Goal: Information Seeking & Learning: Learn about a topic

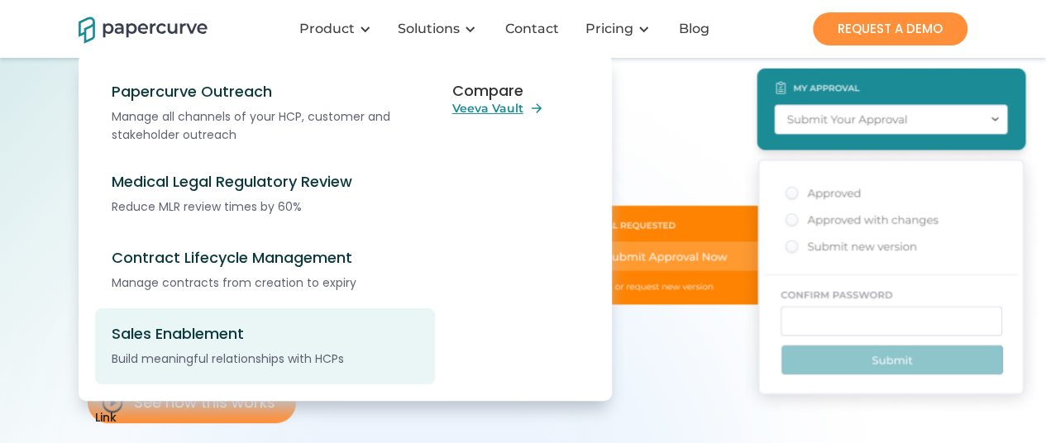
scroll to position [107, 0]
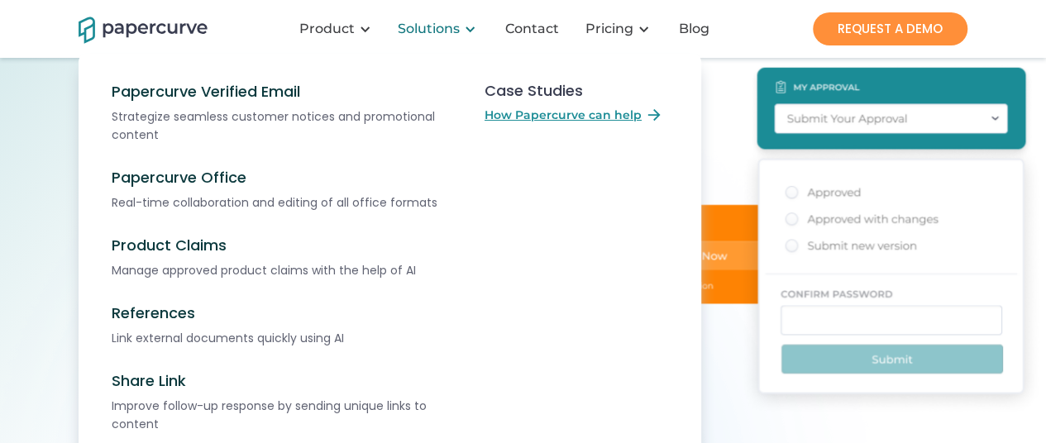
click at [471, 28] on div at bounding box center [470, 29] width 12 height 12
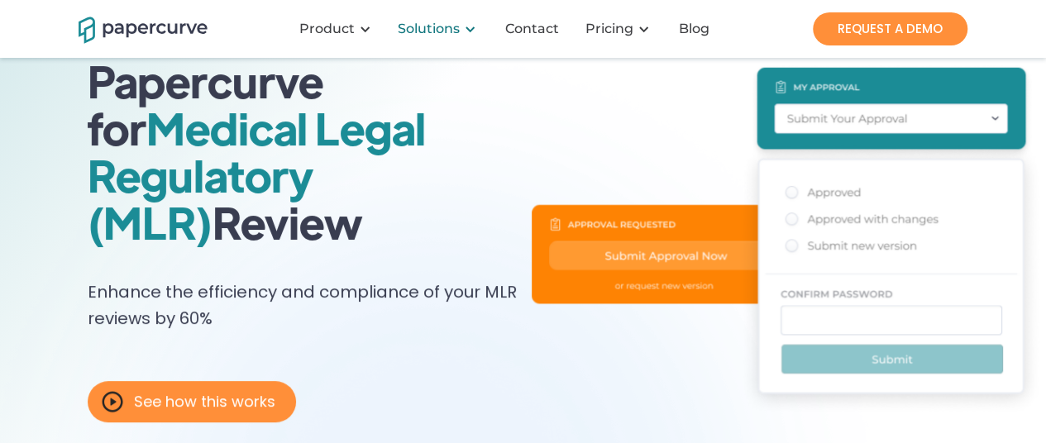
click at [471, 28] on div at bounding box center [470, 29] width 12 height 12
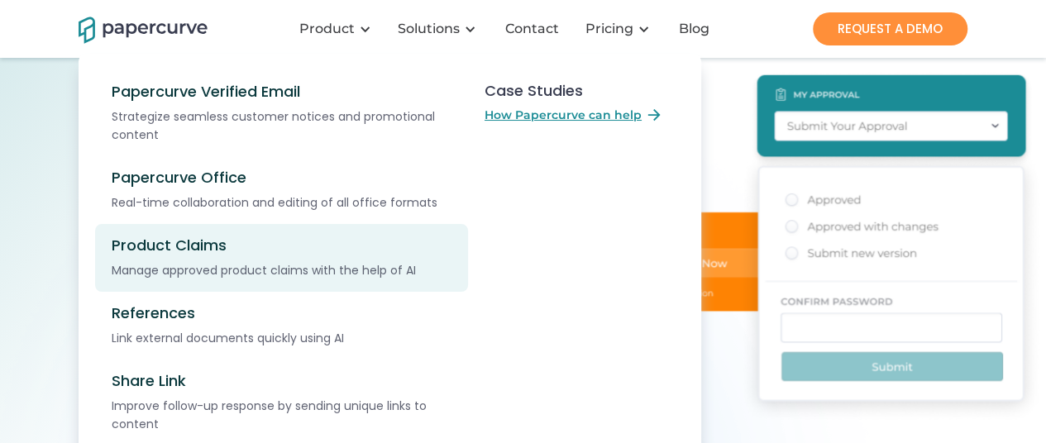
scroll to position [102, 0]
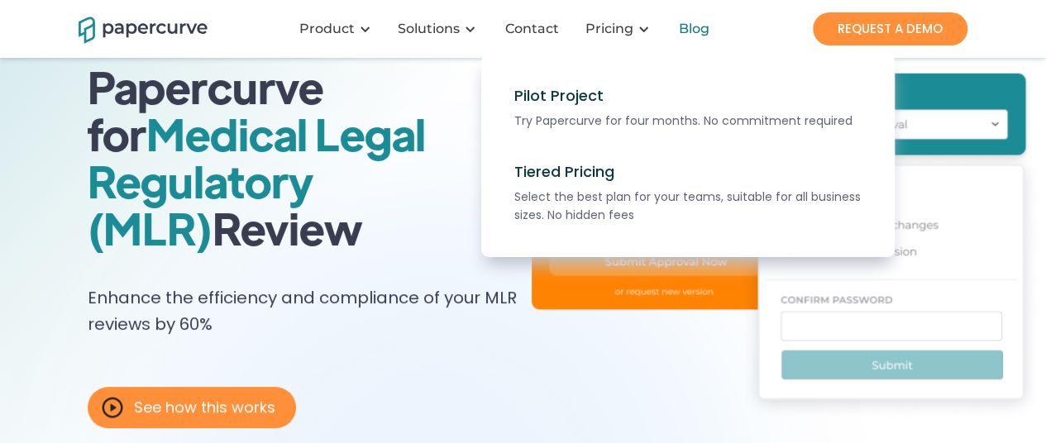
click at [699, 33] on div "Blog" at bounding box center [694, 29] width 31 height 17
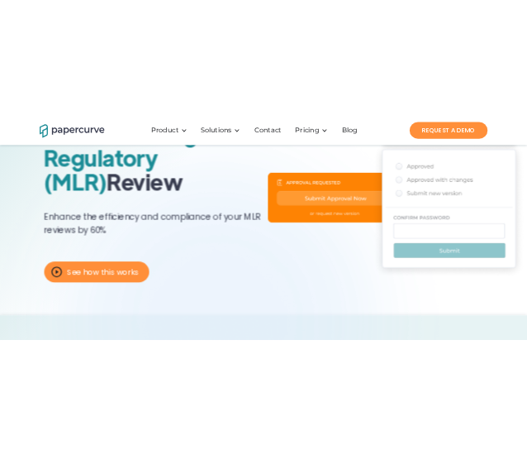
scroll to position [202, 0]
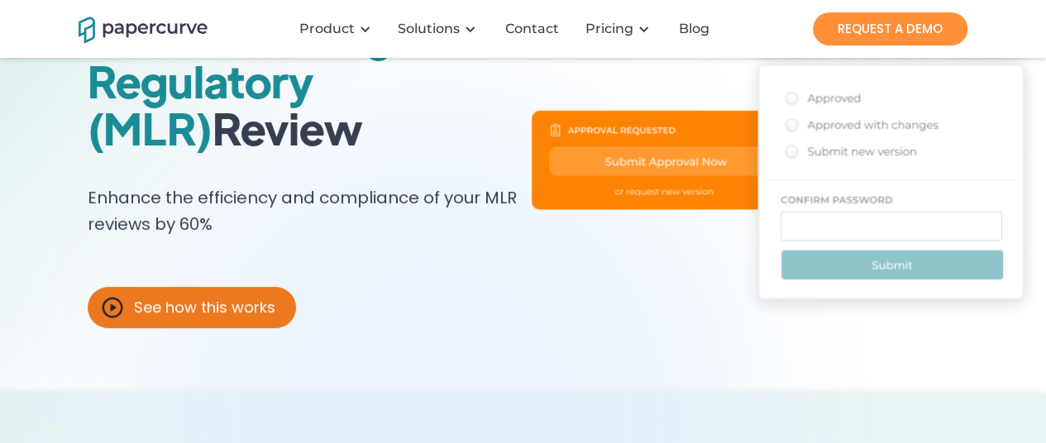
click at [165, 312] on div "See how this works" at bounding box center [204, 307] width 141 height 17
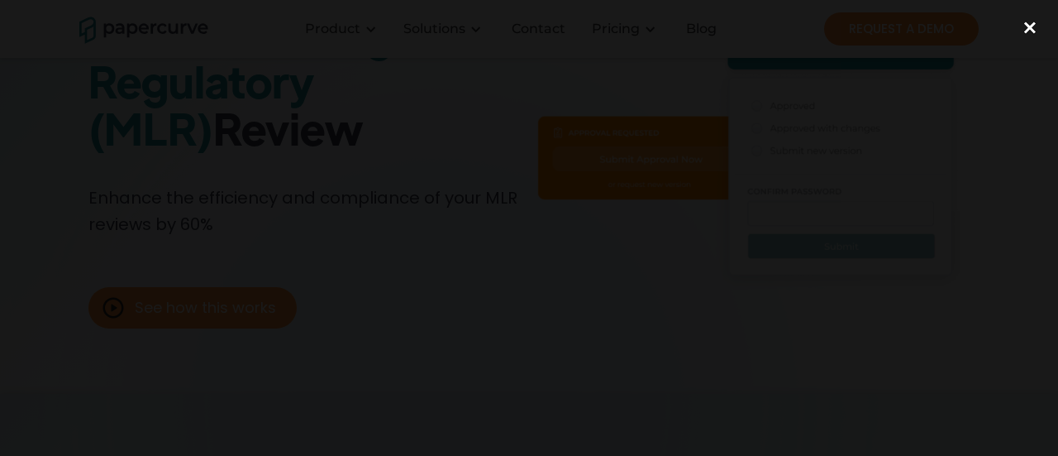
click at [1033, 19] on div "close lightbox" at bounding box center [1030, 27] width 56 height 36
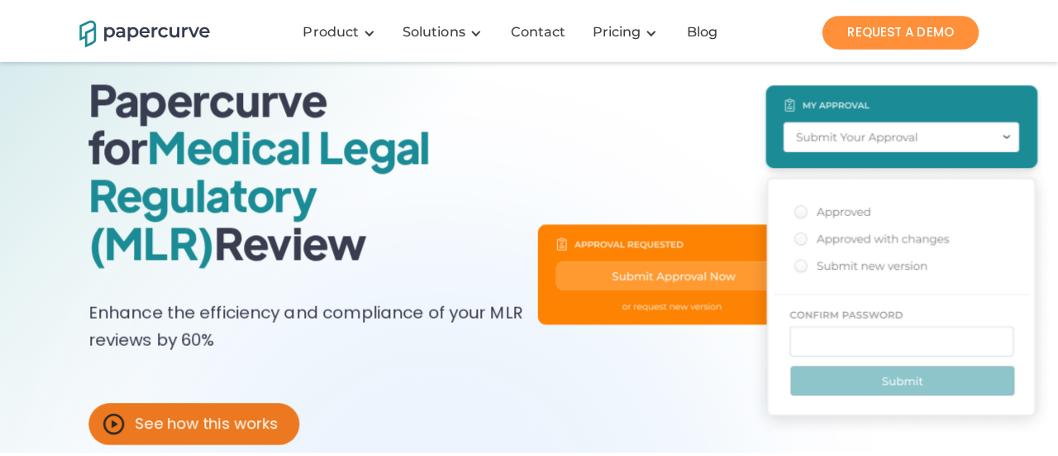
scroll to position [86, 0]
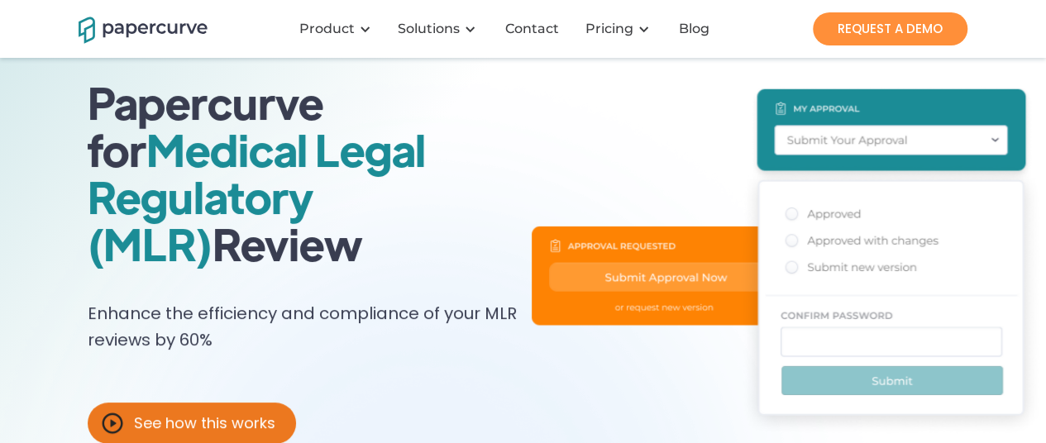
click at [182, 422] on div "See how this works" at bounding box center [204, 423] width 141 height 17
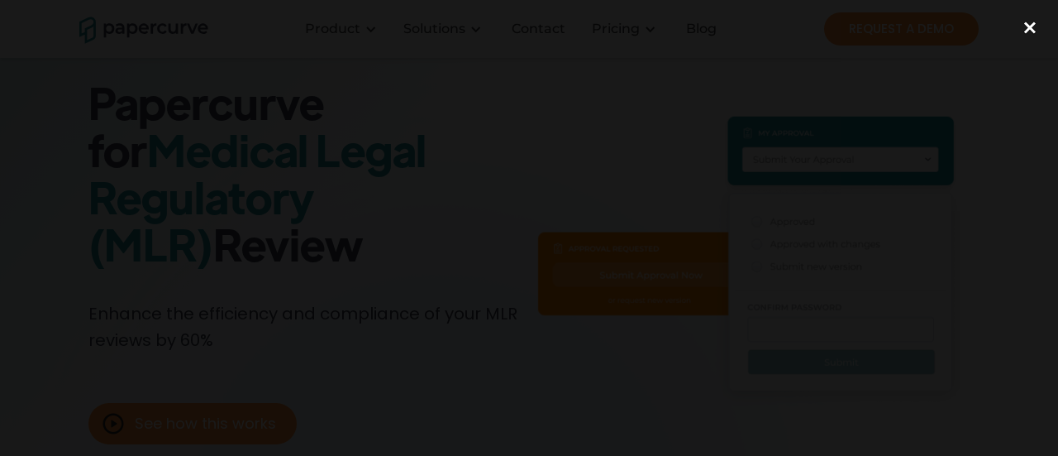
click at [1027, 32] on div "close lightbox" at bounding box center [1030, 27] width 56 height 36
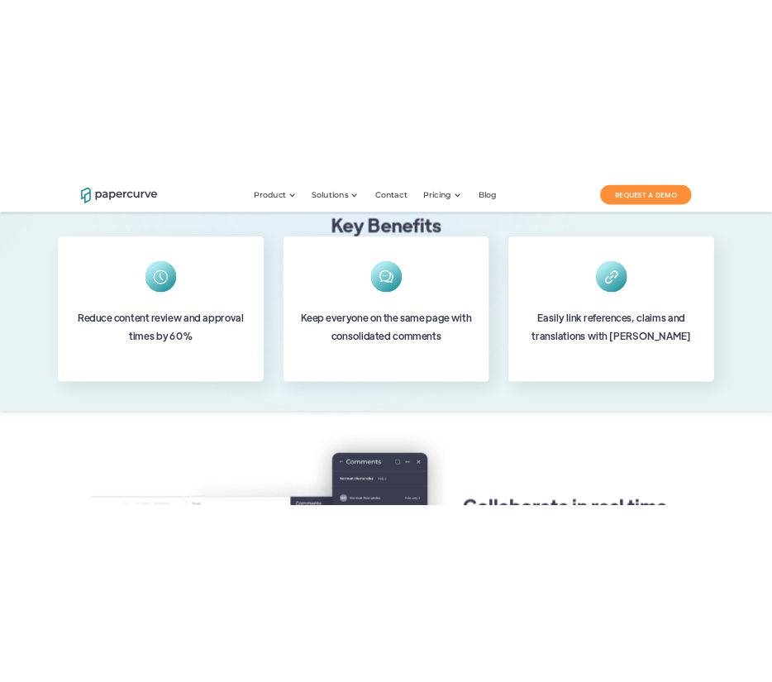
scroll to position [615, 0]
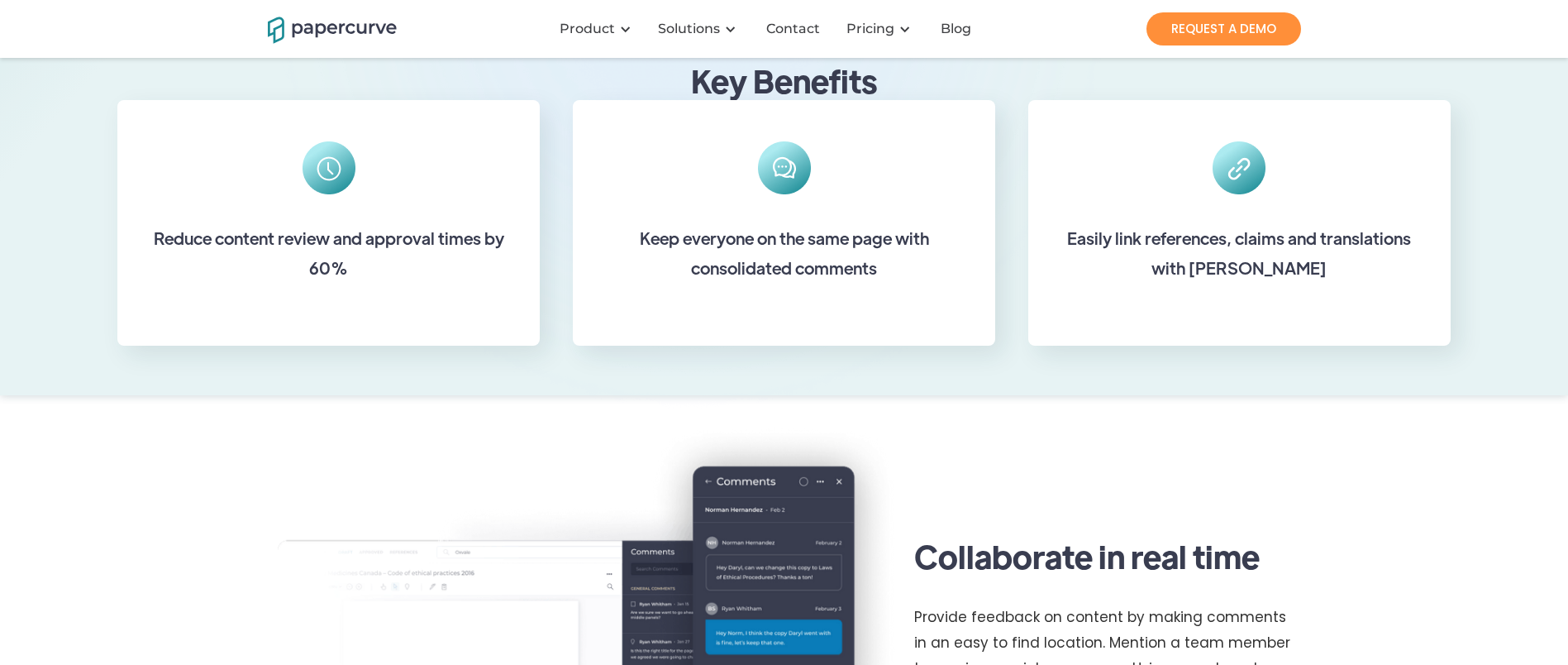
click at [609, 354] on div at bounding box center [797, 316] width 533 height 331
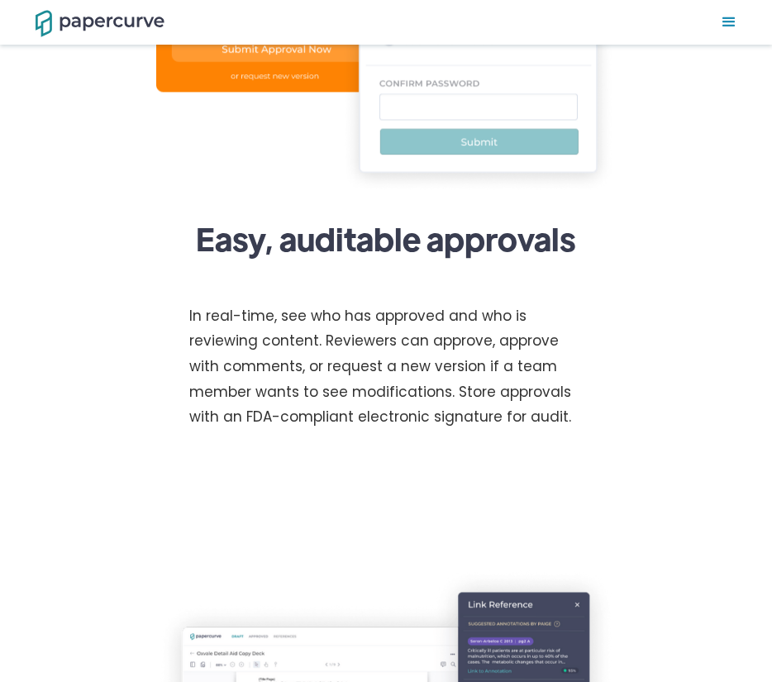
scroll to position [2231, 0]
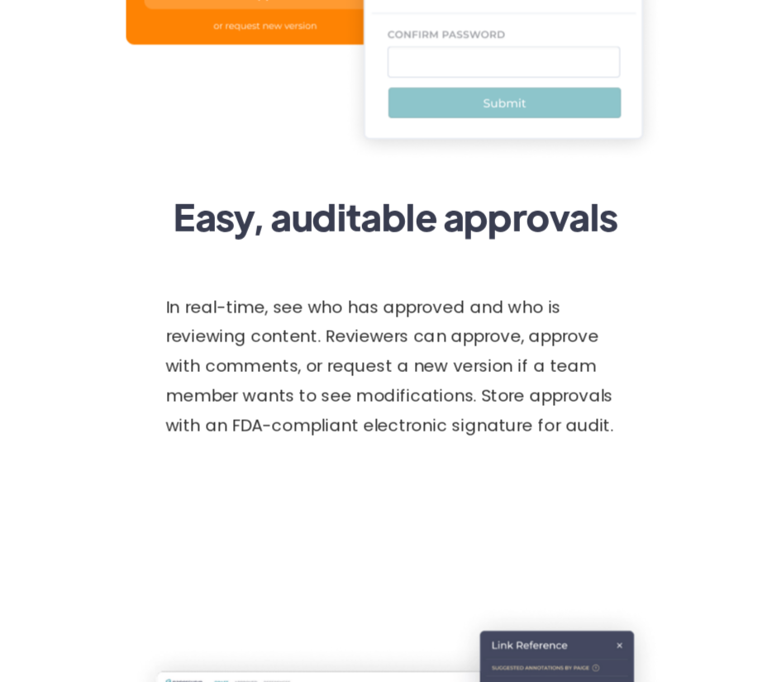
click at [428, 376] on p "In real-time, see who has approved and who is reviewing content. Reviewers can …" at bounding box center [385, 372] width 393 height 135
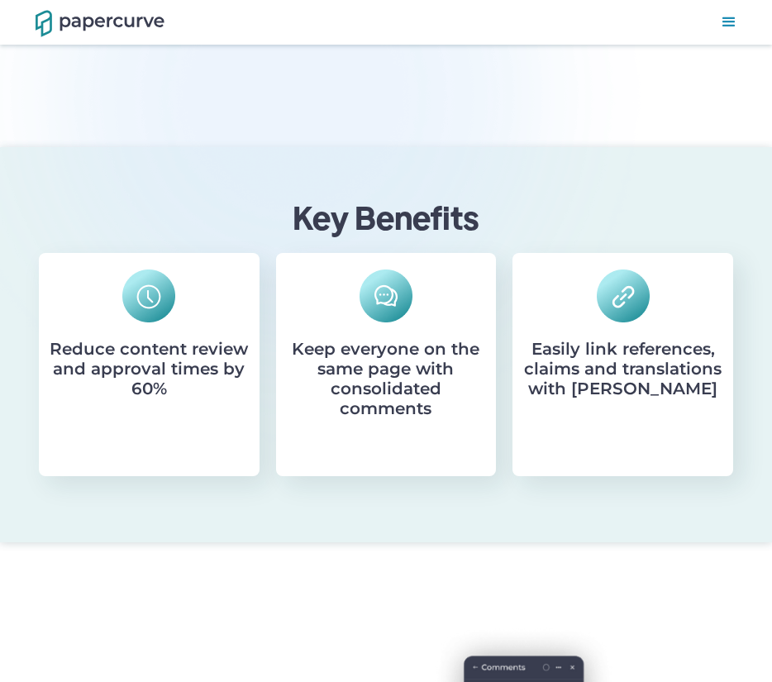
scroll to position [840, 0]
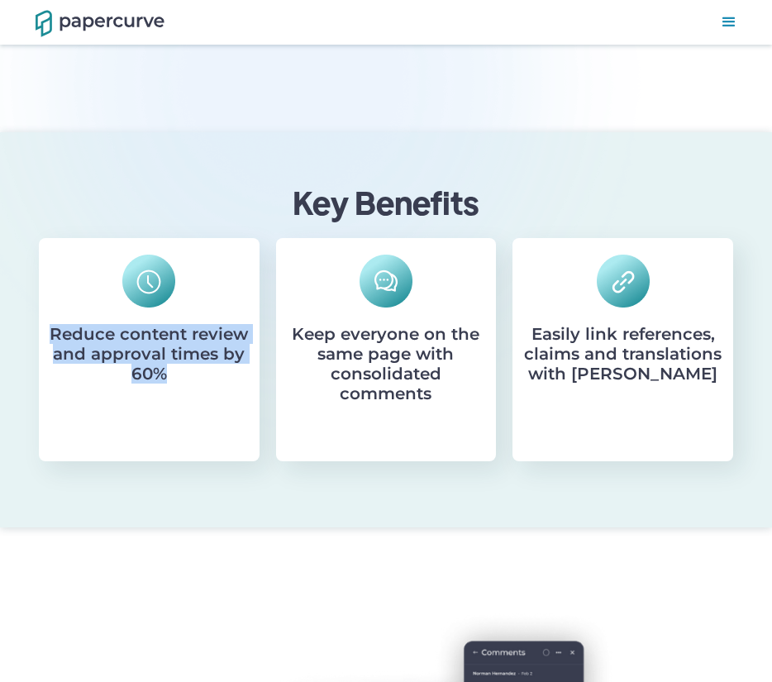
drag, startPoint x: 48, startPoint y: 333, endPoint x: 175, endPoint y: 384, distance: 137.2
click at [175, 384] on div "Reduce content review and approval times by 60%" at bounding box center [149, 349] width 221 height 223
copy h6 "Reduce content review and approval times by 60%"
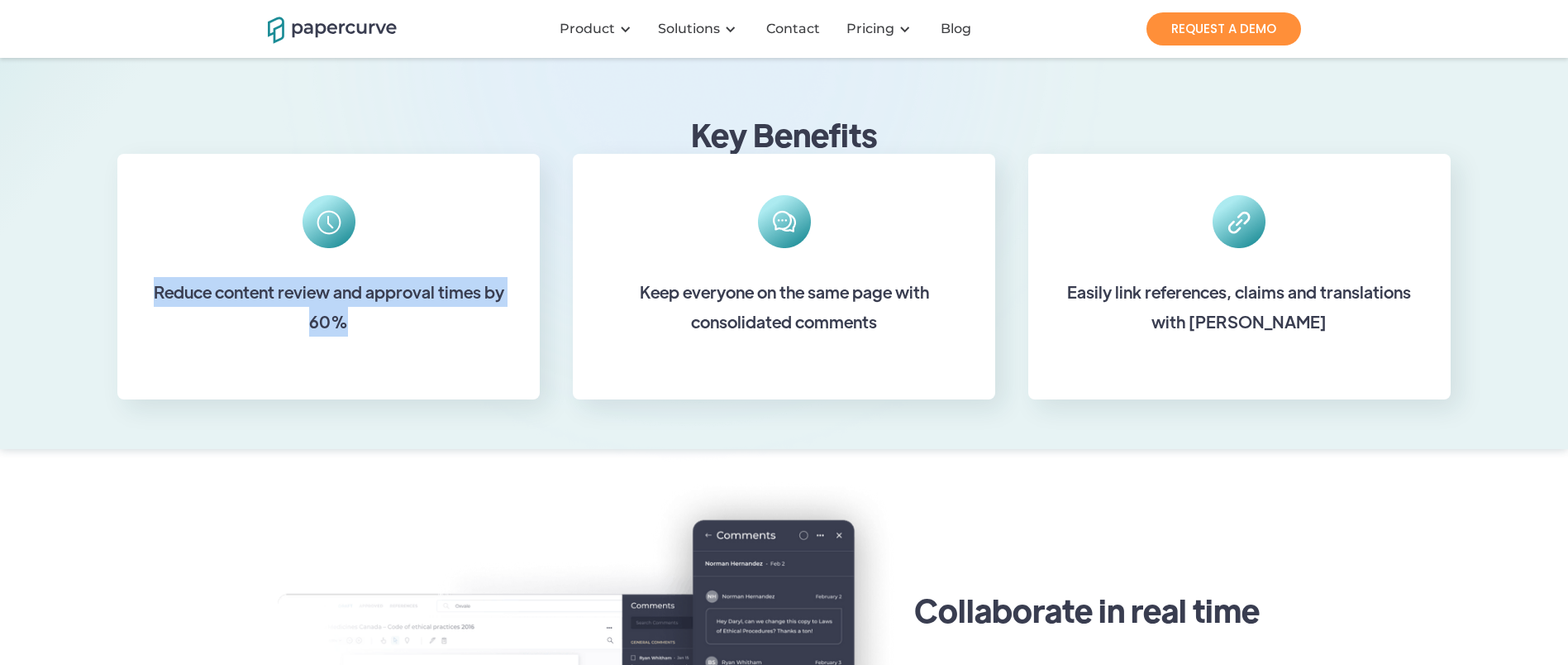
scroll to position [562, 0]
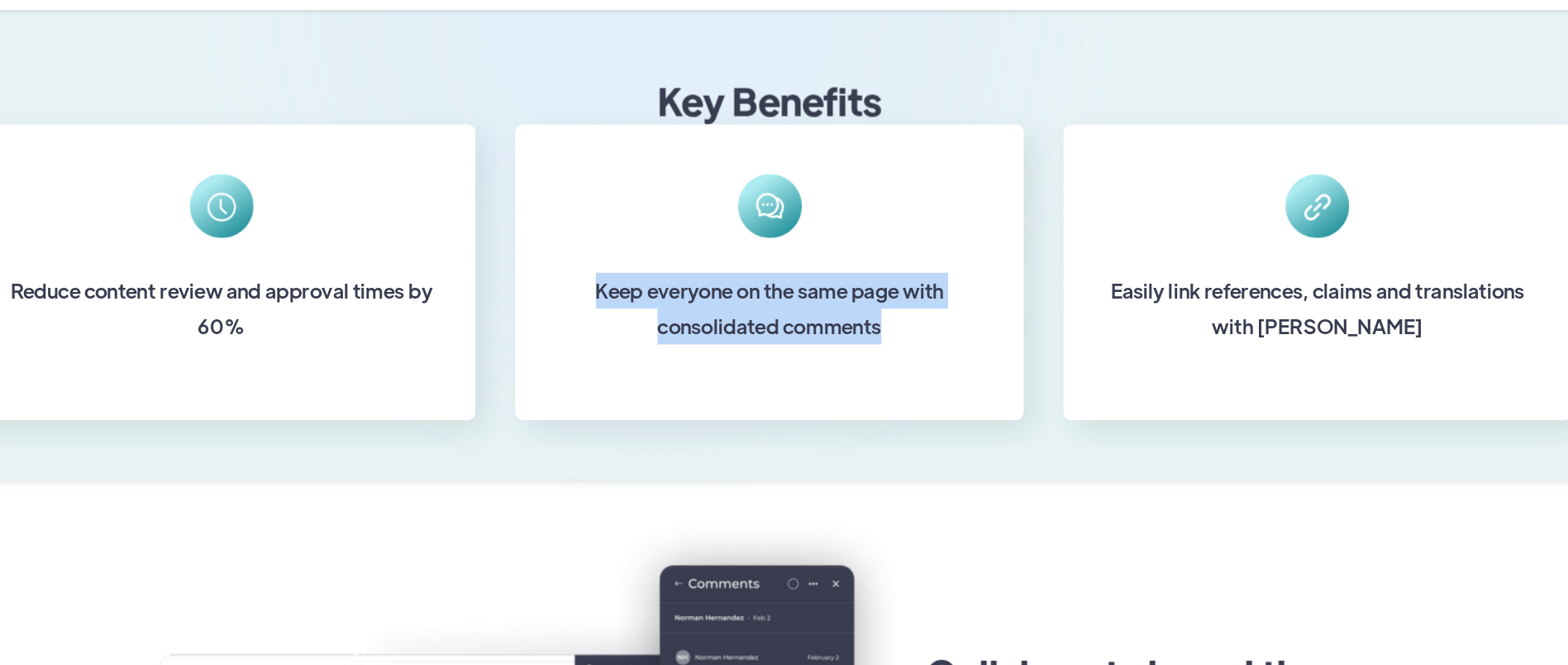
drag, startPoint x: 638, startPoint y: 293, endPoint x: 895, endPoint y: 343, distance: 261.0
click at [895, 336] on h6 "Keep everyone on the same page with consolidated comments" at bounding box center [784, 306] width 380 height 60
copy h6 "Keep everyone on the same page with consolidated comments"
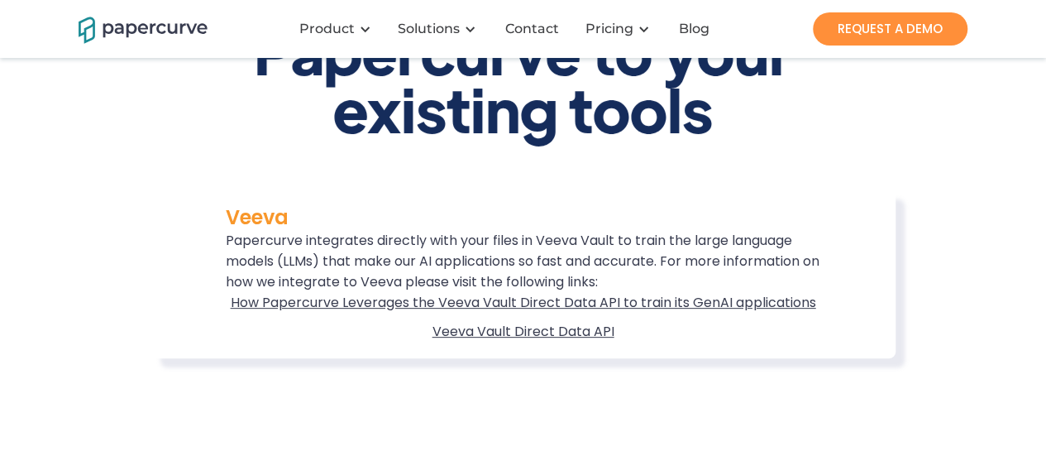
scroll to position [153, 0]
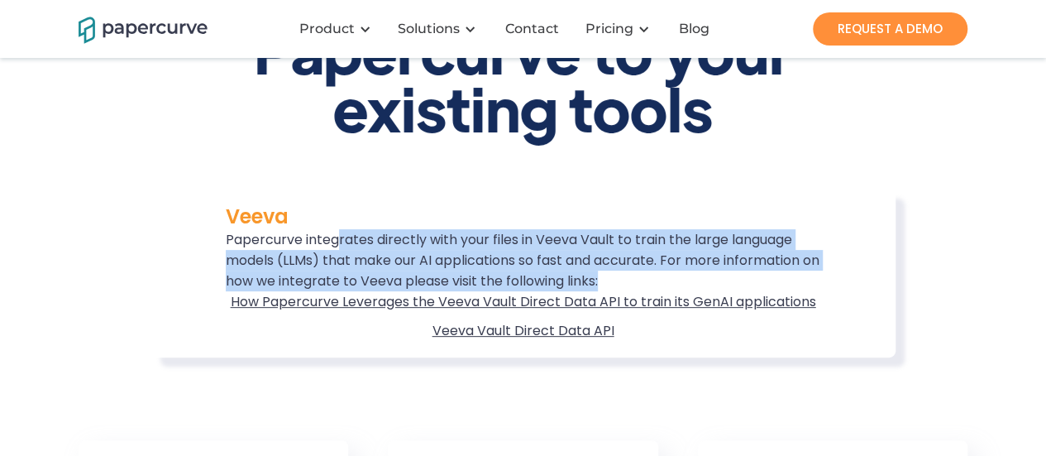
drag, startPoint x: 340, startPoint y: 234, endPoint x: 660, endPoint y: 274, distance: 322.4
click at [660, 274] on span "Veeva Papercurve integrates directly with your files in Veeva Vault to train th…" at bounding box center [523, 240] width 595 height 102
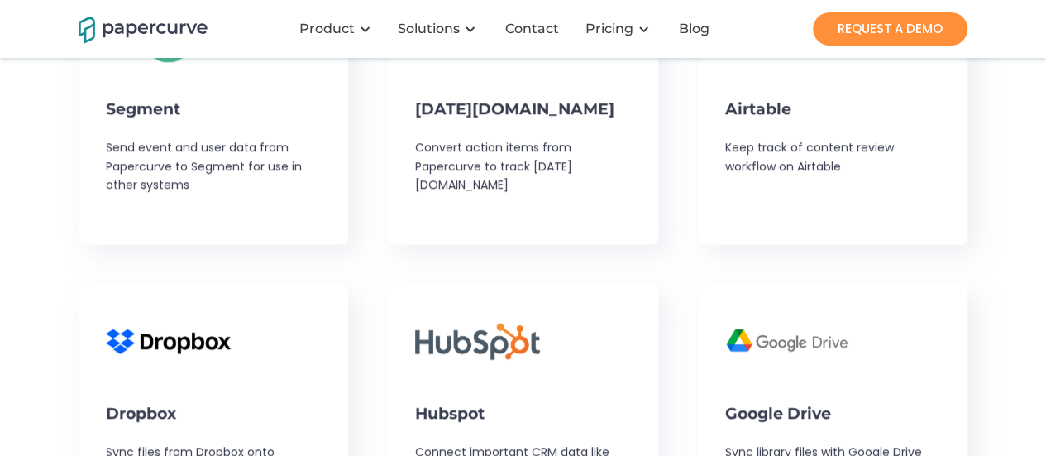
scroll to position [1896, 0]
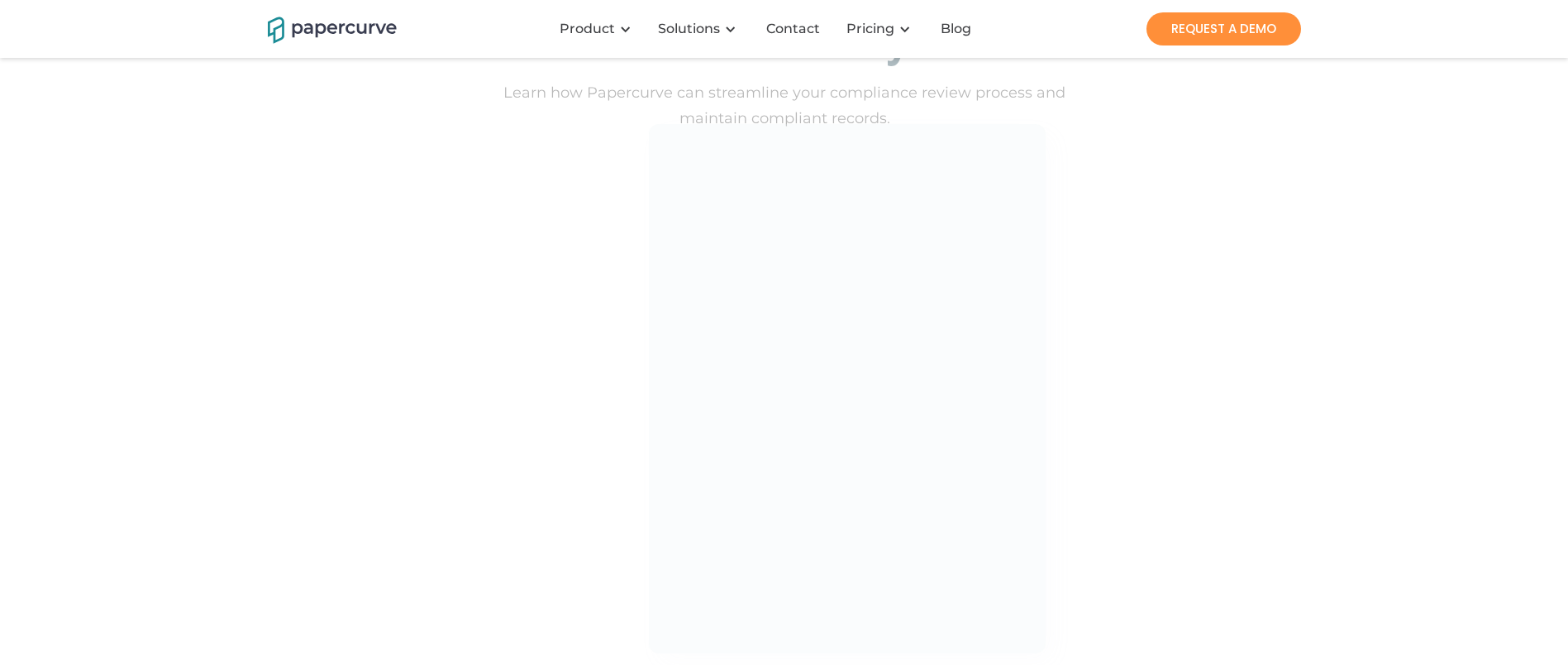
scroll to position [3826, 0]
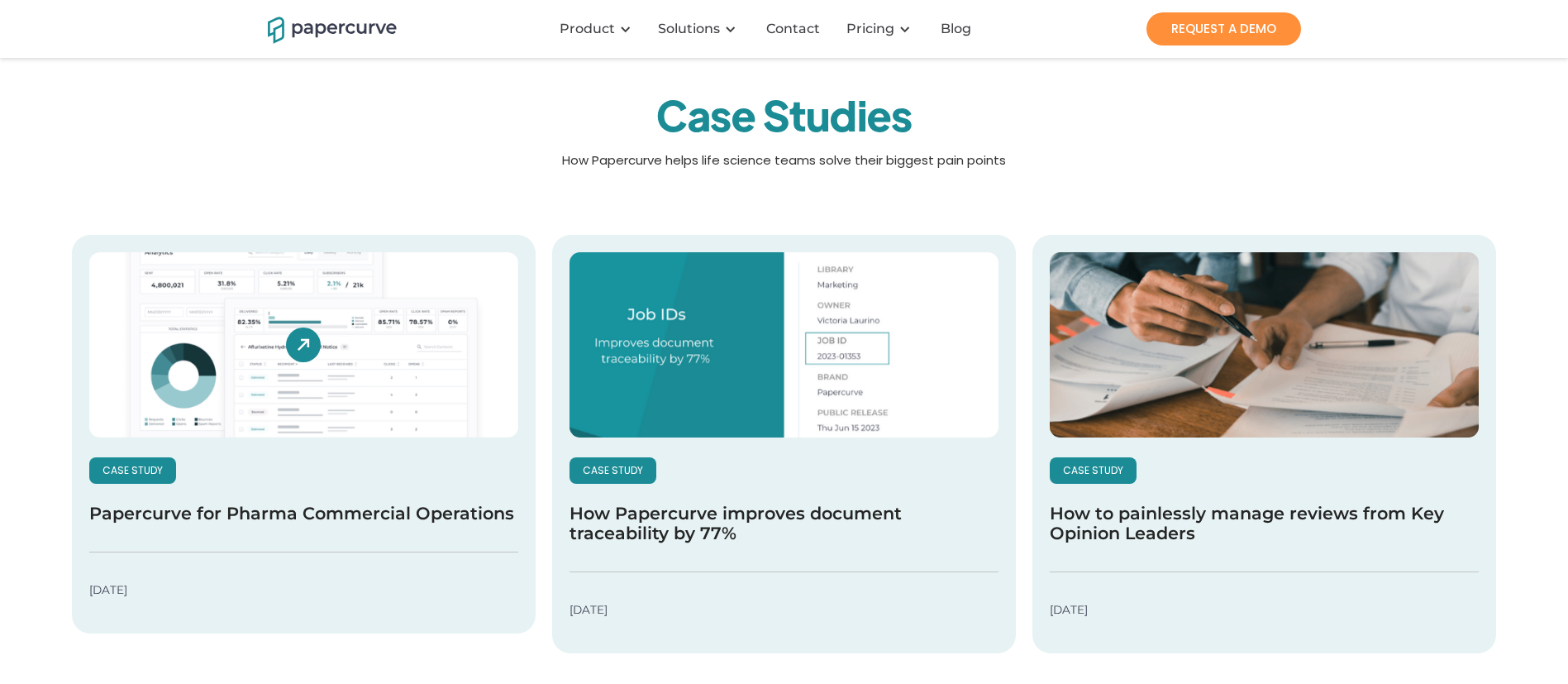
click at [299, 455] on h5 "Papercurve for Pharma Commercial Operations" at bounding box center [301, 513] width 425 height 20
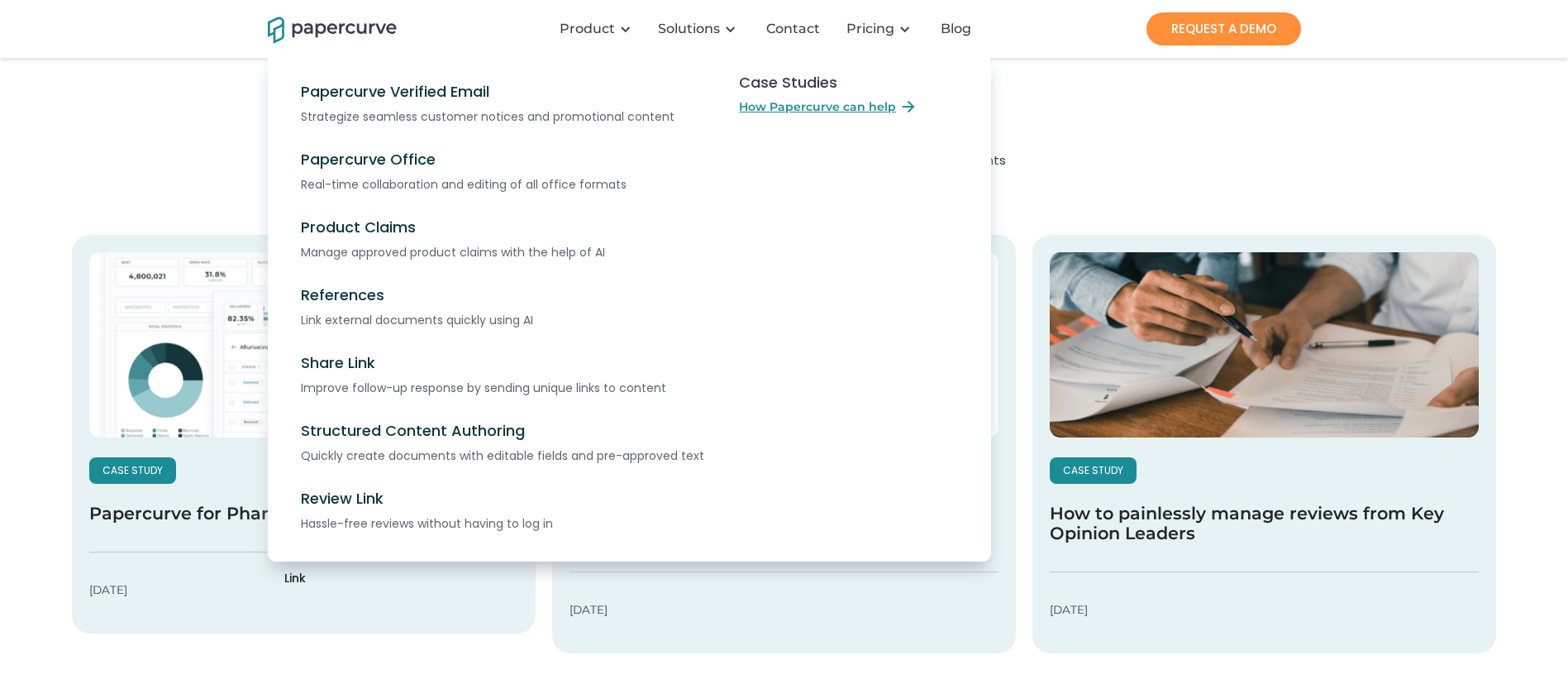
click at [143, 179] on p "How Papercurve helps life science teams solve their biggest pain points" at bounding box center [784, 165] width 1441 height 30
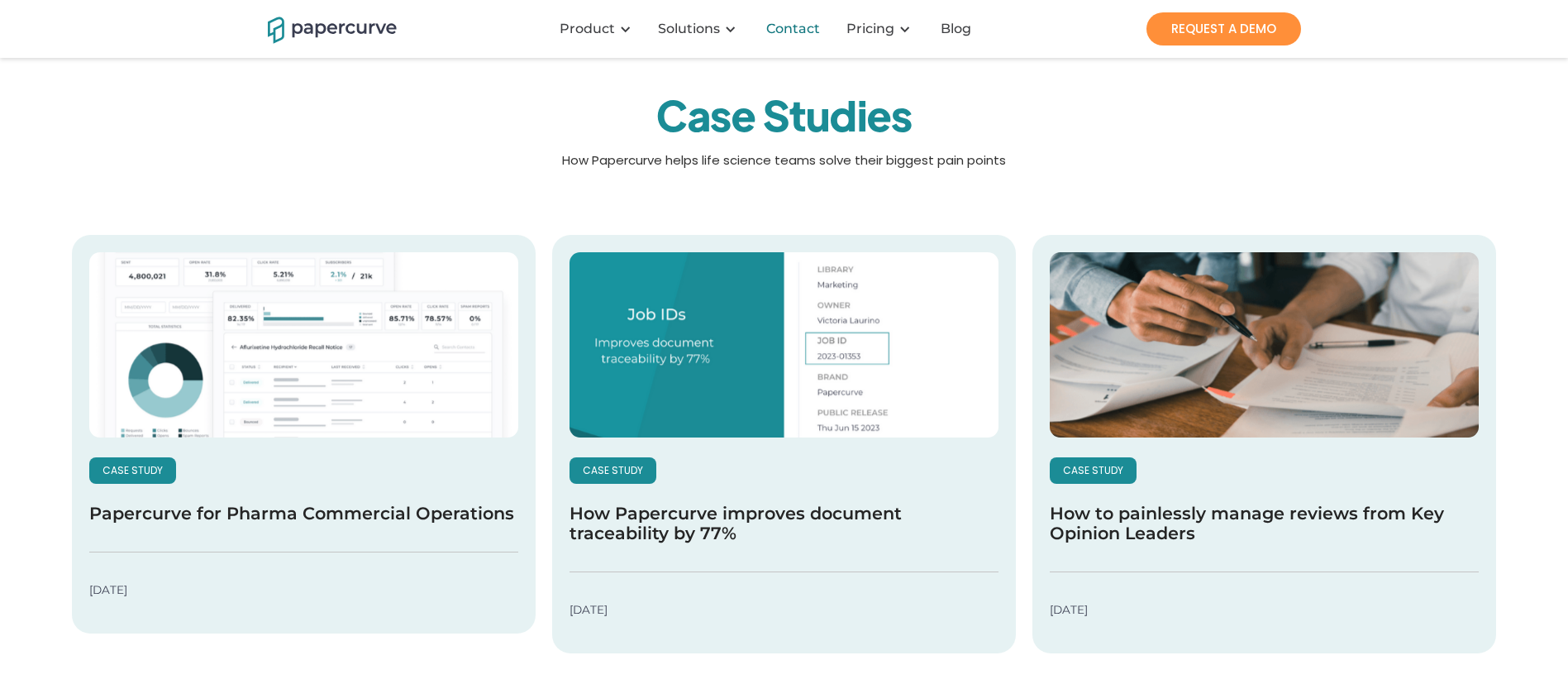
click at [804, 29] on div "Contact" at bounding box center [793, 29] width 54 height 17
click at [360, 42] on img "home" at bounding box center [332, 28] width 129 height 29
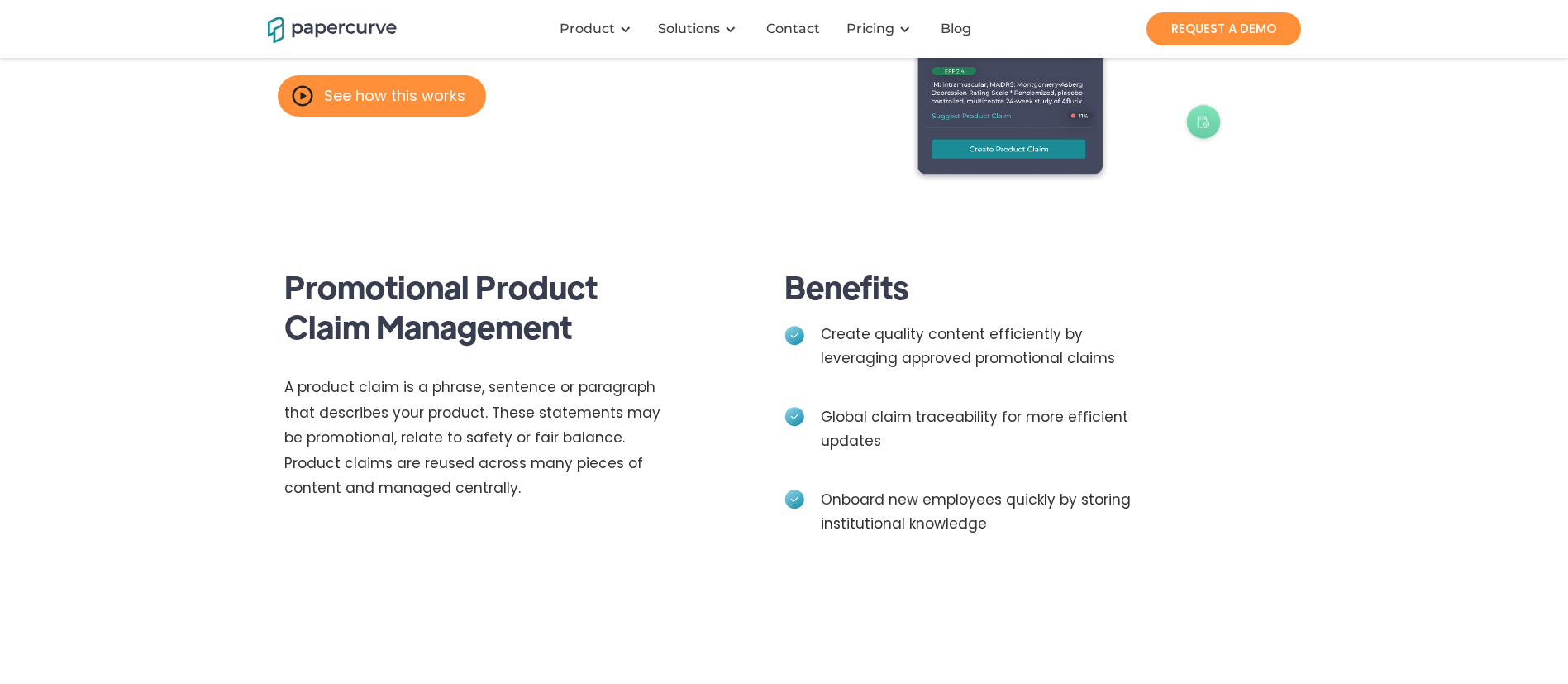
scroll to position [315, 0]
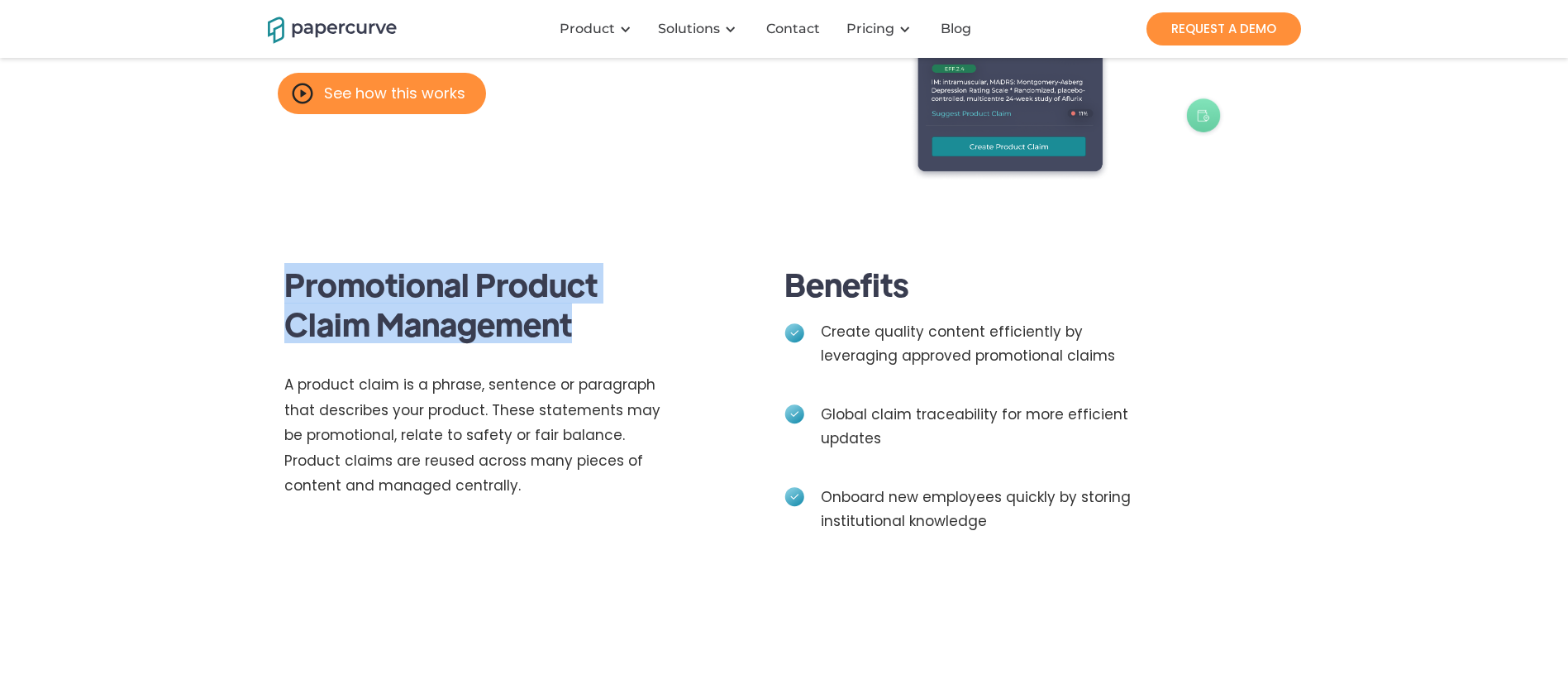
drag, startPoint x: 284, startPoint y: 301, endPoint x: 632, endPoint y: 330, distance: 349.3
click at [632, 330] on h3 "Promotional Product Claim Management" at bounding box center [472, 303] width 376 height 79
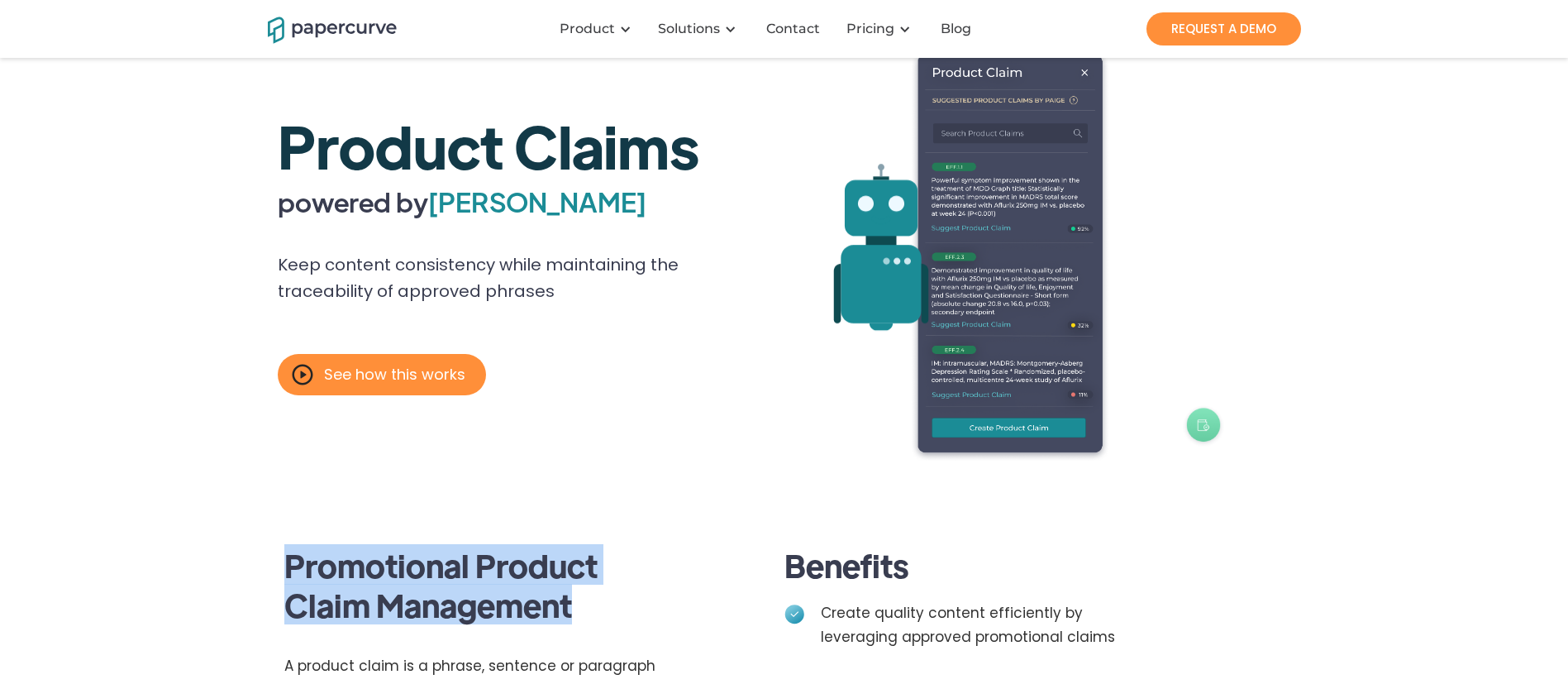
scroll to position [0, 0]
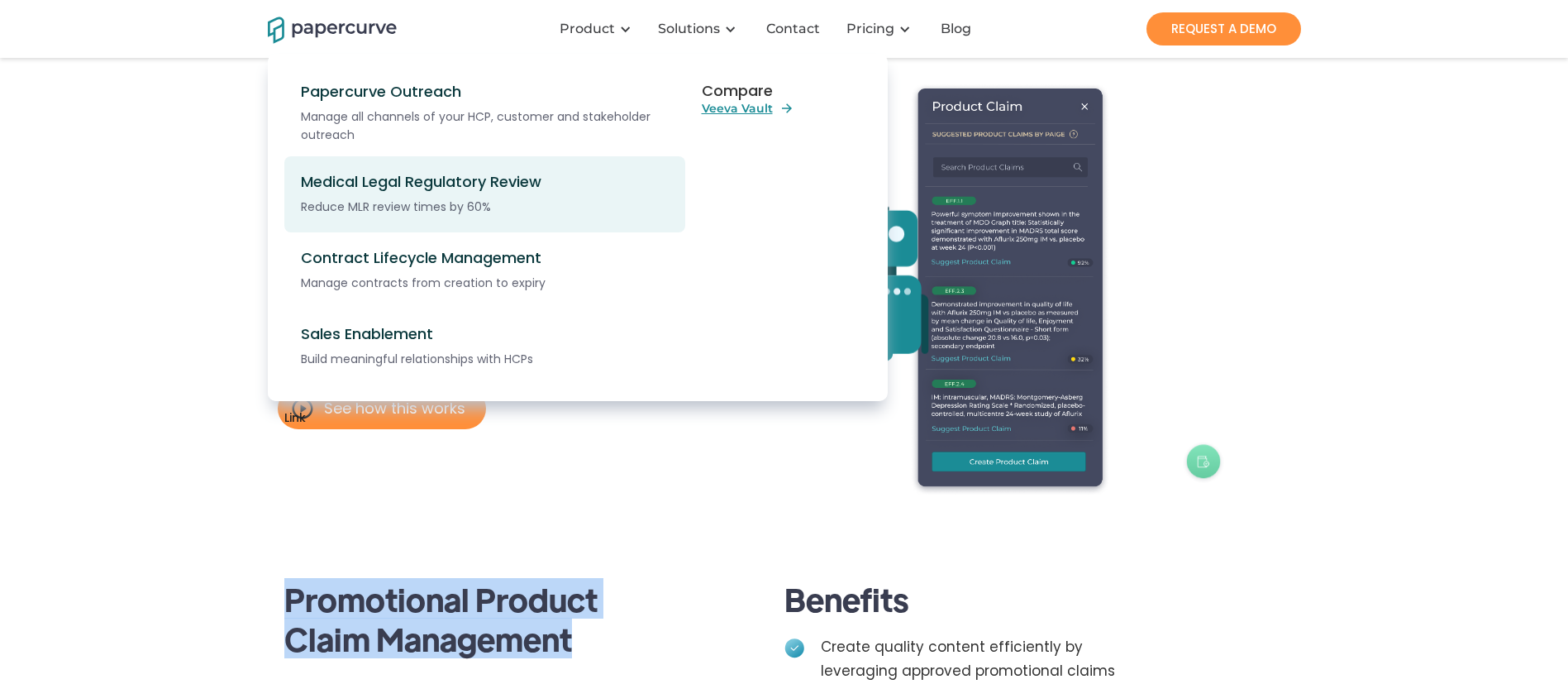
click at [473, 188] on div "Medical Legal Regulatory Review" at bounding box center [494, 182] width 386 height 18
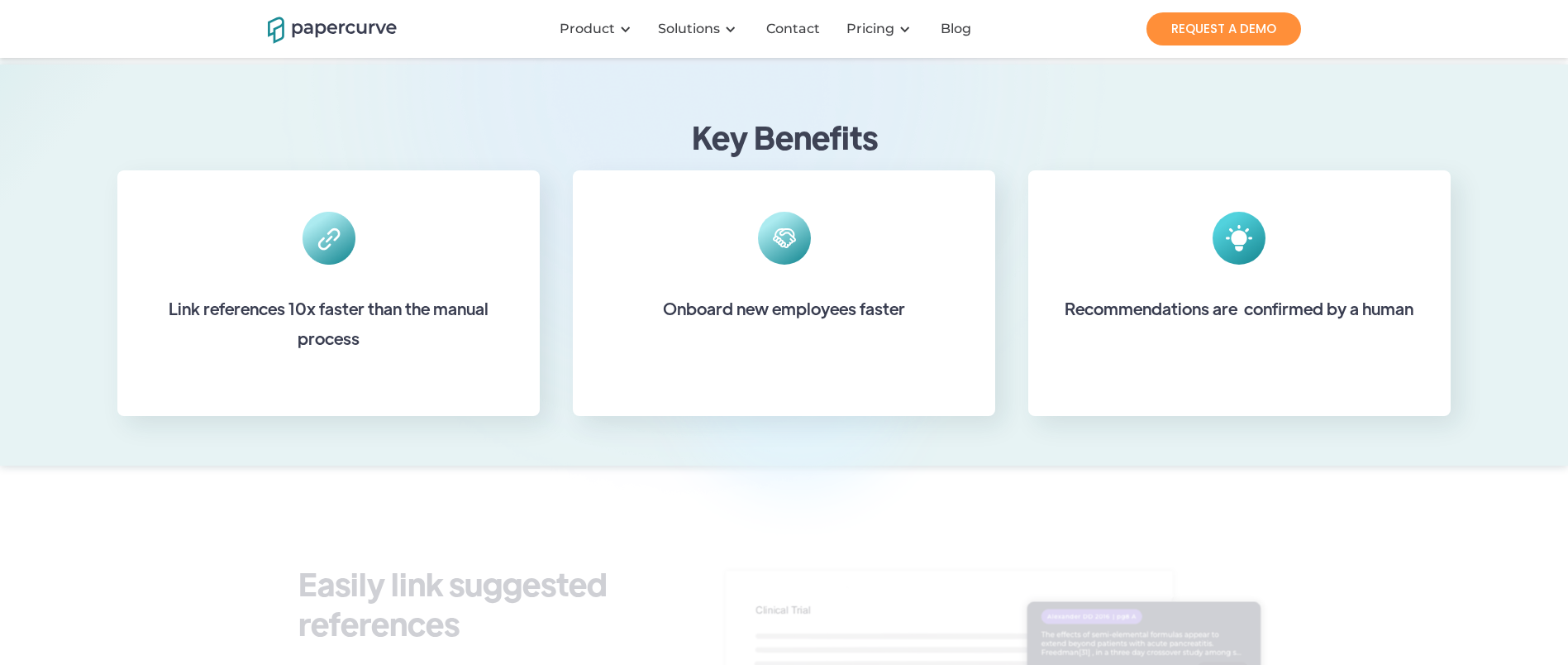
scroll to position [538, 0]
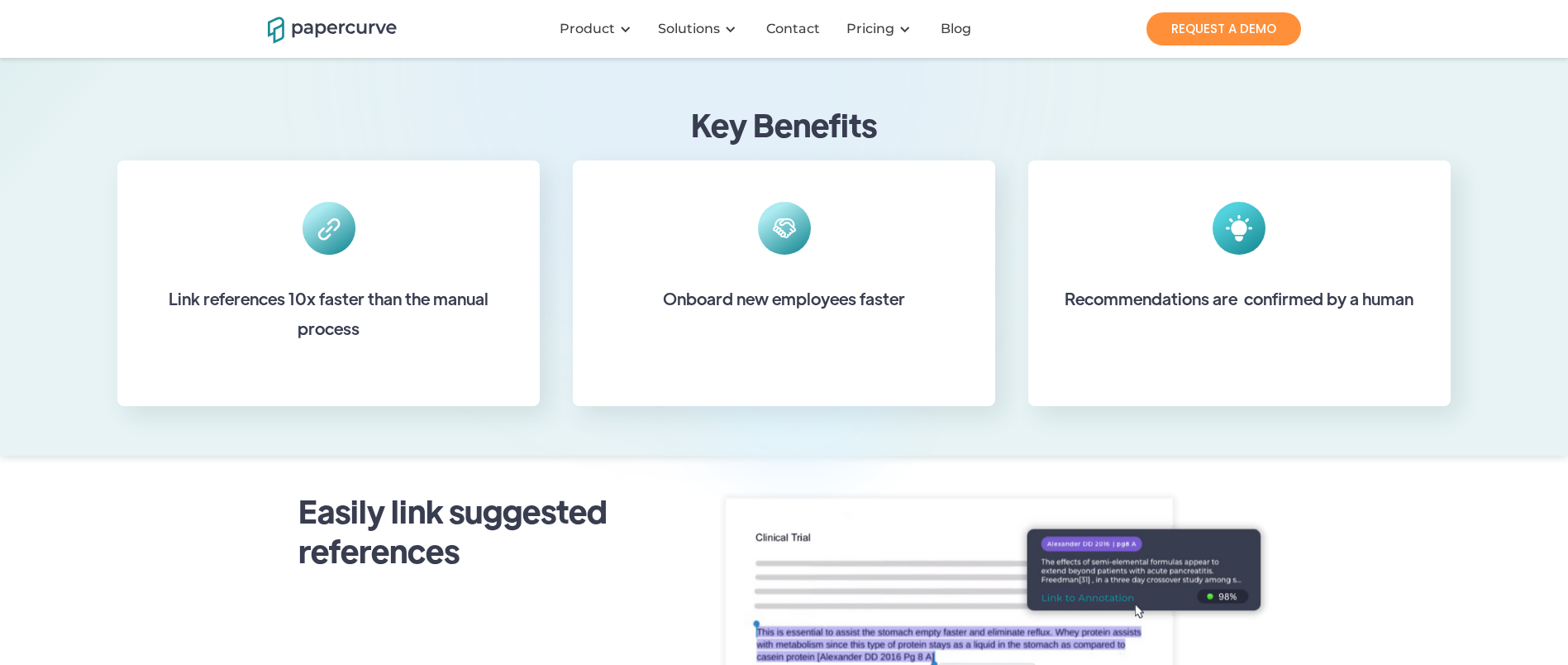
click at [367, 312] on h6 "Link references 10x faster than the manual process" at bounding box center [329, 314] width 380 height 60
copy h6 "references"
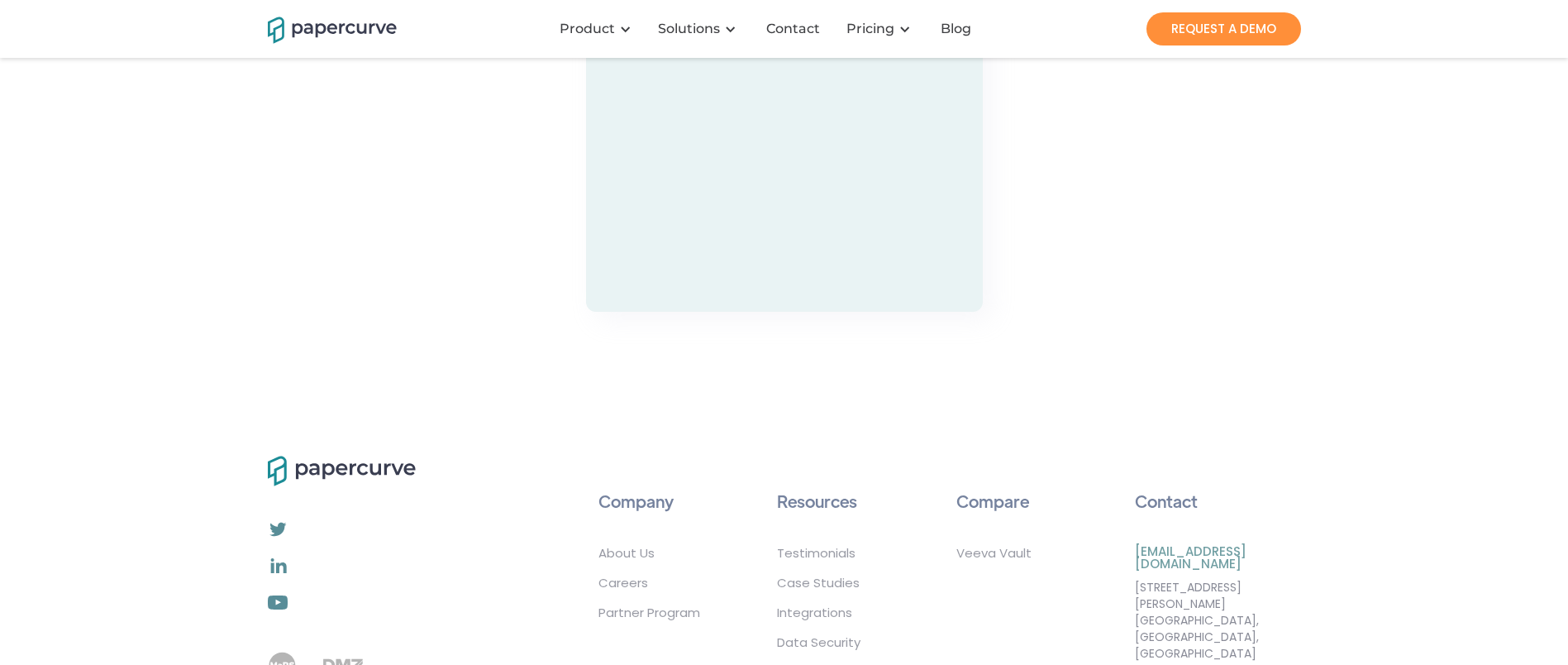
scroll to position [1574, 0]
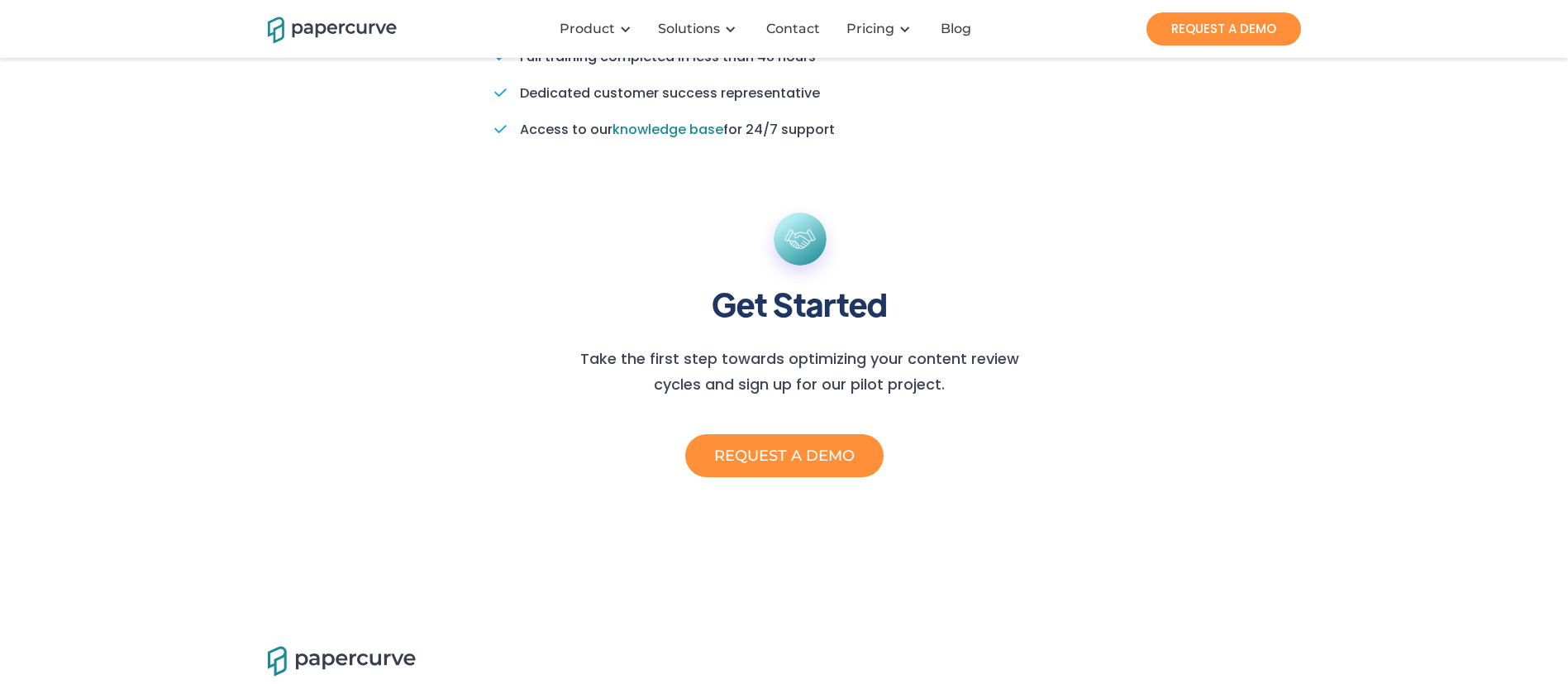
scroll to position [1381, 0]
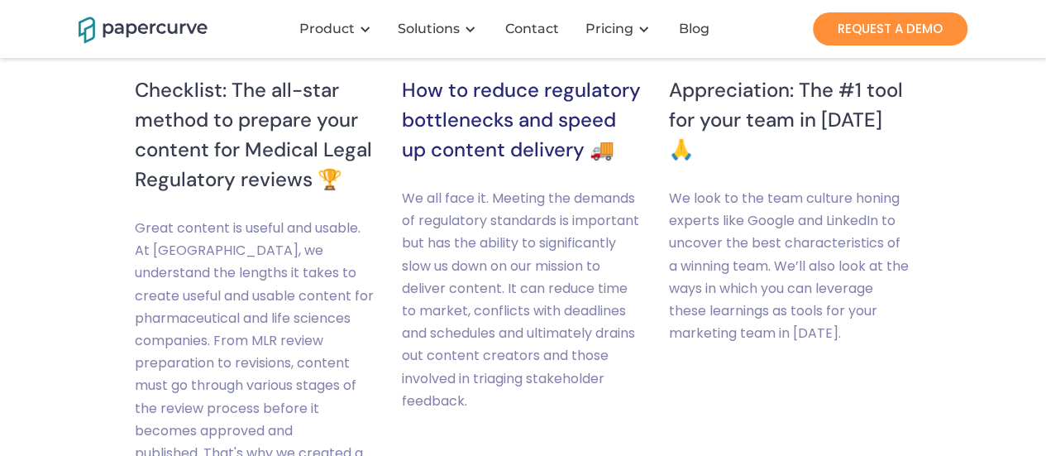
scroll to position [12275, 0]
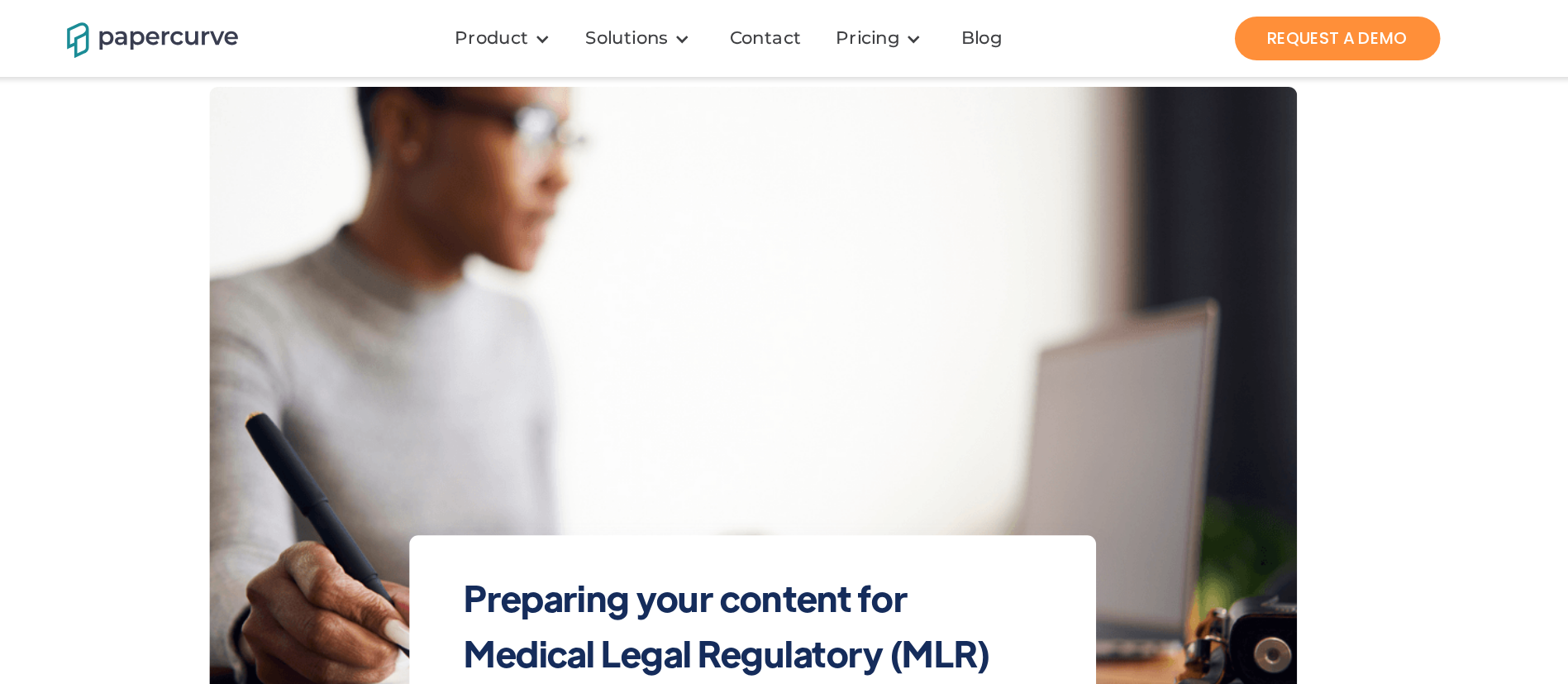
click at [1045, 330] on div "Preparing your content for Medical Legal Regulatory (MLR) Review & Submission P…" at bounding box center [784, 331] width 1568 height 663
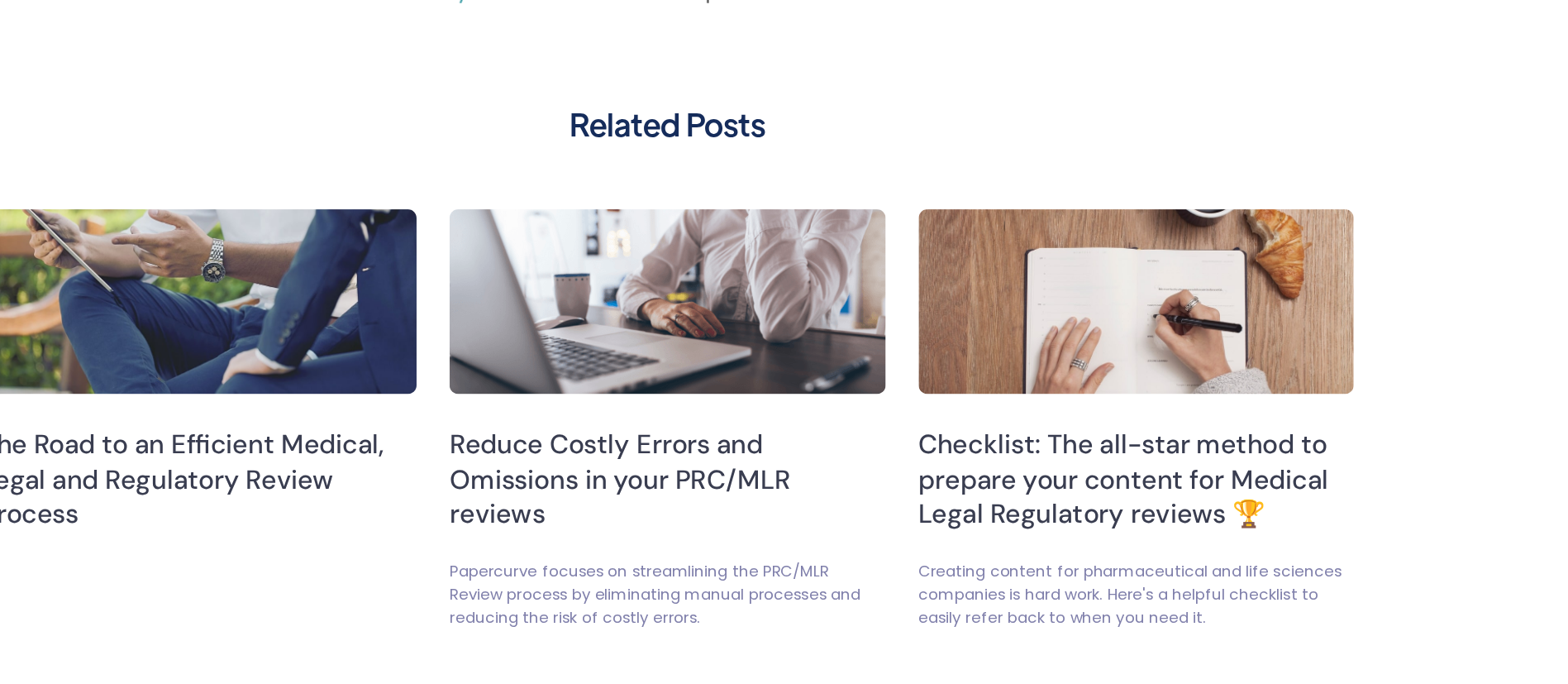
scroll to position [3734, 0]
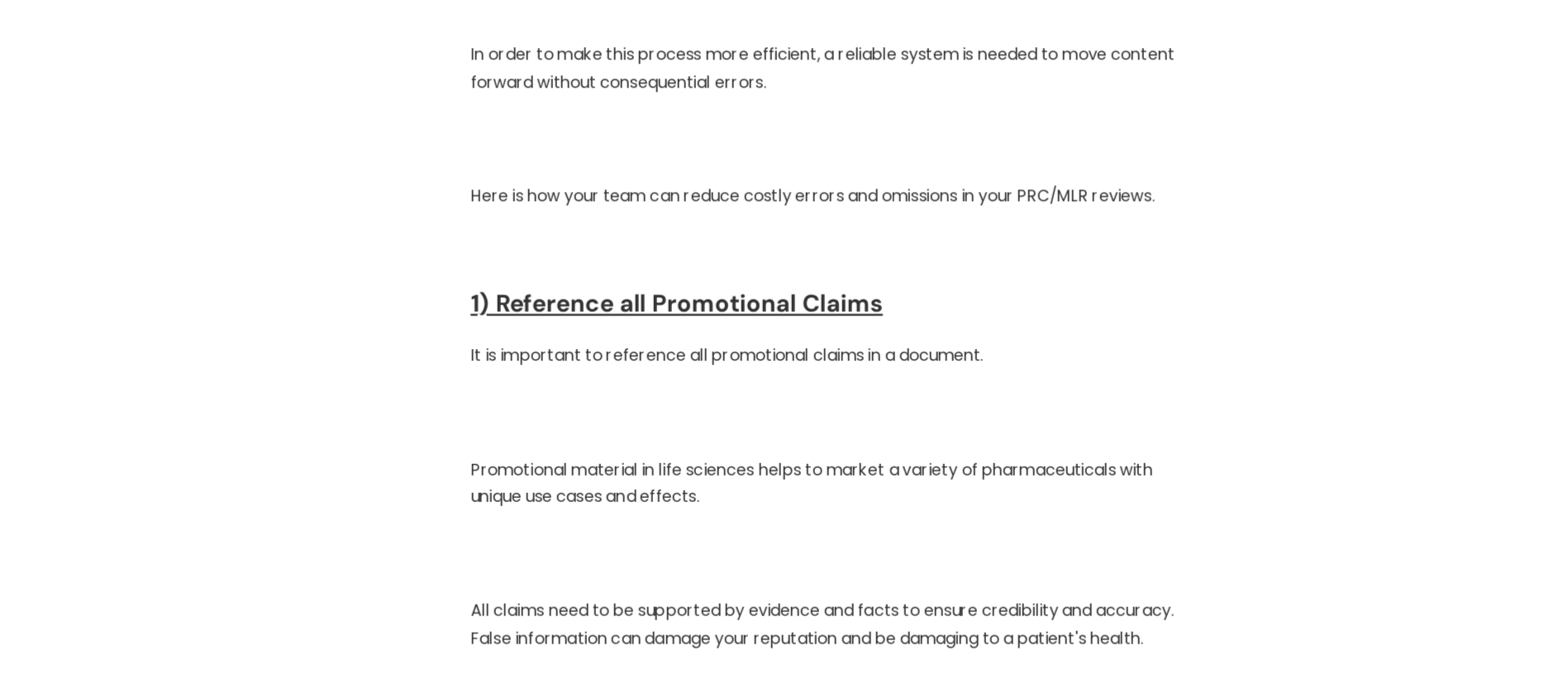
scroll to position [1155, 0]
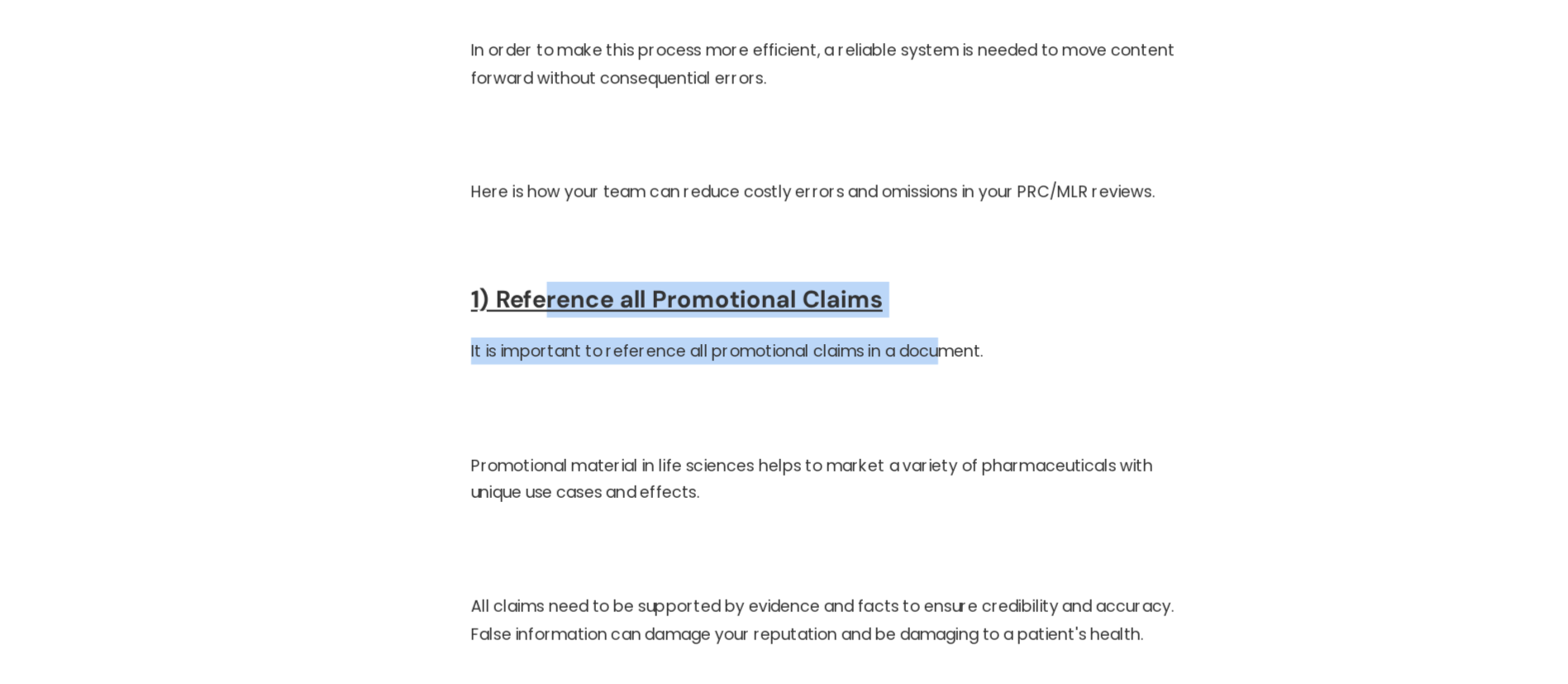
drag, startPoint x: 587, startPoint y: 382, endPoint x: 914, endPoint y: 423, distance: 330.0
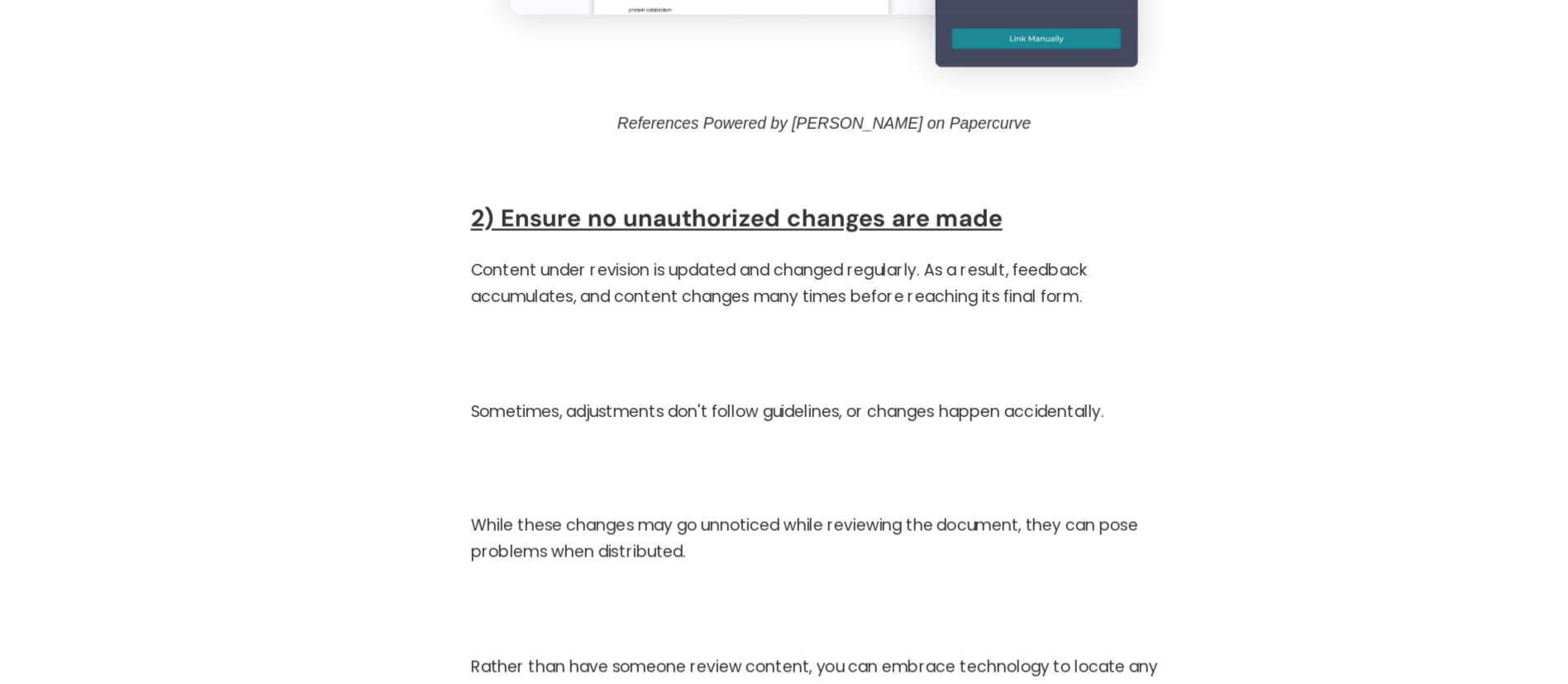
scroll to position [2674, 0]
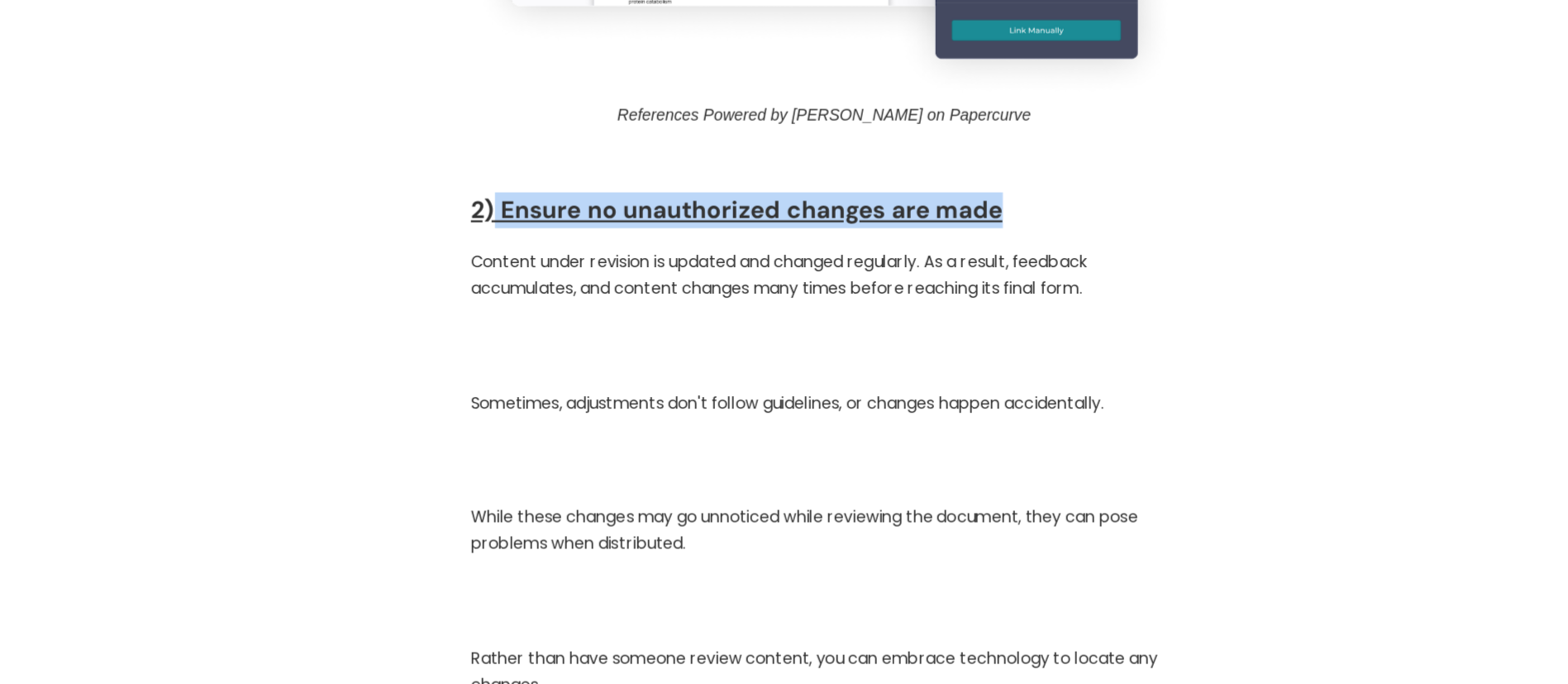
drag, startPoint x: 545, startPoint y: 322, endPoint x: 975, endPoint y: 322, distance: 429.9
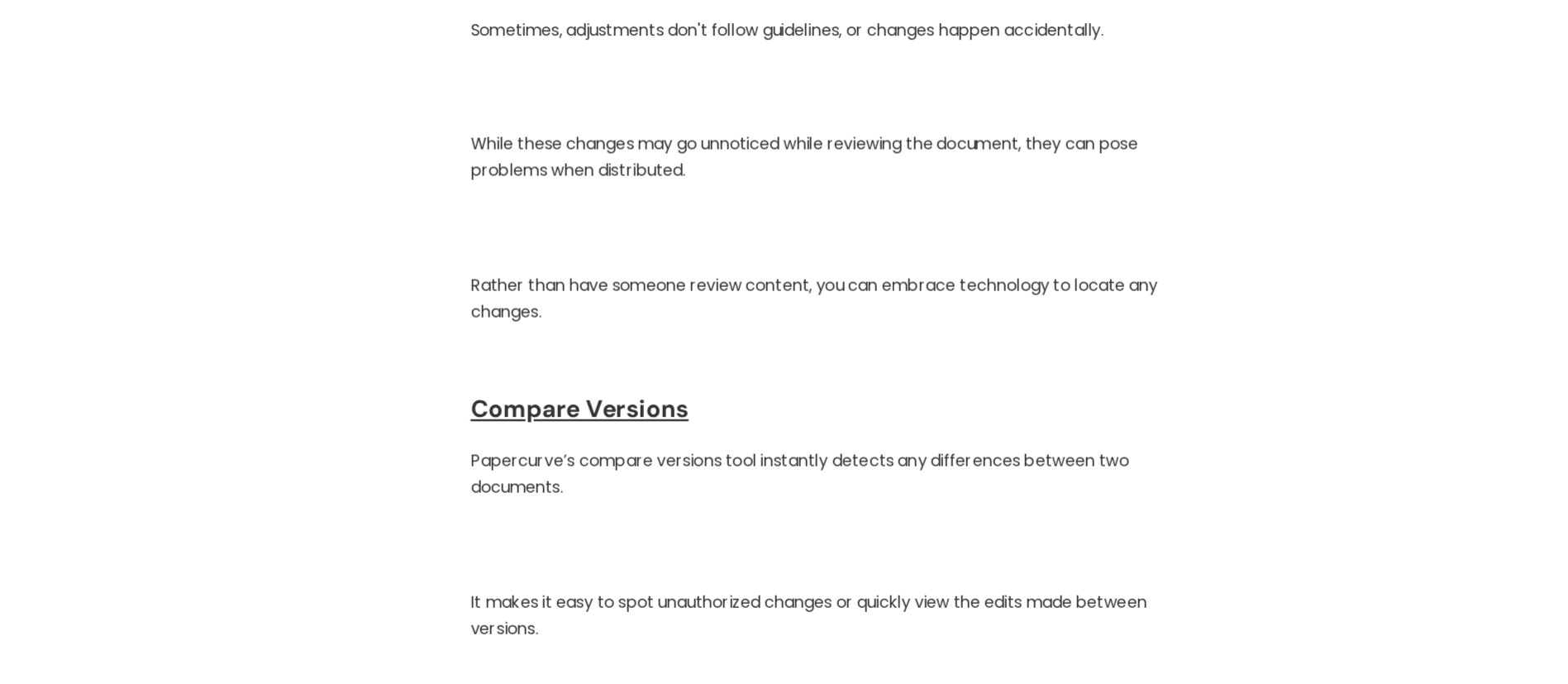
scroll to position [2987, 0]
drag, startPoint x: 527, startPoint y: 493, endPoint x: 678, endPoint y: 570, distance: 169.0
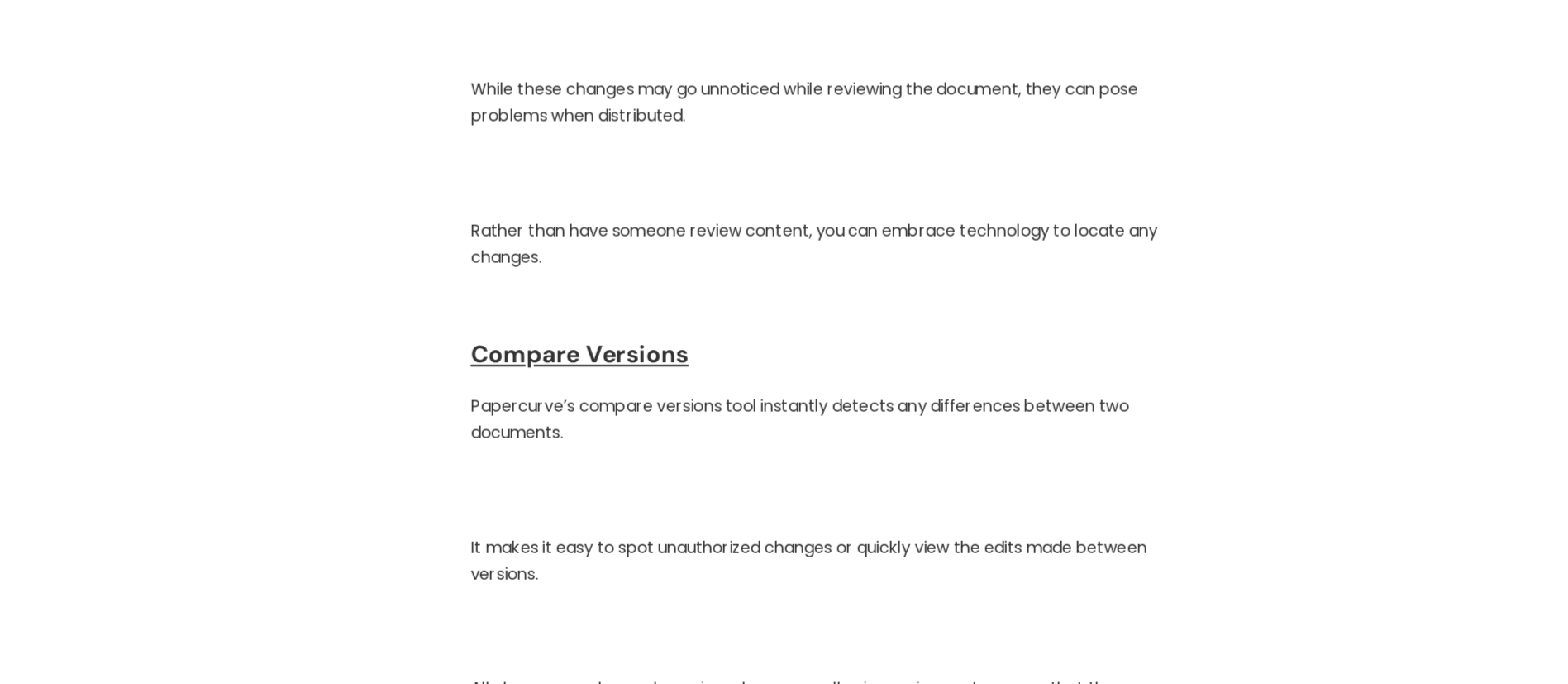
scroll to position [3041, 0]
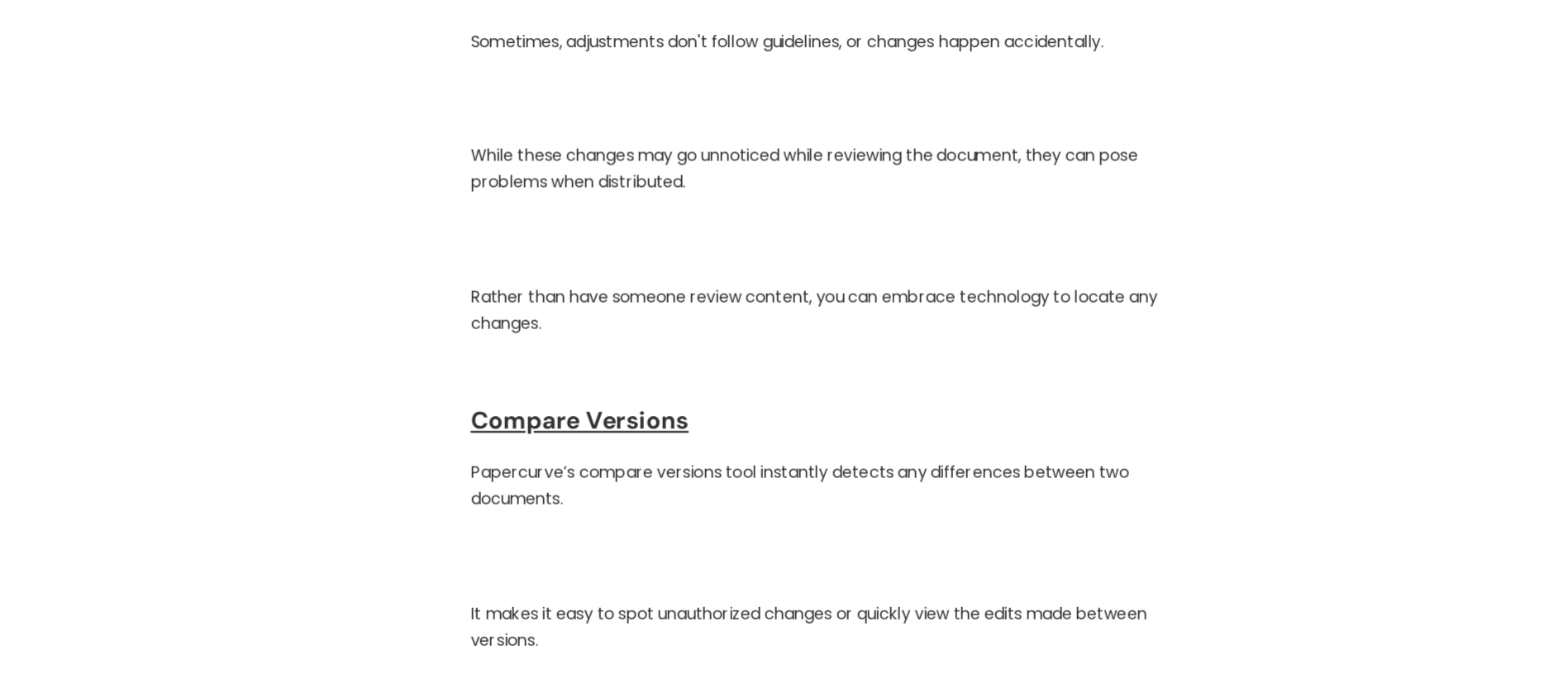
scroll to position [2976, 0]
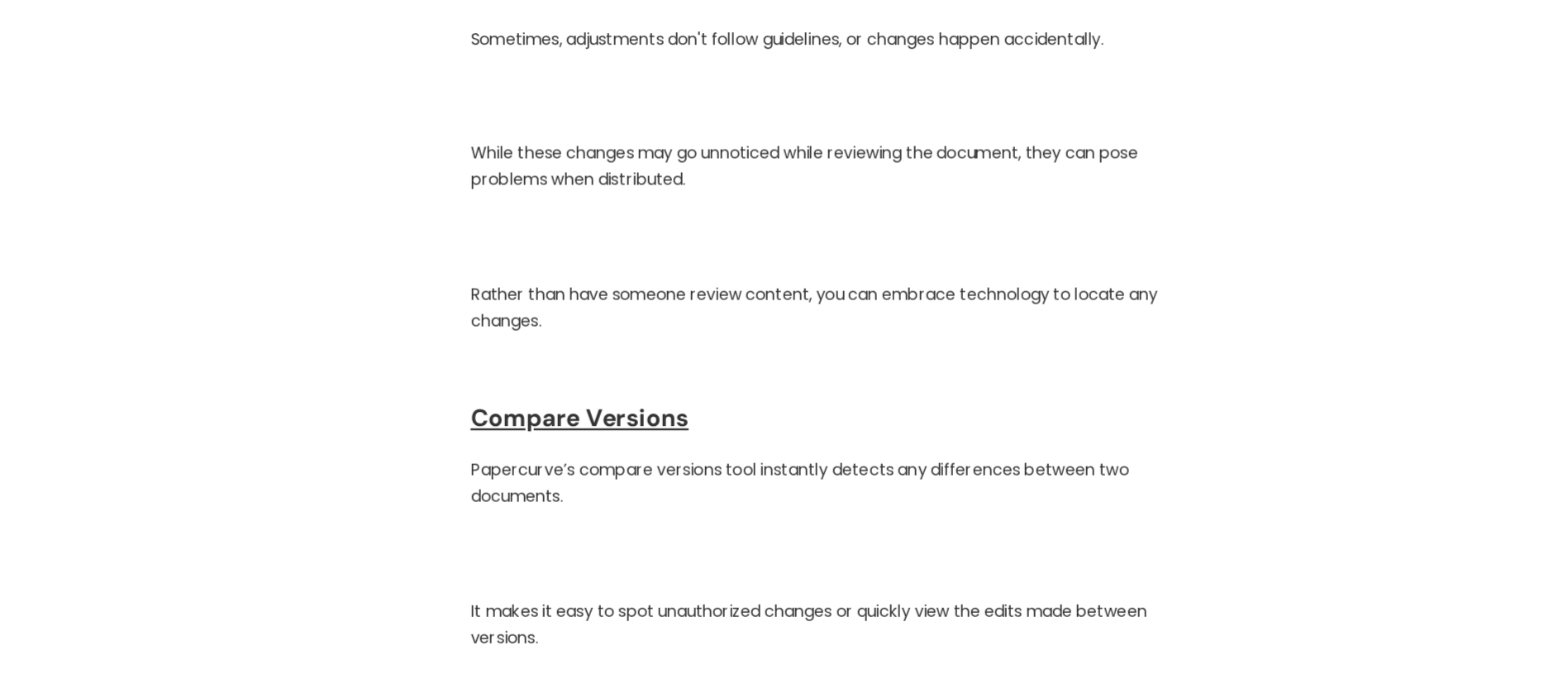
drag, startPoint x: 520, startPoint y: 539, endPoint x: 643, endPoint y: 570, distance: 126.9
copy p "Papercurve’s compare versions tool instantly detects any differences between tw…"
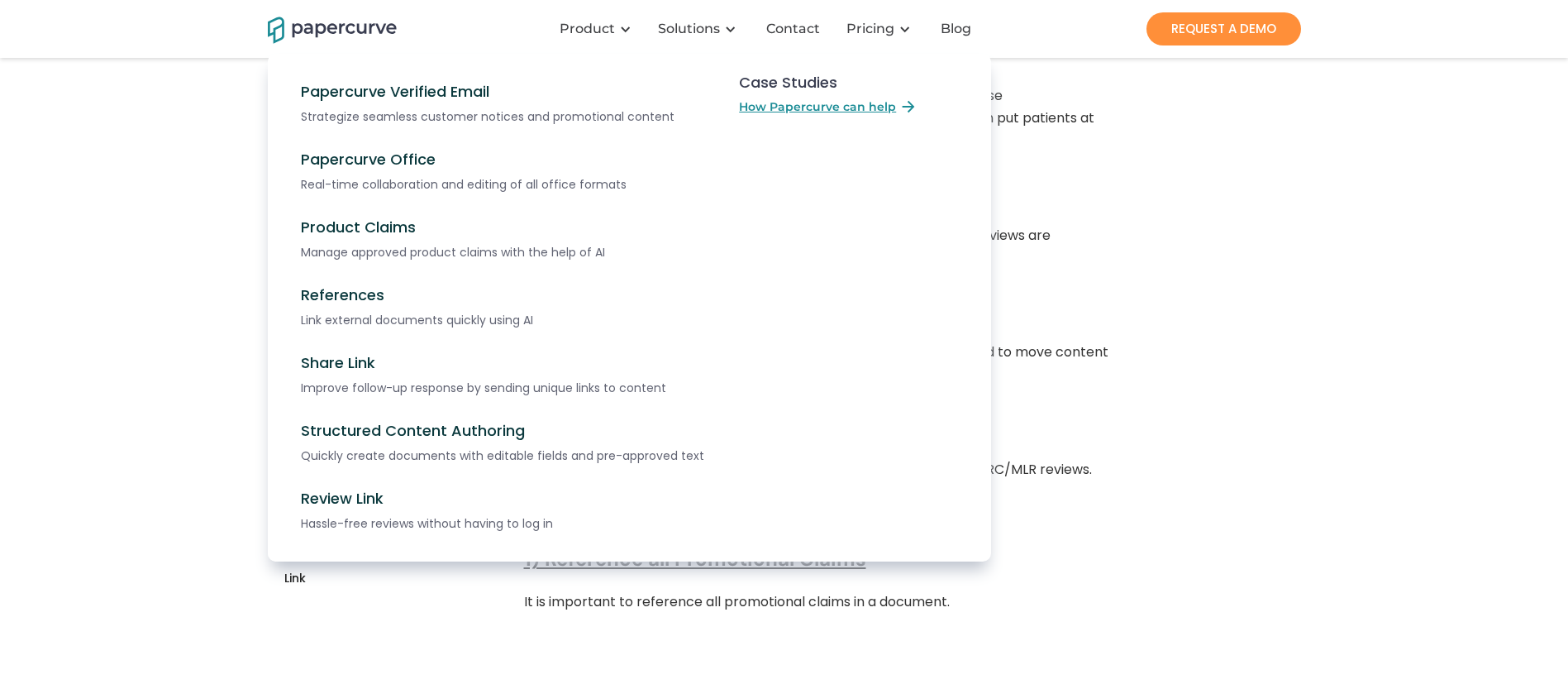
scroll to position [772, 0]
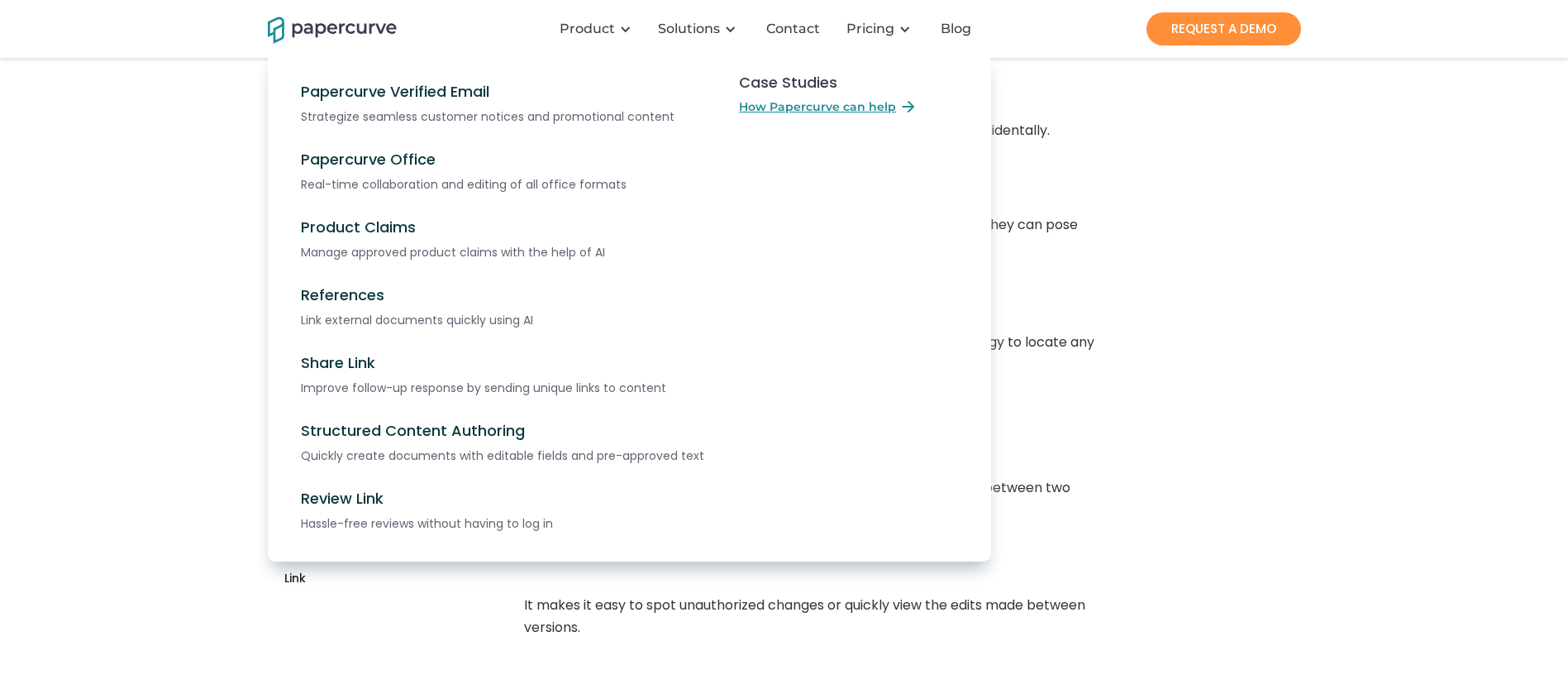
scroll to position [2990, 0]
click at [1045, 355] on nav "Papercurve Verified Email Strategize seamless customer notices and promotional …" at bounding box center [784, 324] width 1033 height 541
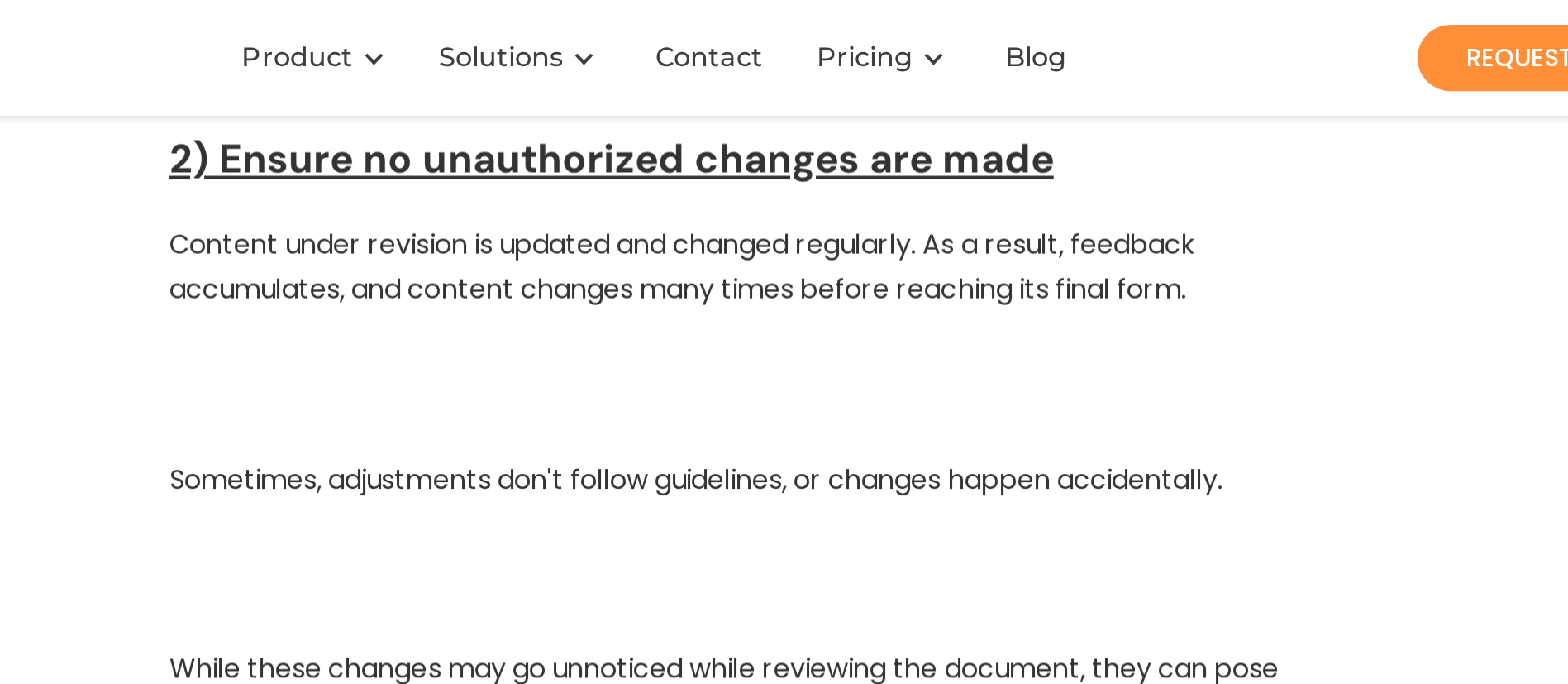
scroll to position [2864, 0]
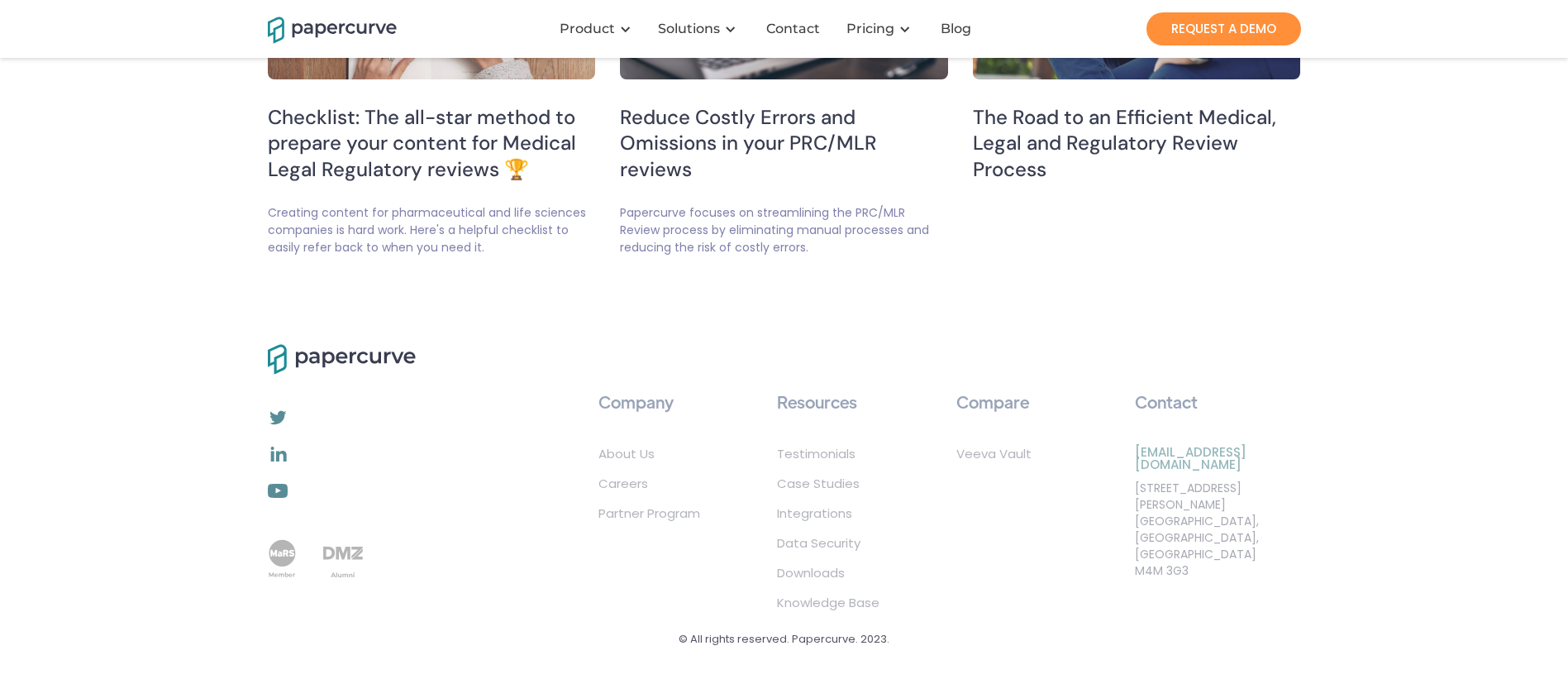
scroll to position [3194, 0]
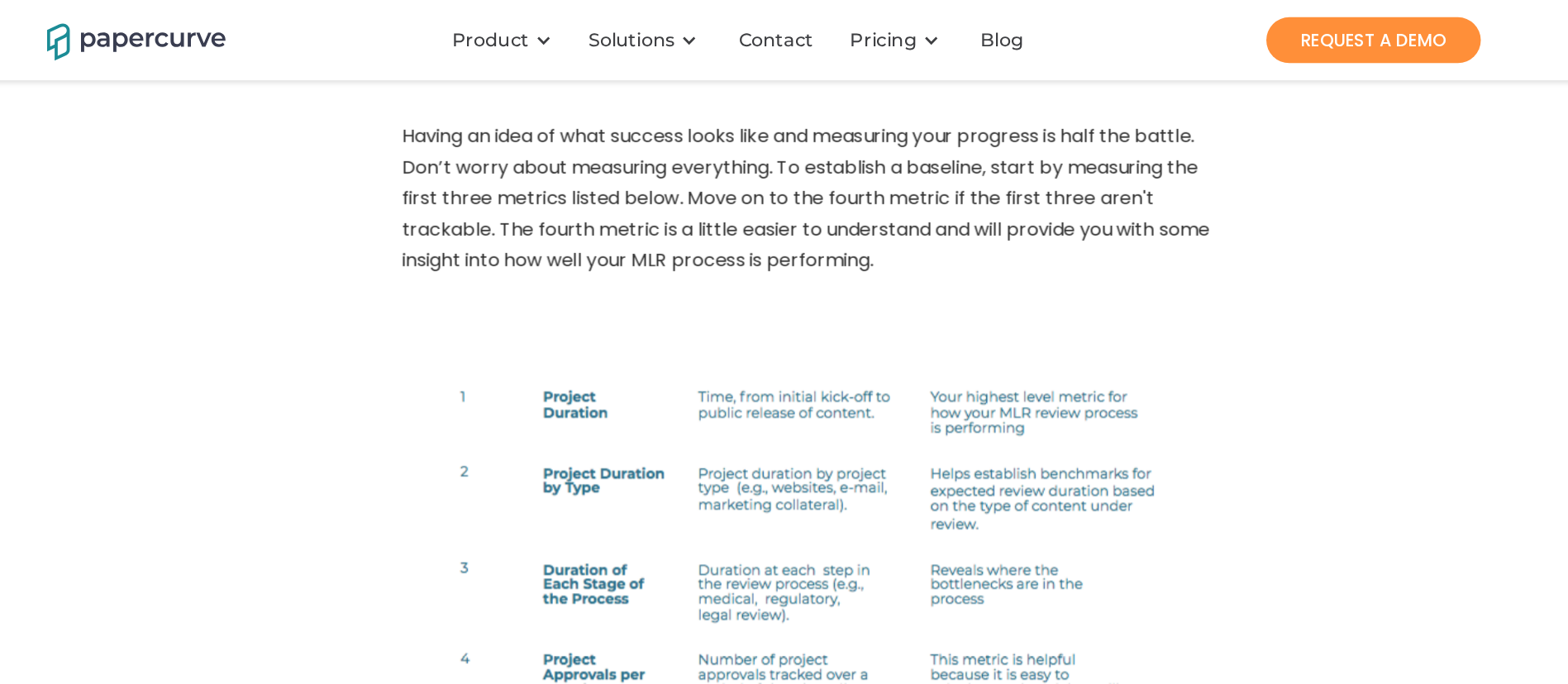
scroll to position [3812, 0]
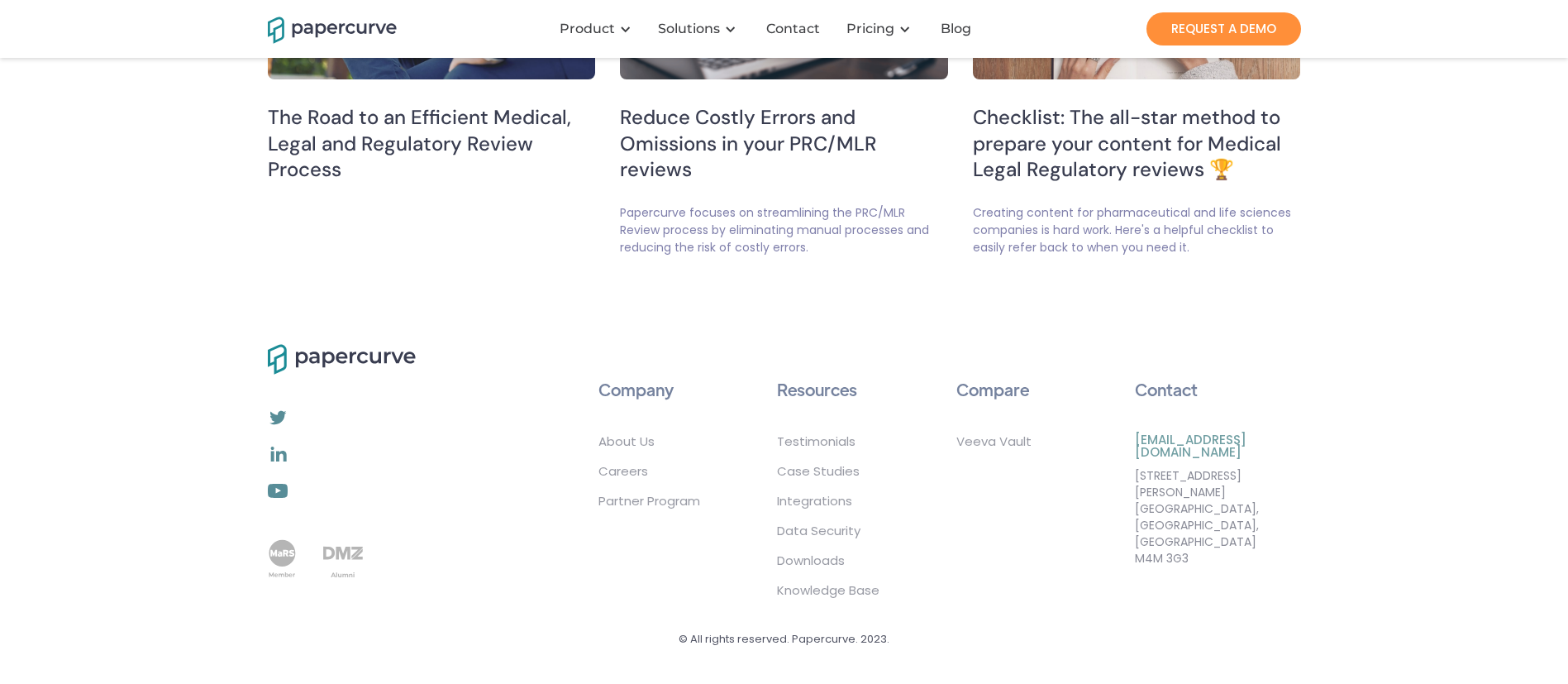
scroll to position [4169, 0]
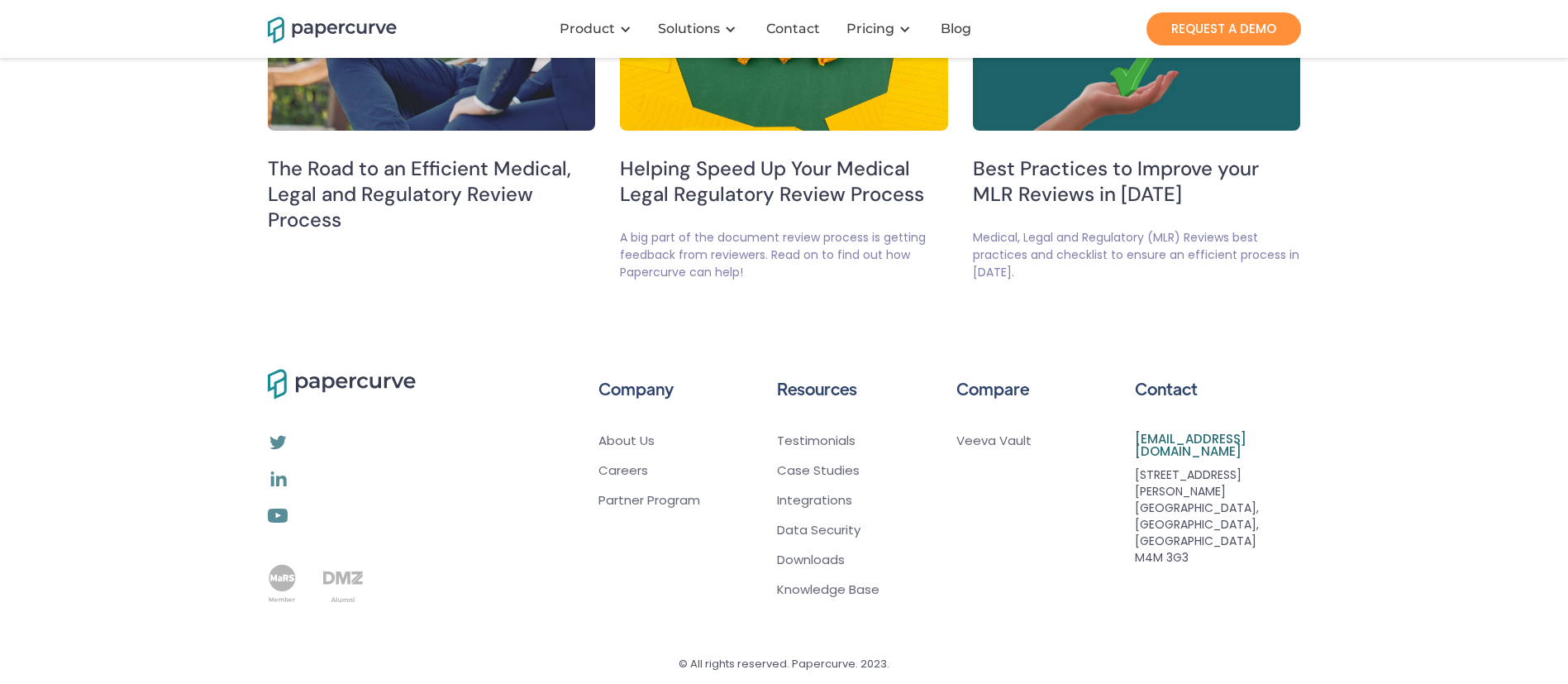
scroll to position [3023, 0]
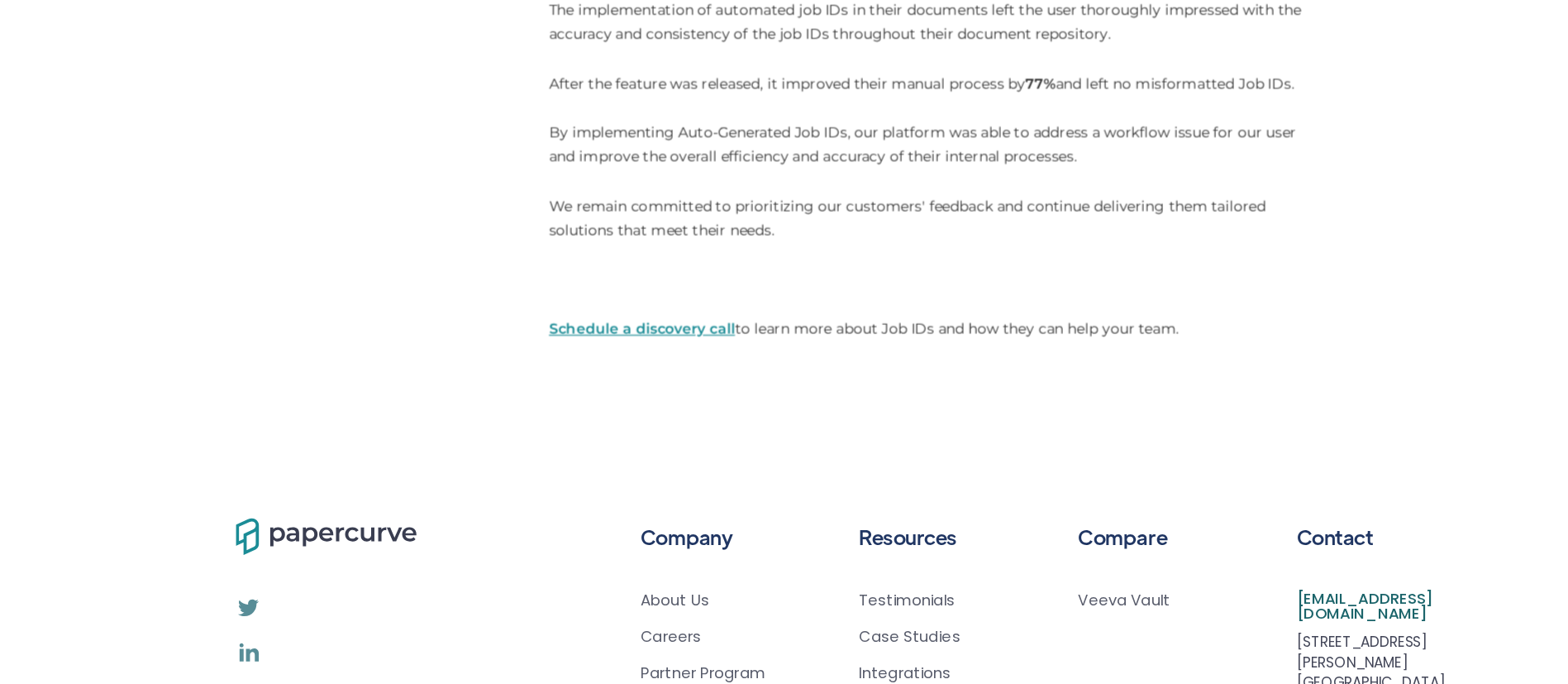
scroll to position [2052, 0]
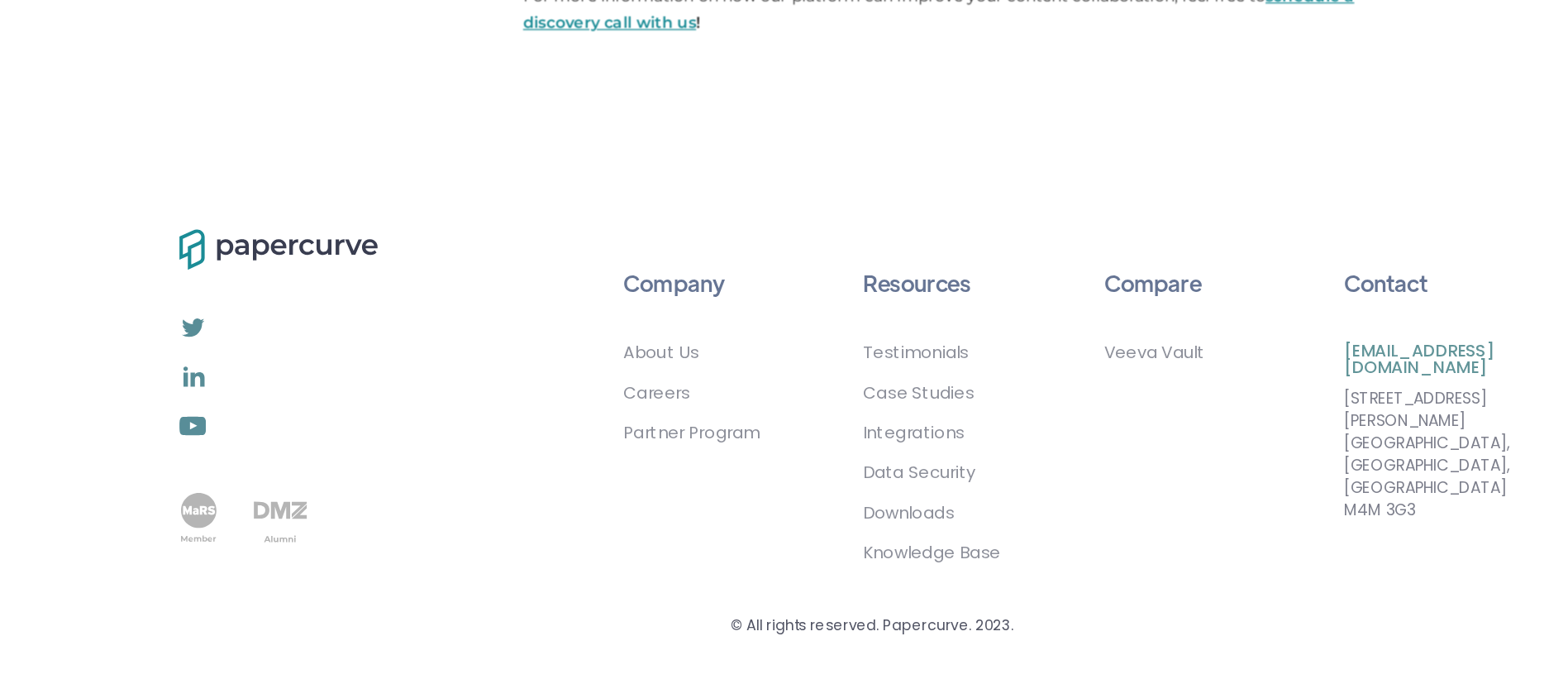
scroll to position [1852, 0]
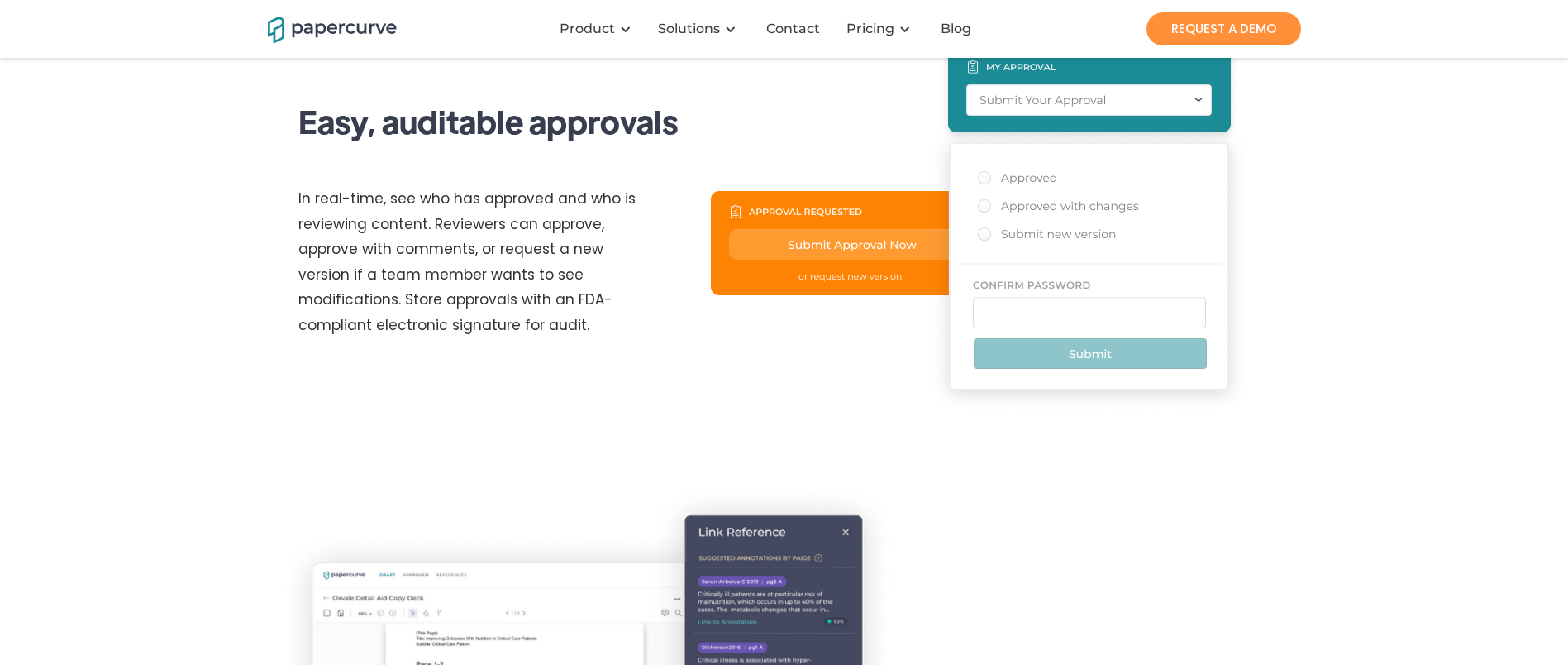
scroll to position [559, 0]
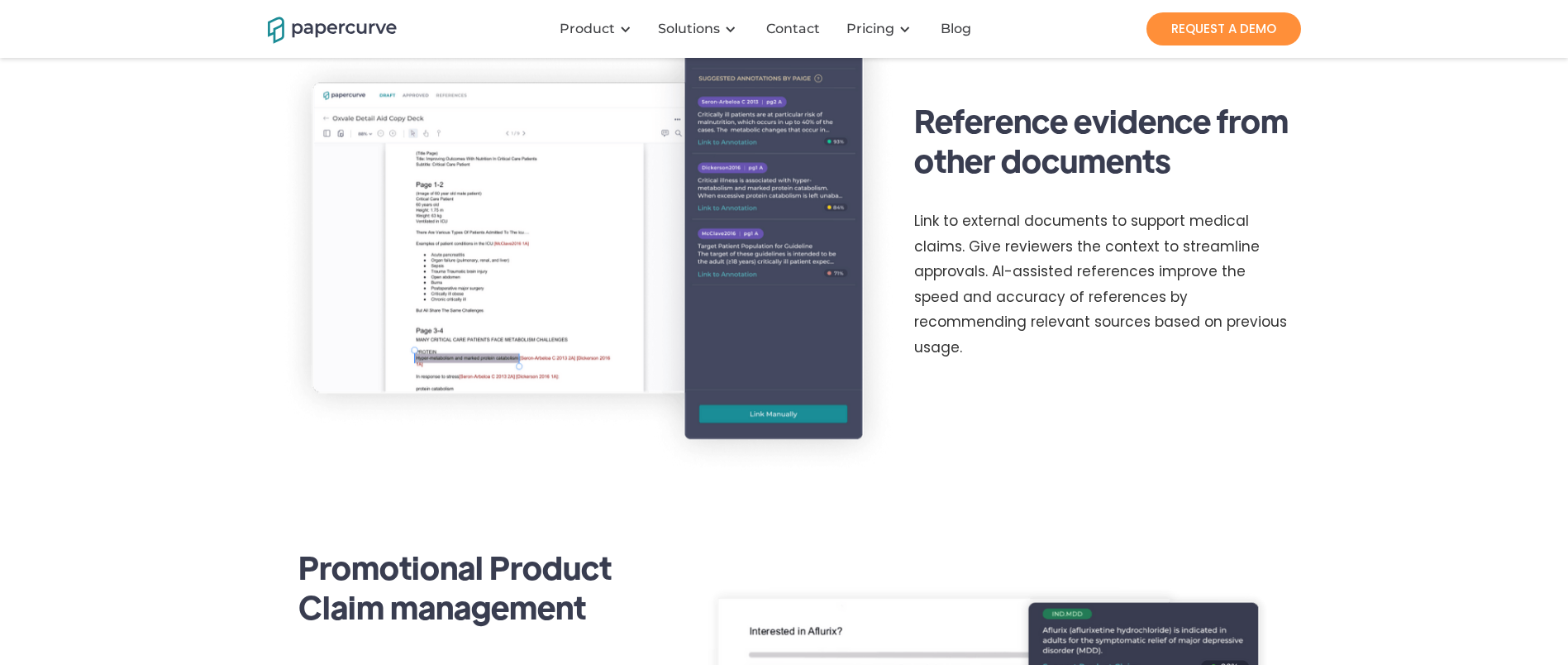
scroll to position [2479, 0]
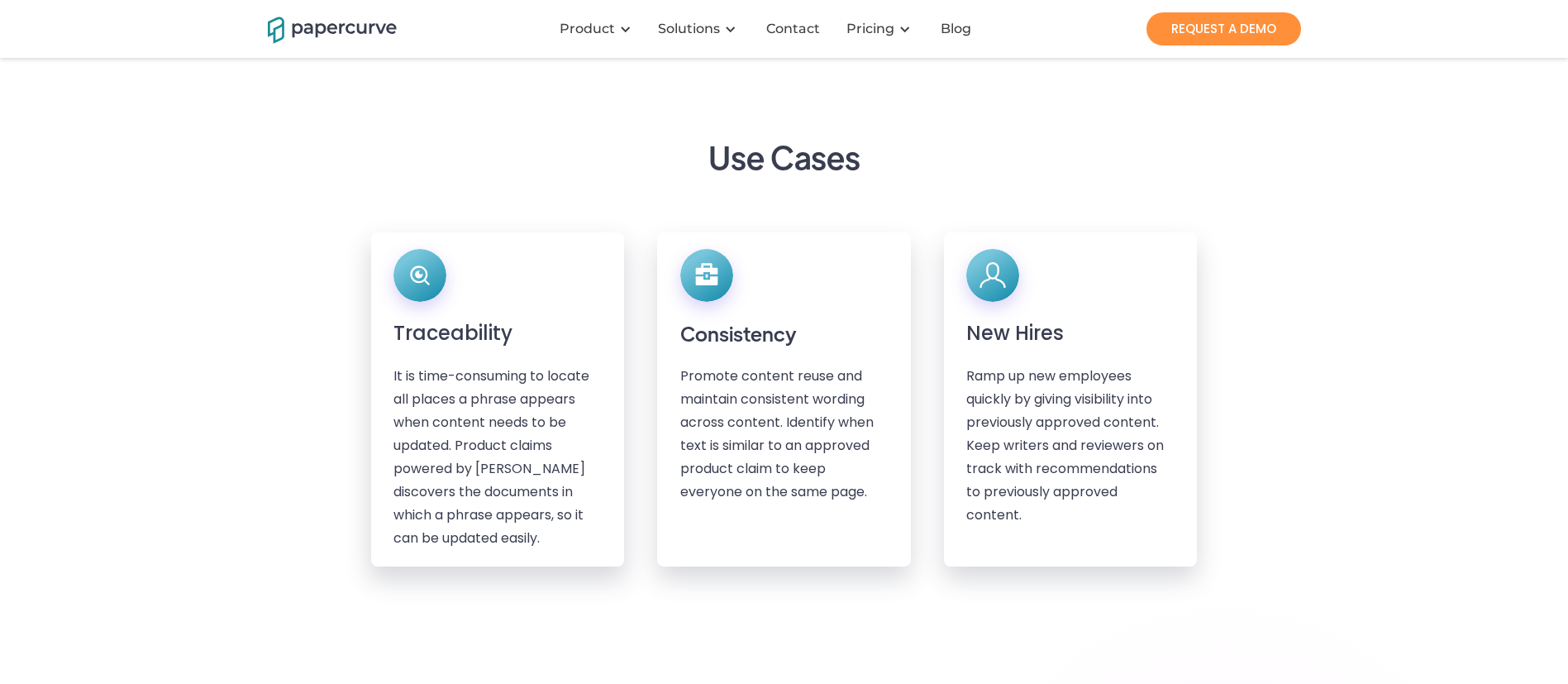
scroll to position [804, 0]
click at [413, 345] on h5 "Traceability" at bounding box center [453, 330] width 119 height 30
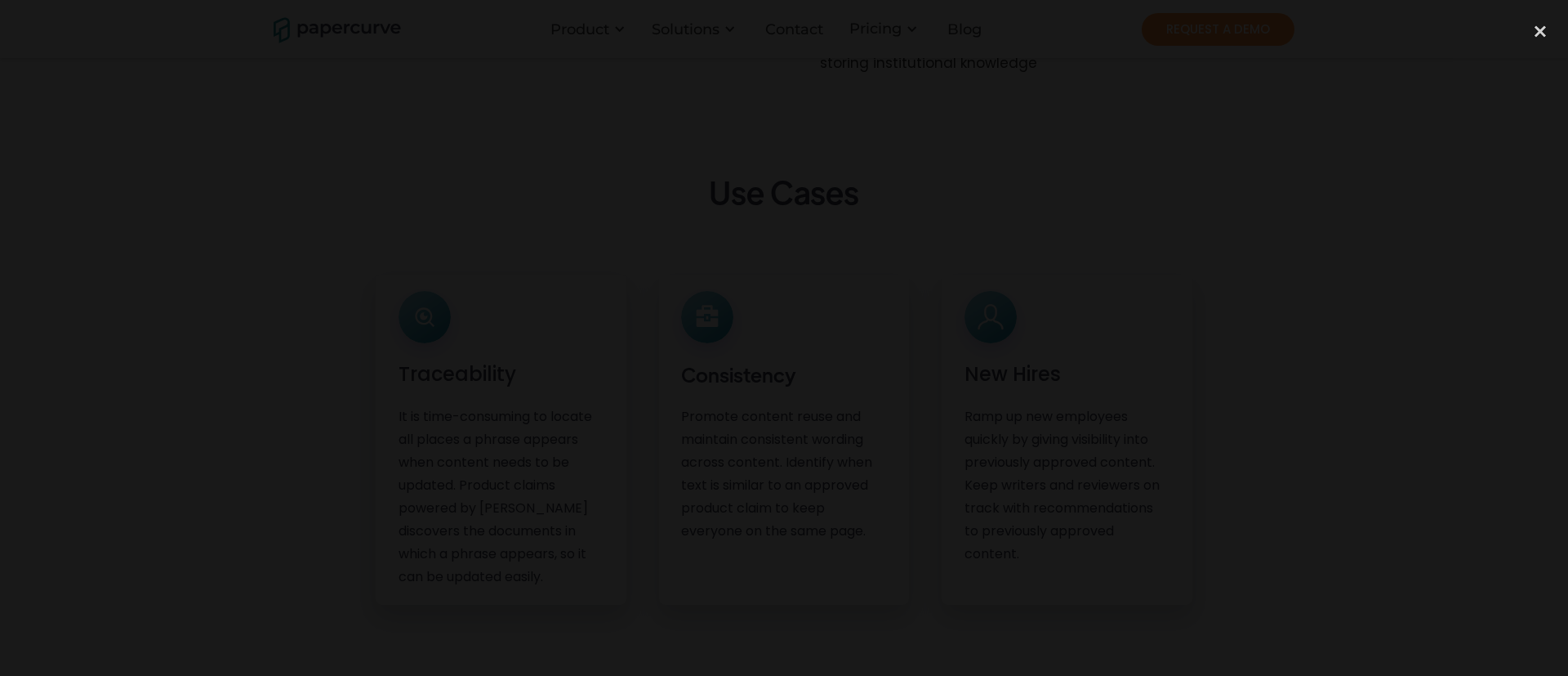
click at [1264, 285] on div at bounding box center [784, 338] width 1568 height 648
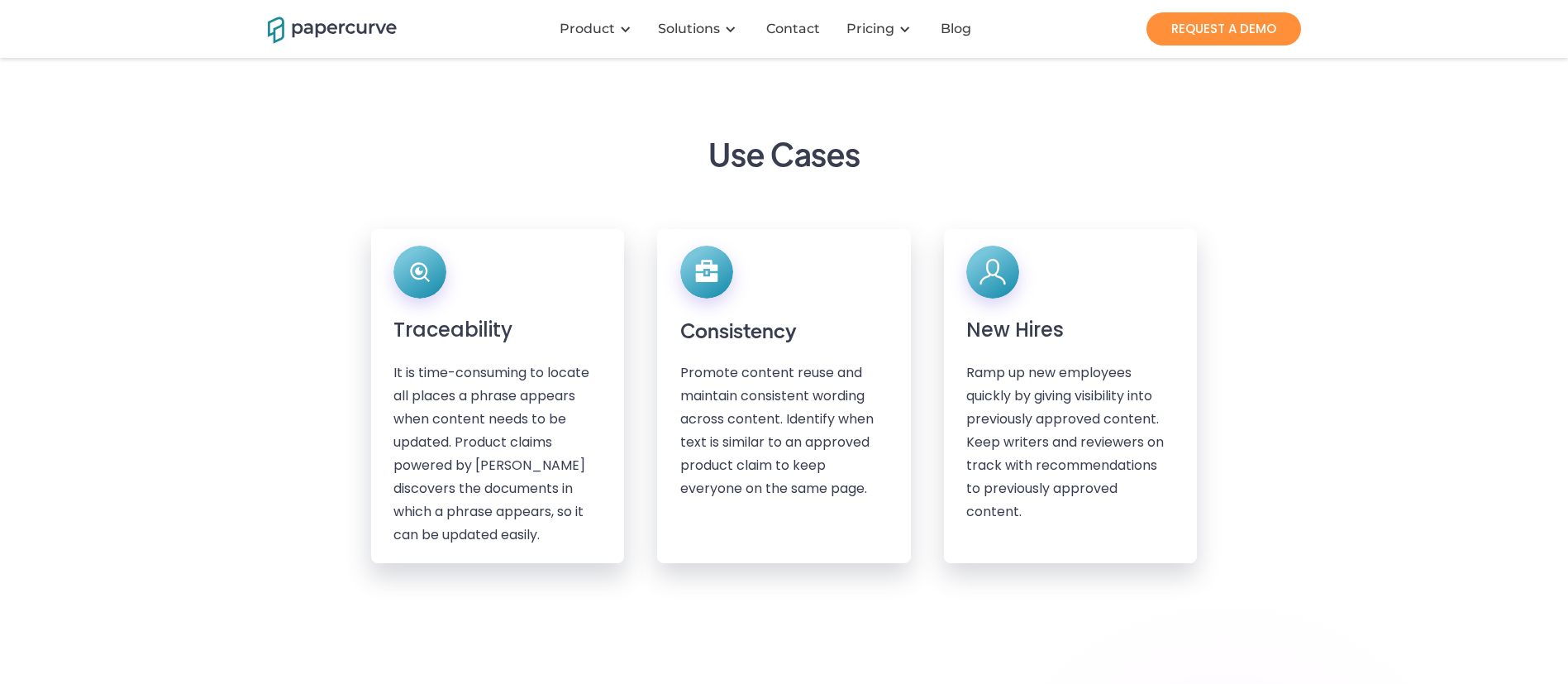
click at [822, 500] on div "Promote content reuse and maintain consistent wording across content. Identify …" at bounding box center [784, 430] width 208 height 139
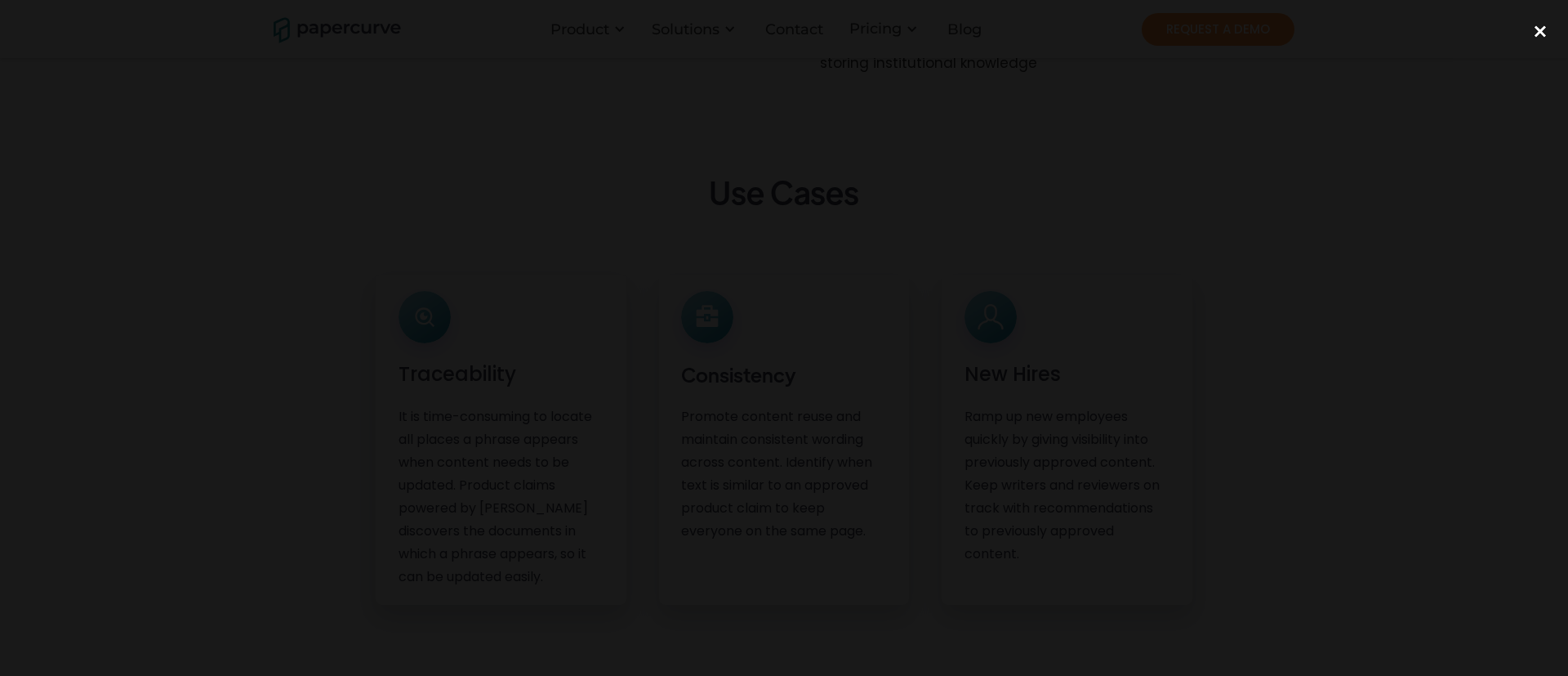
click at [1541, 28] on div "close lightbox" at bounding box center [1540, 32] width 55 height 36
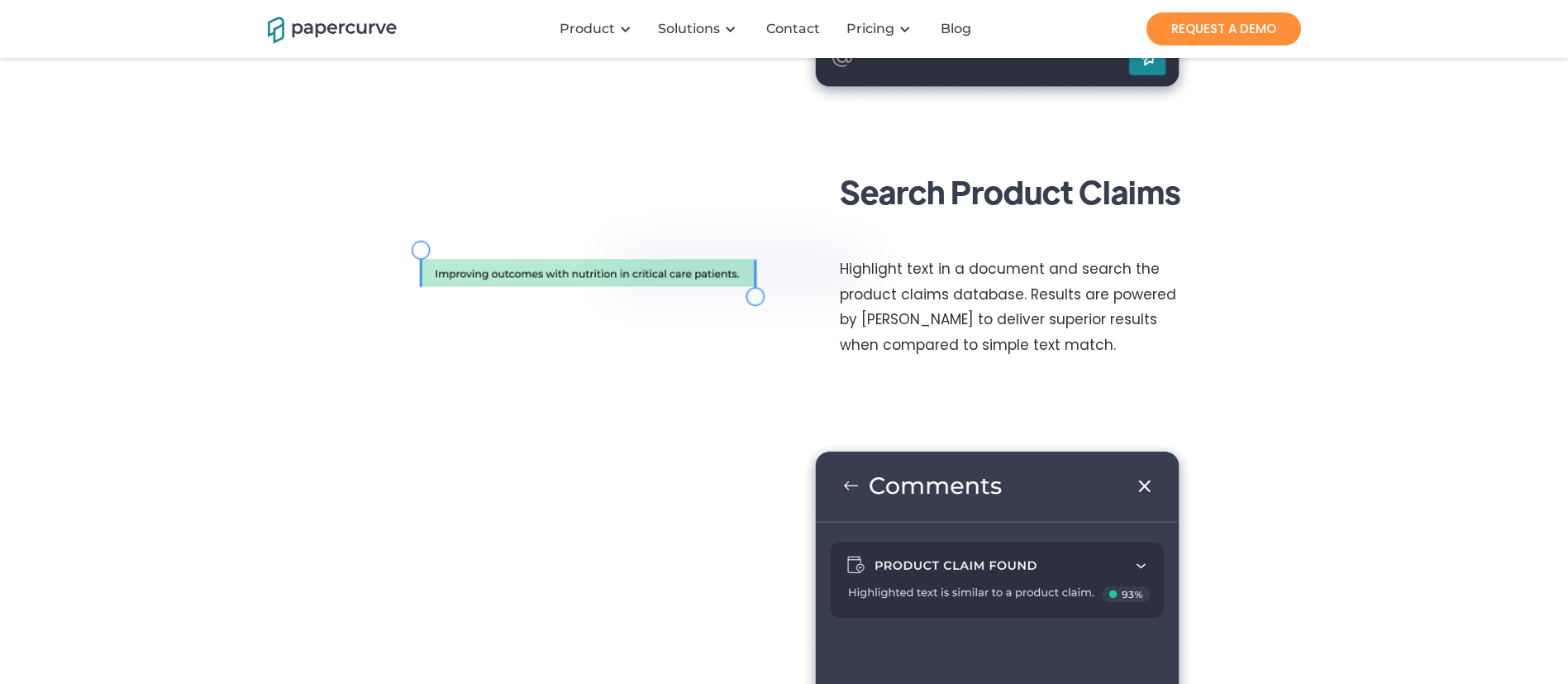
scroll to position [2542, 0]
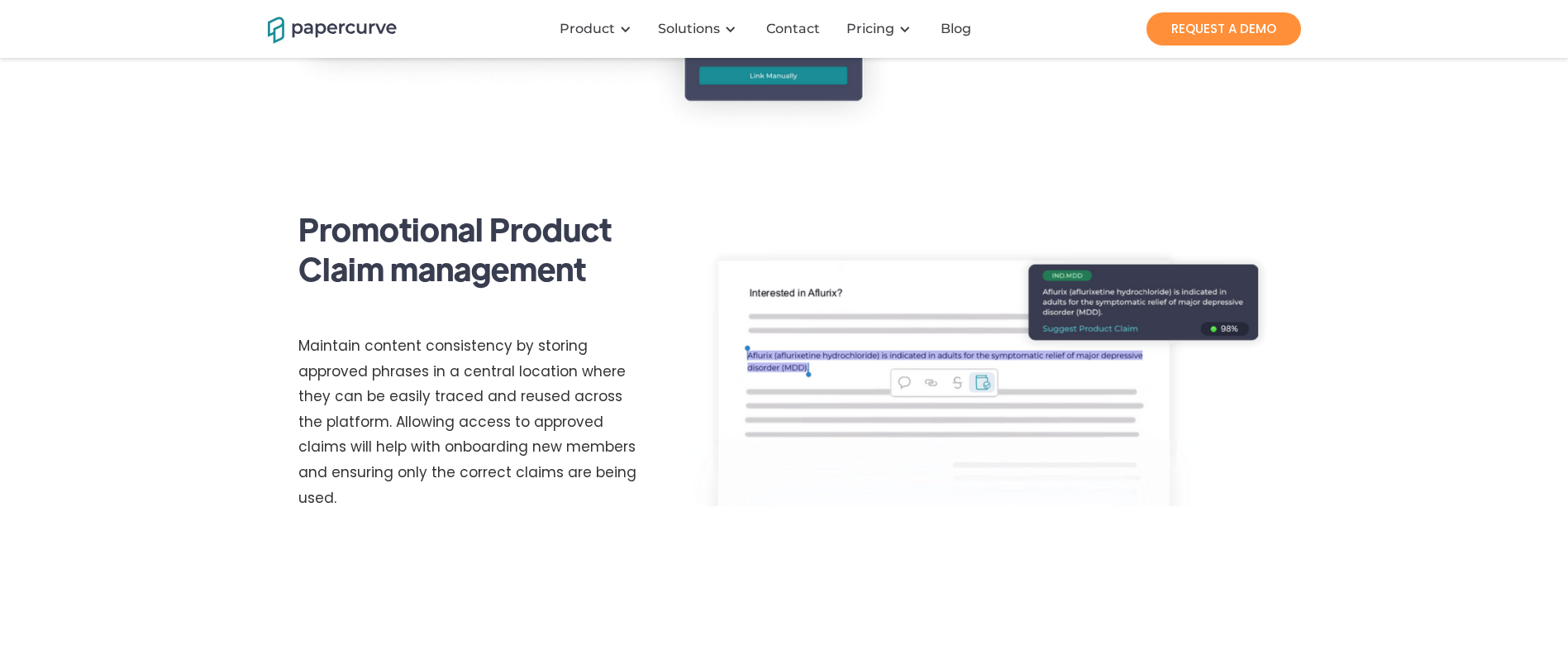
scroll to position [2321, 0]
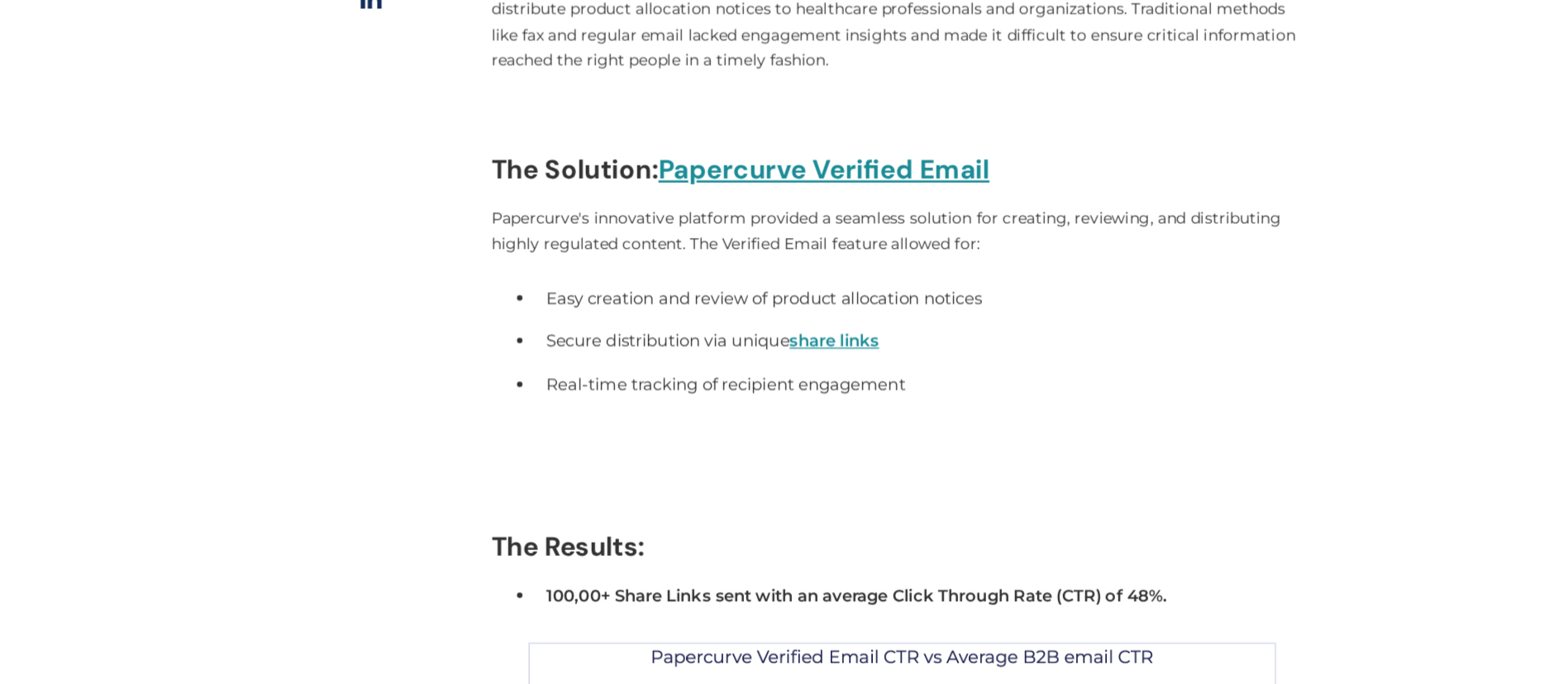
scroll to position [324, 0]
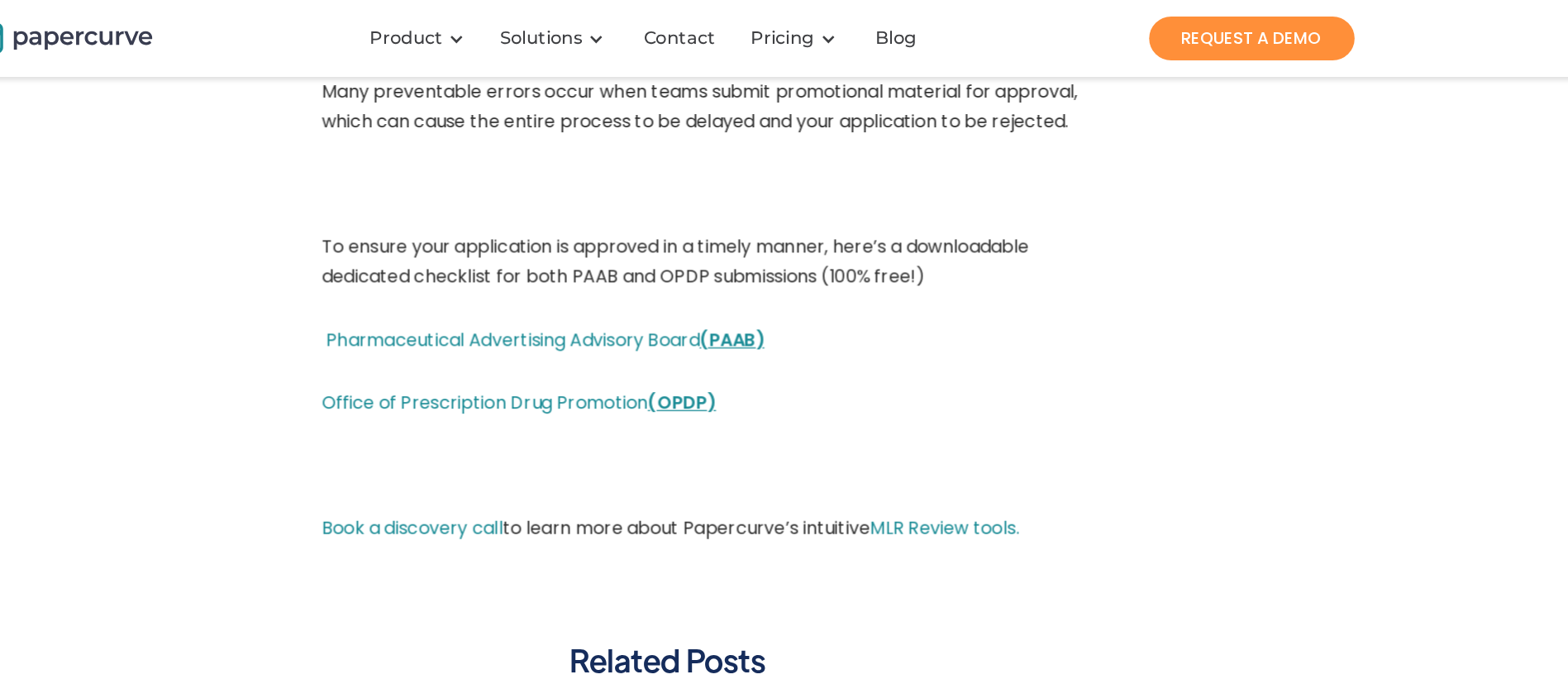
scroll to position [3470, 0]
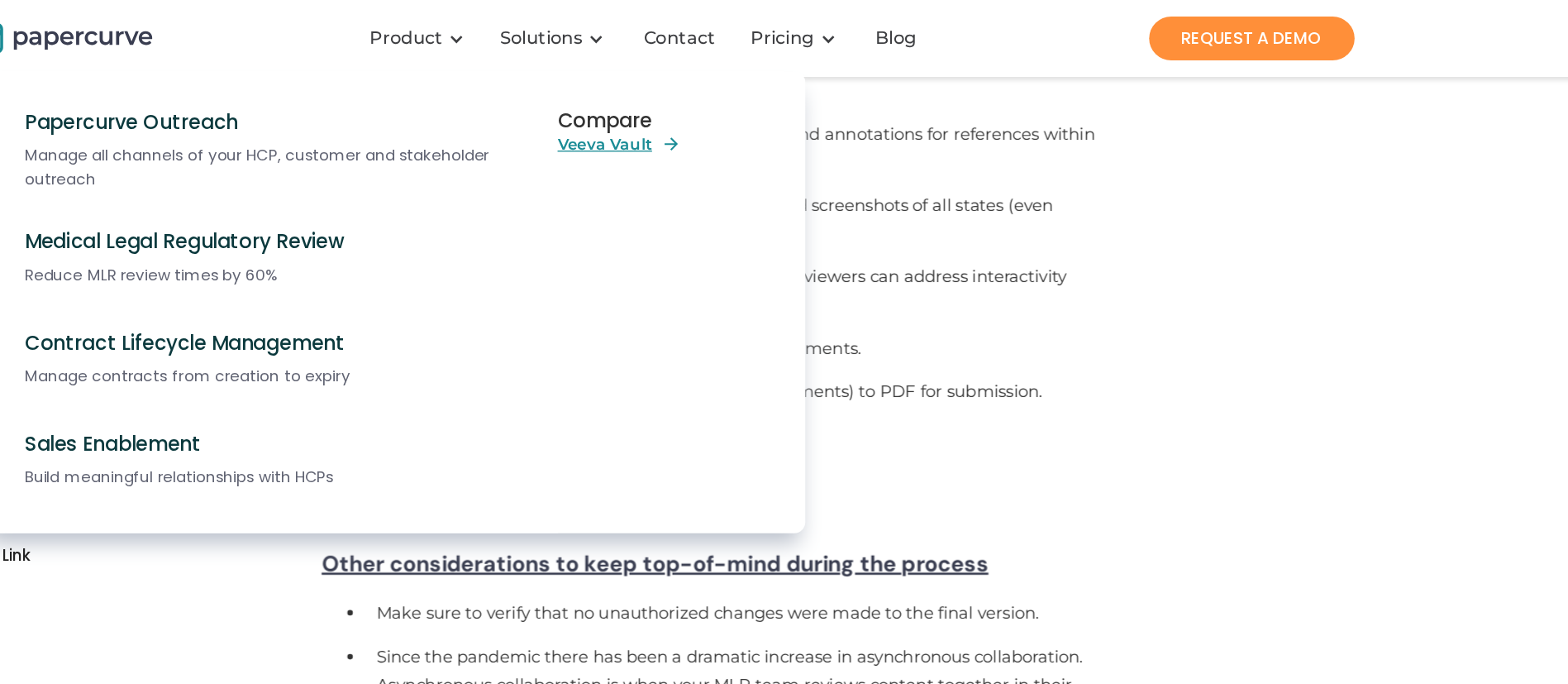
click at [1108, 303] on nav "Papercurve Outreach Manage all channels of your HCP, customer and stakeholder o…" at bounding box center [784, 244] width 1033 height 380
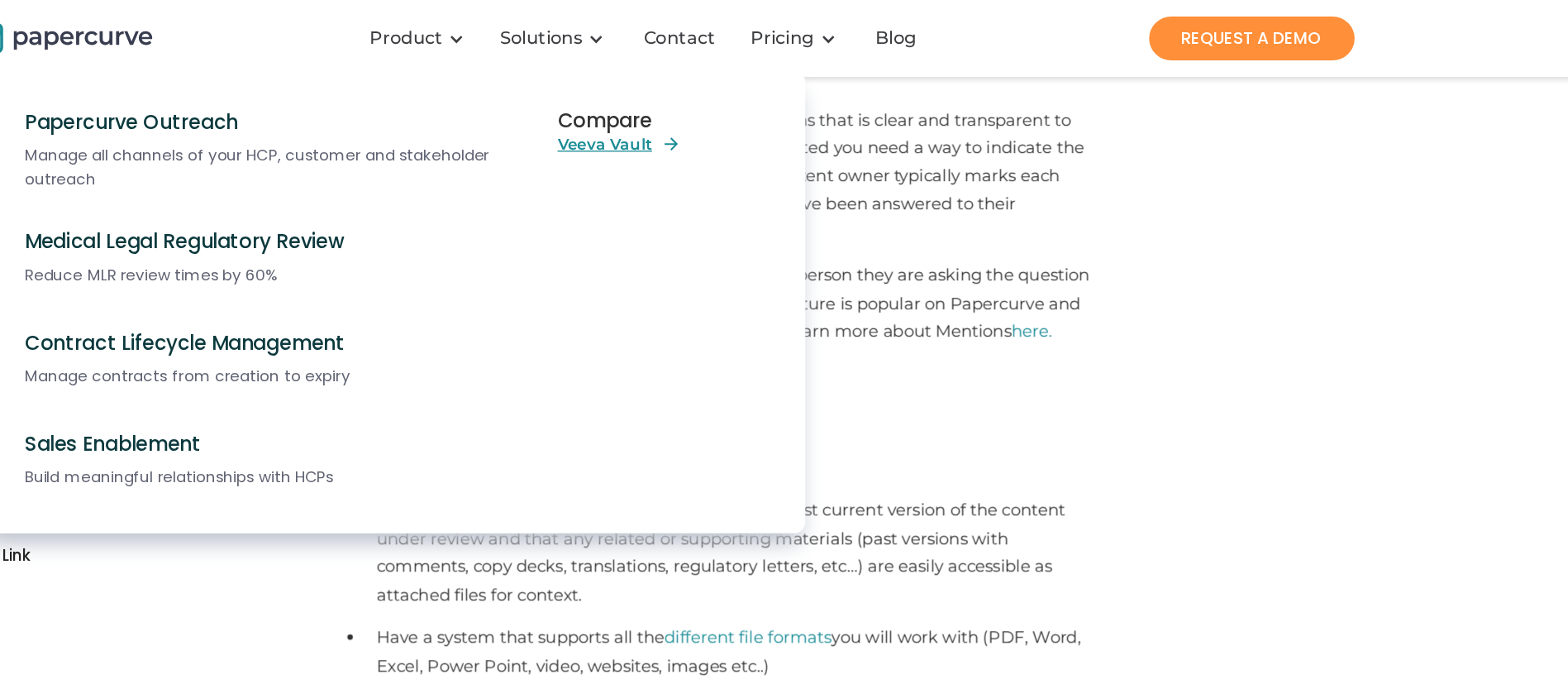
scroll to position [1862, 0]
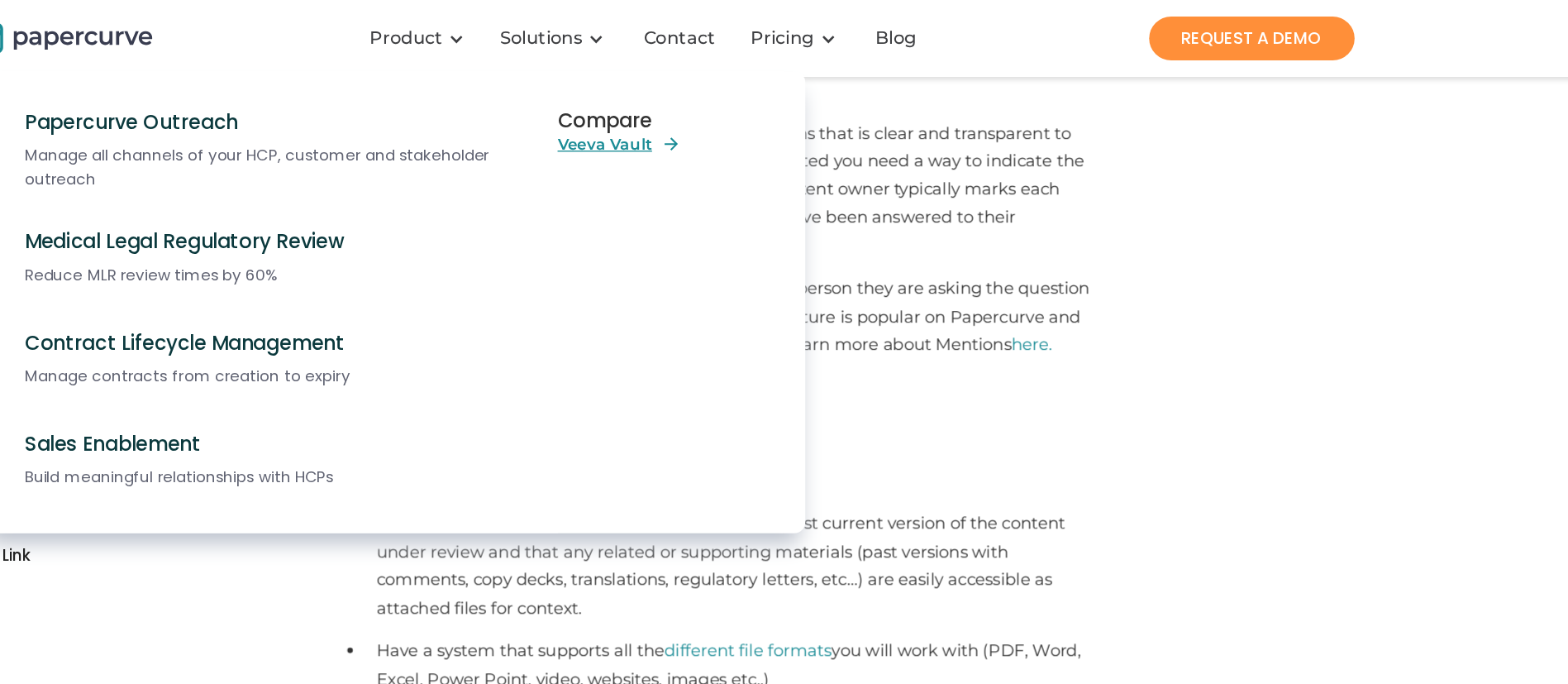
click at [1108, 303] on nav "Papercurve Outreach Manage all channels of your HCP, customer and stakeholder o…" at bounding box center [784, 244] width 1033 height 380
click at [1209, 334] on nav "Papercurve Outreach Manage all channels of your HCP, customer and stakeholder o…" at bounding box center [784, 244] width 1033 height 380
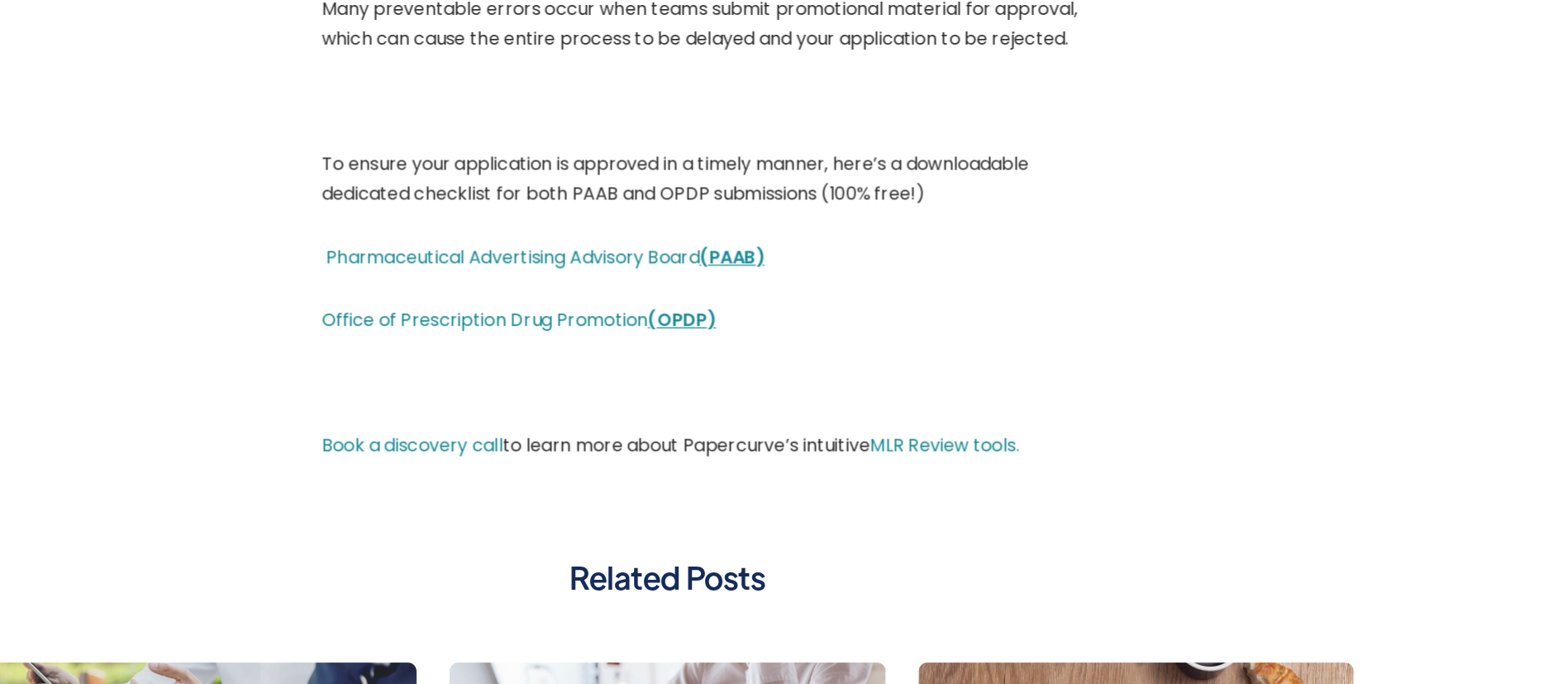
scroll to position [2514, 0]
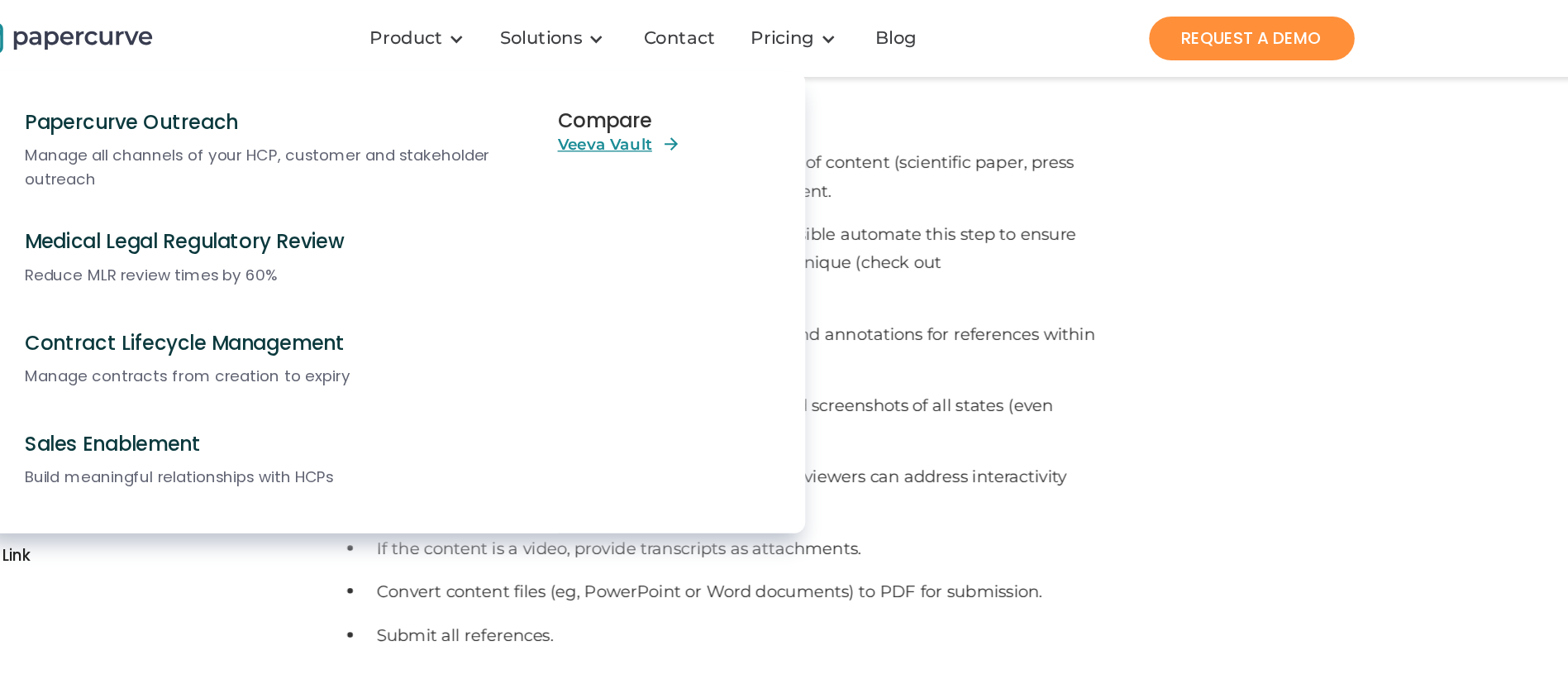
click at [1097, 265] on nav "Papercurve Outreach Manage all channels of your HCP, customer and stakeholder o…" at bounding box center [784, 244] width 1033 height 380
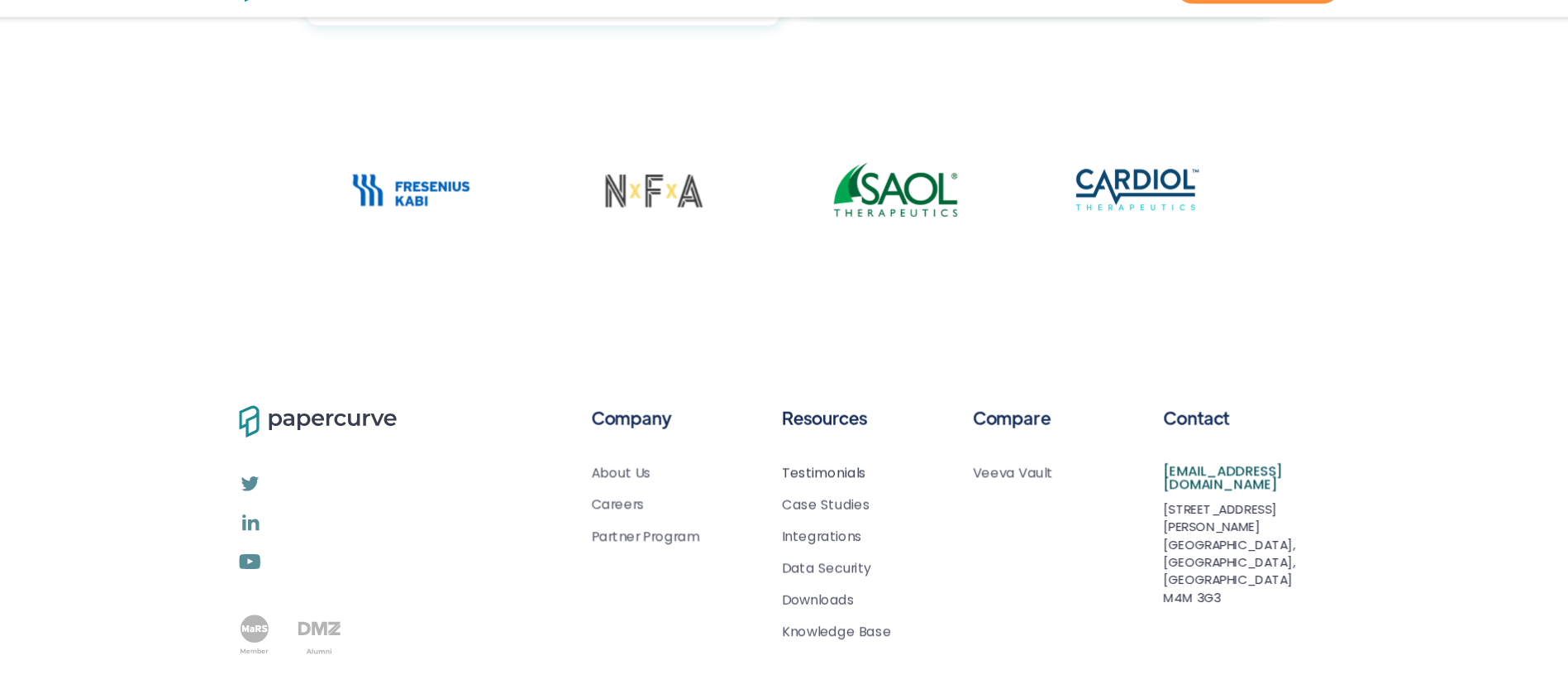
scroll to position [1400, 0]
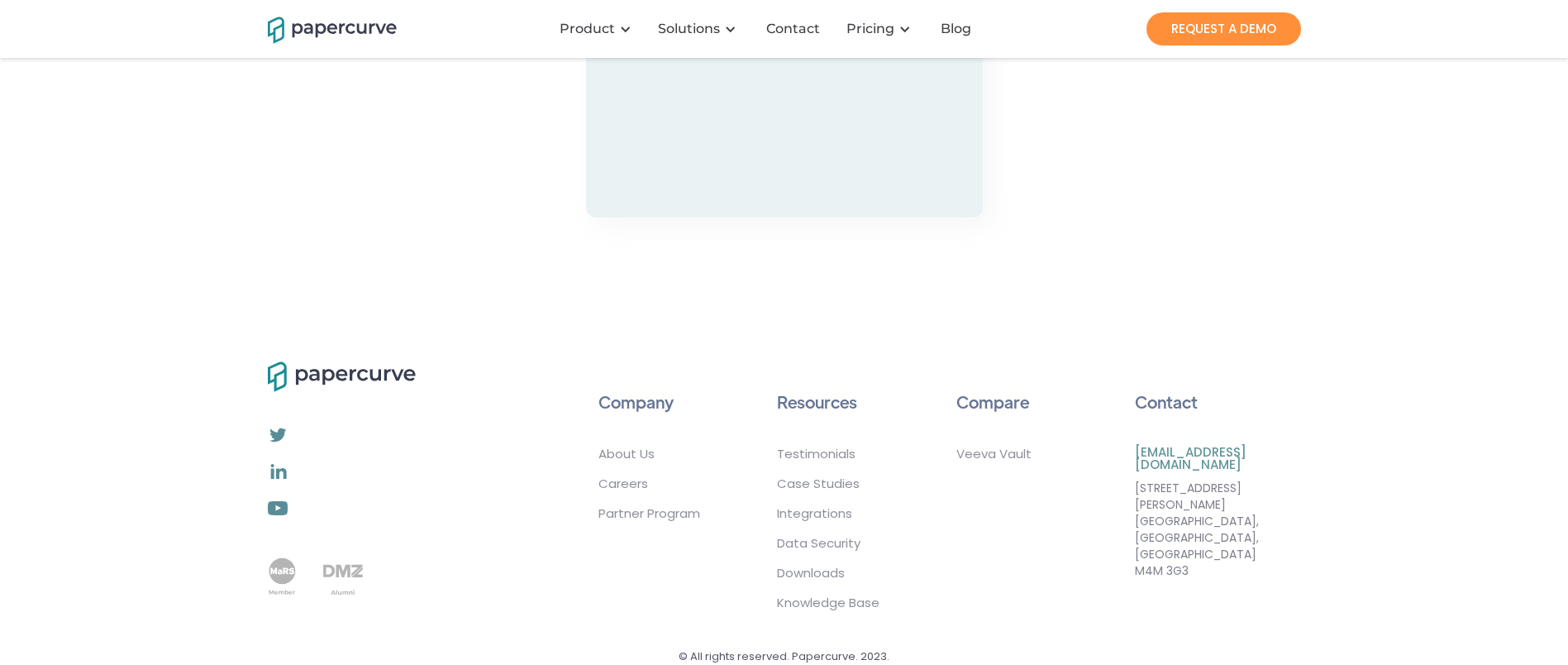
scroll to position [3986, 0]
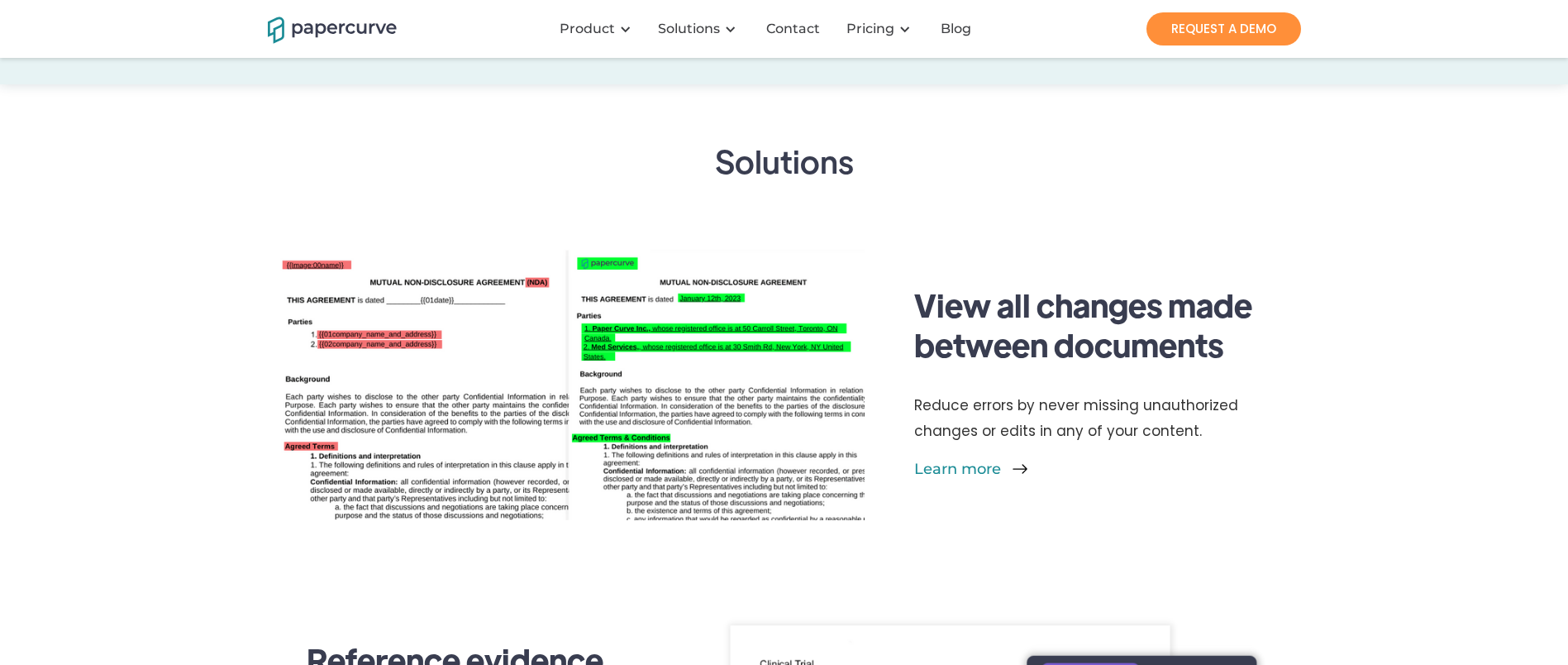
scroll to position [1864, 0]
click at [953, 479] on div "Learn more" at bounding box center [951, 469] width 103 height 18
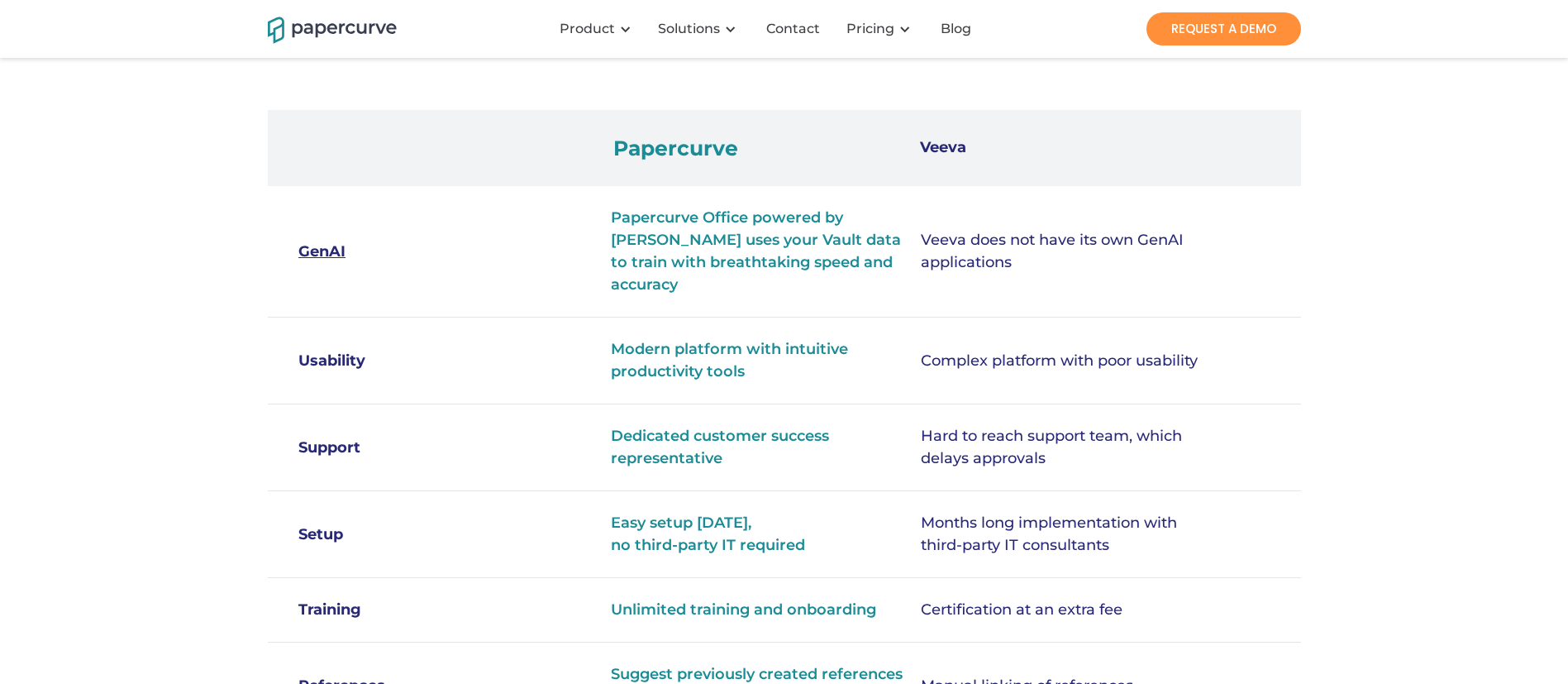
scroll to position [527, 0]
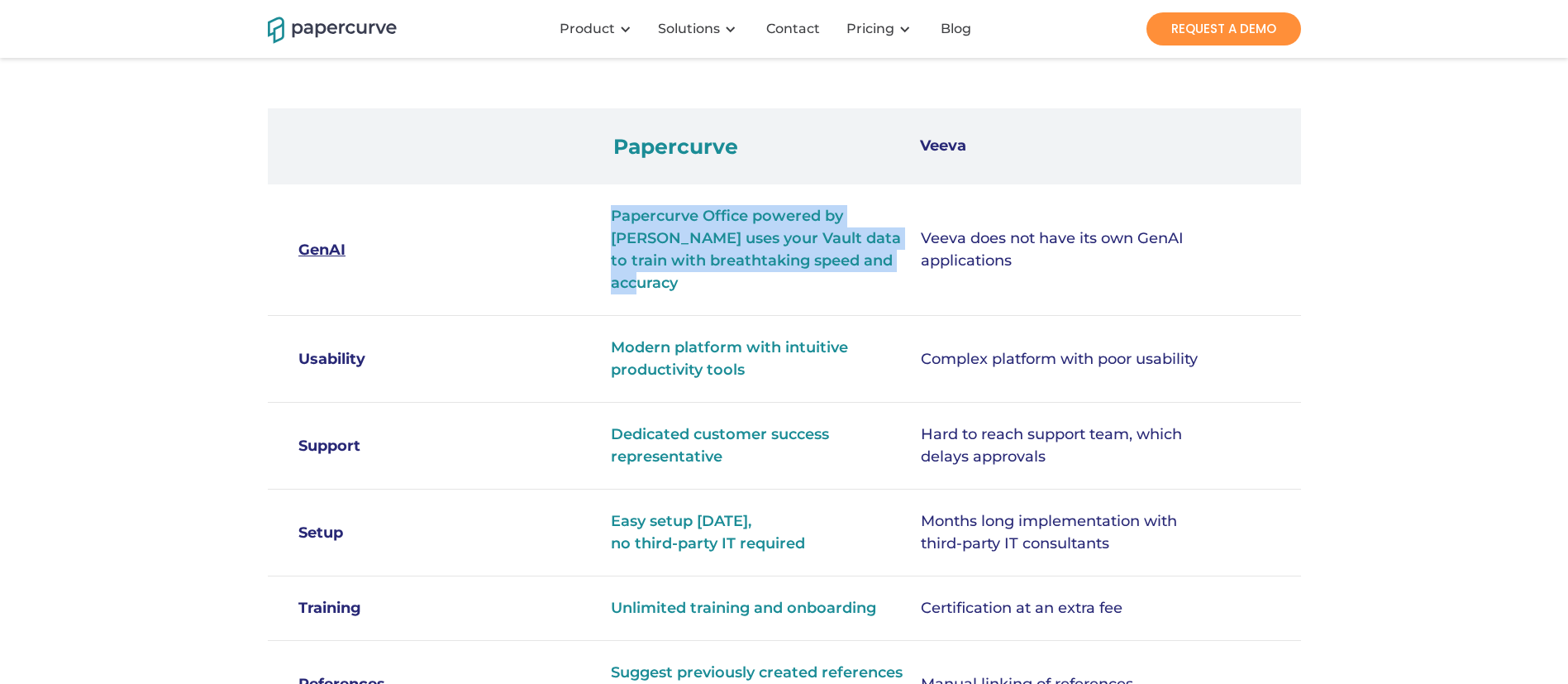
drag, startPoint x: 604, startPoint y: 229, endPoint x: 897, endPoint y: 289, distance: 299.6
click at [897, 289] on div "GenAI Papercurve Office powered by Paige AI uses your Vault data to train with …" at bounding box center [784, 249] width 1033 height 131
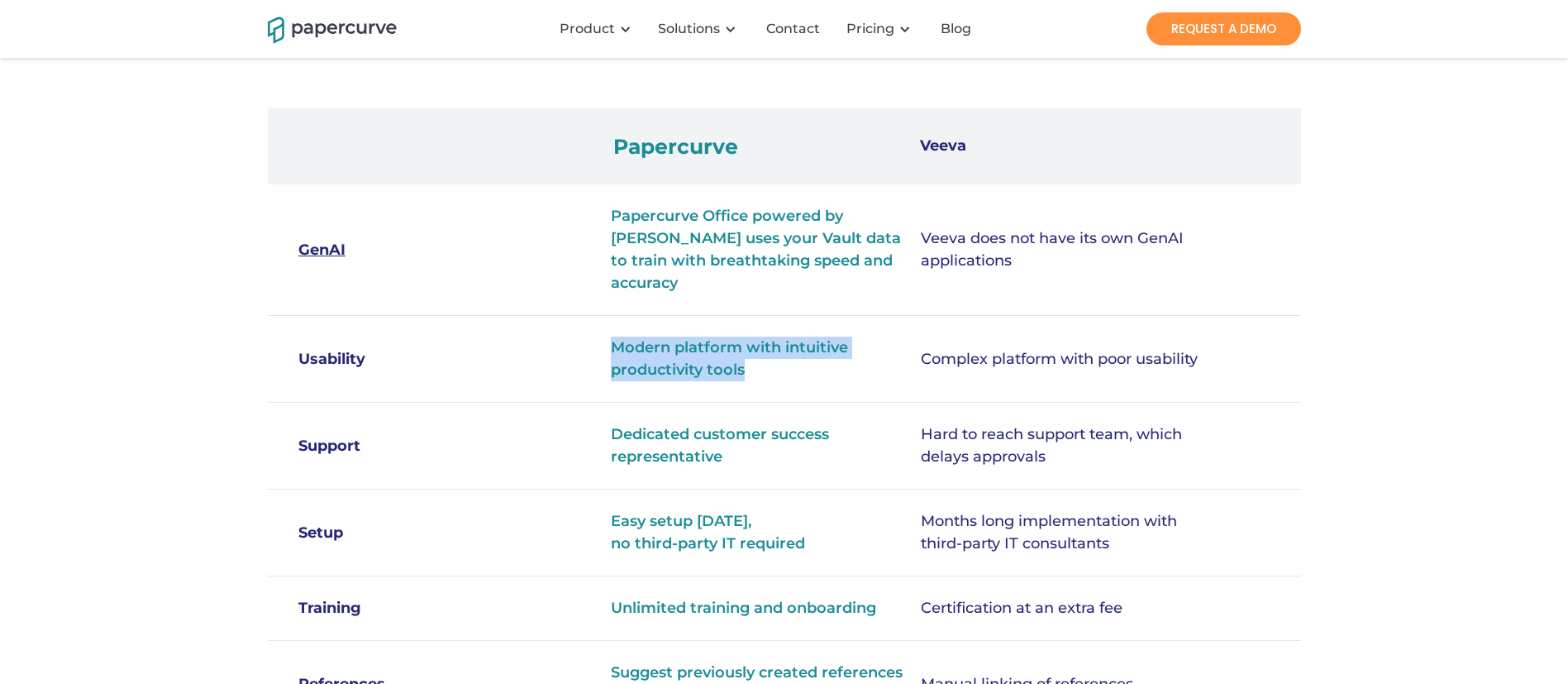
drag, startPoint x: 614, startPoint y: 335, endPoint x: 762, endPoint y: 388, distance: 157.2
click at [762, 388] on div "Usability Modern platform with intuitive productivity tools Complex platform wi…" at bounding box center [784, 359] width 1033 height 87
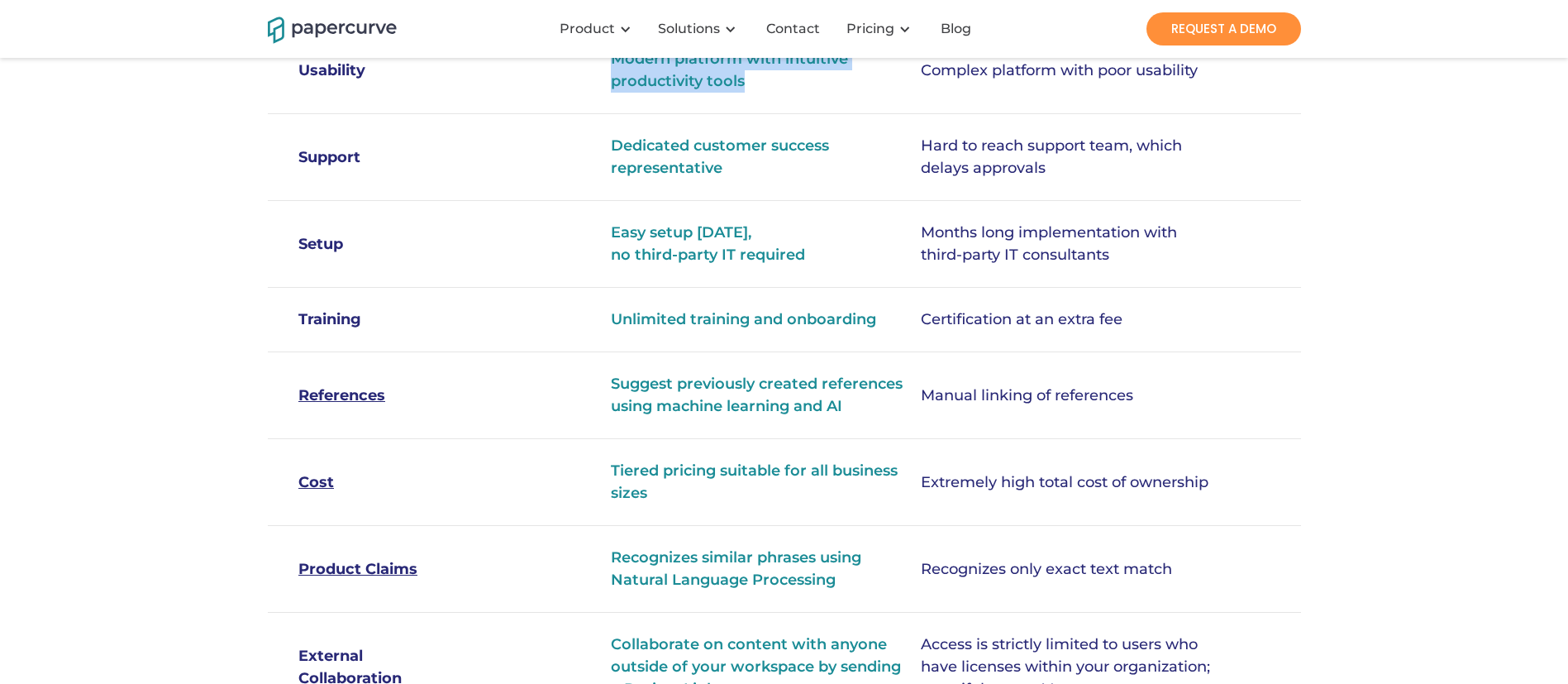
scroll to position [0, 0]
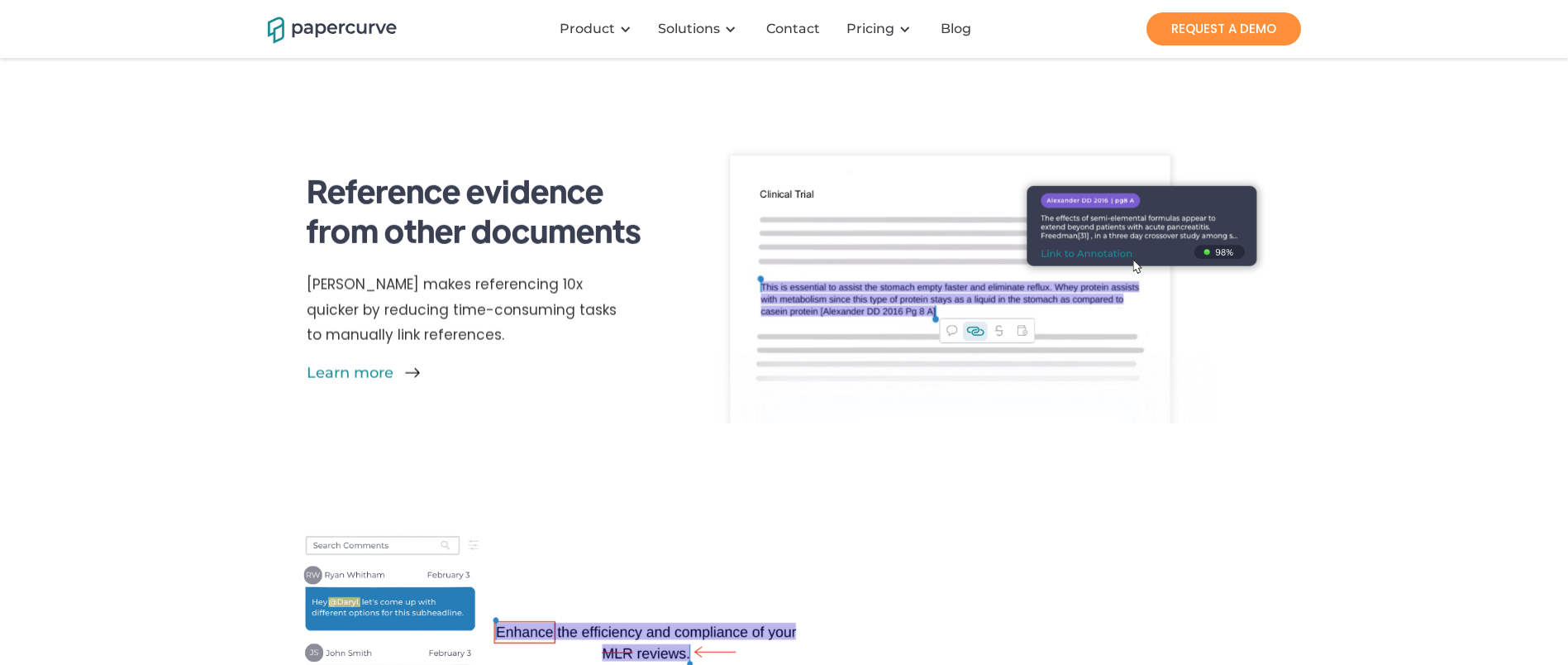
scroll to position [2337, 0]
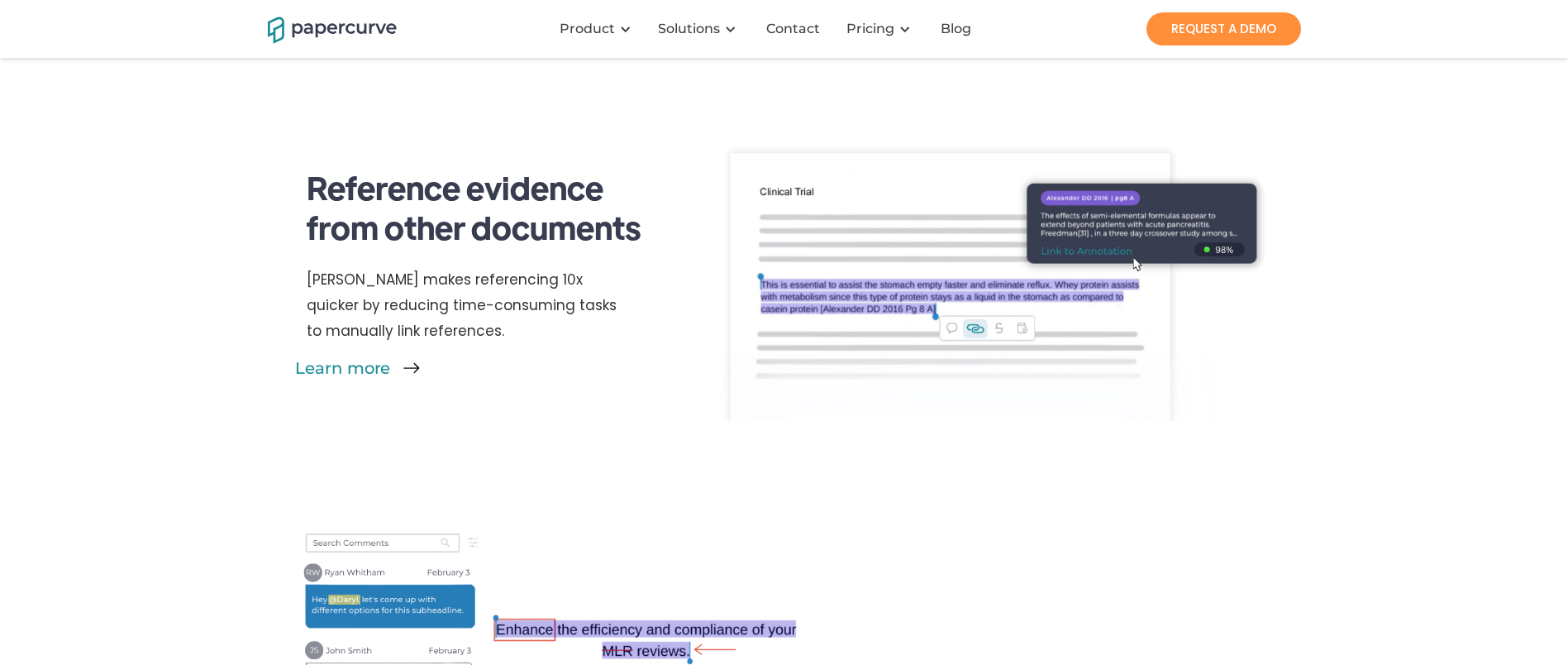
click at [362, 377] on div "Learn more" at bounding box center [346, 368] width 103 height 18
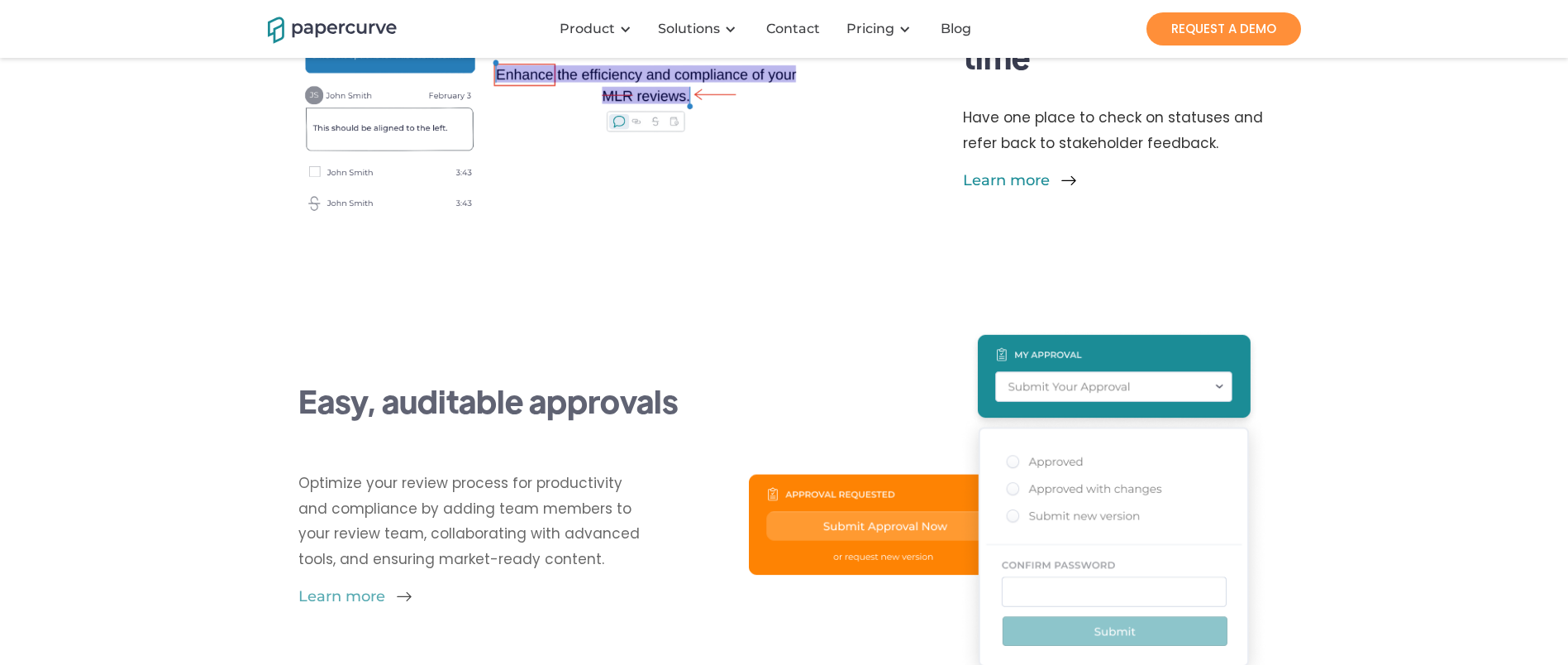
scroll to position [2895, 0]
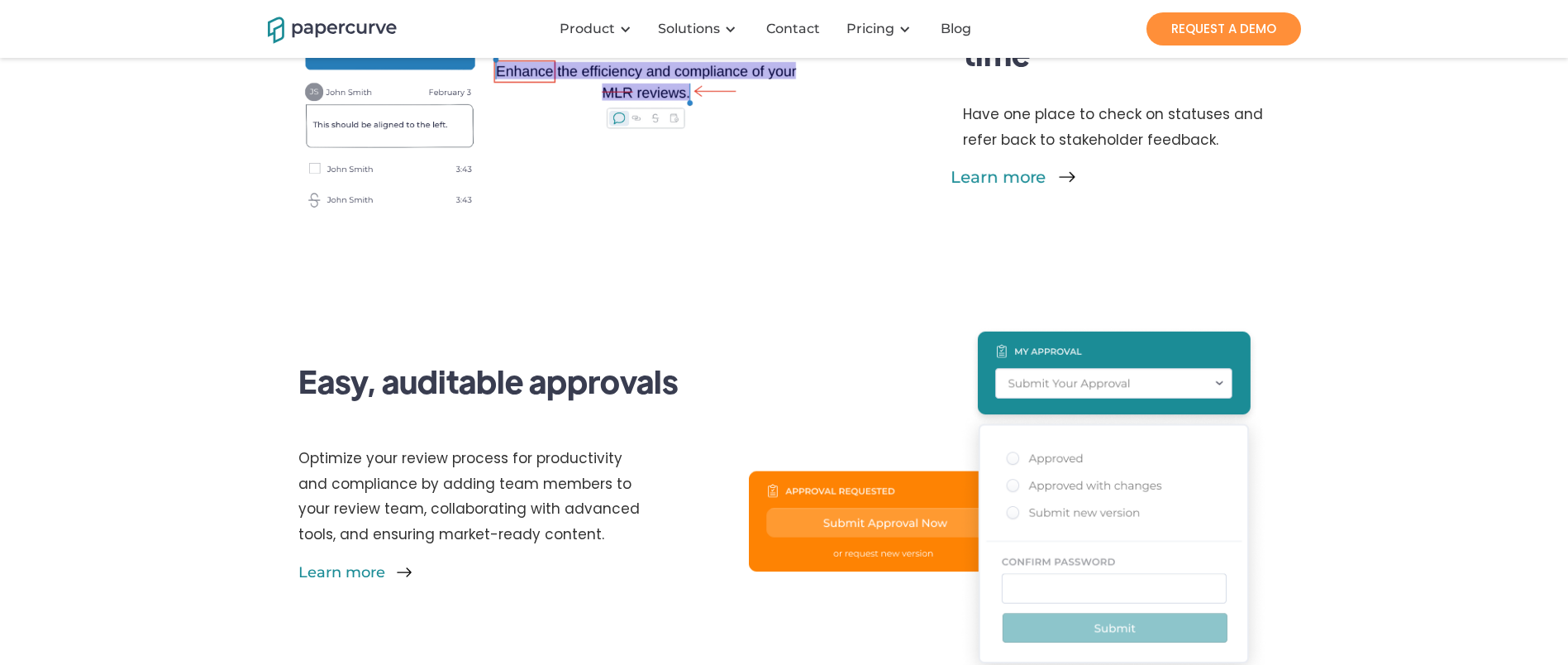
click at [1024, 186] on div "Learn more" at bounding box center [1002, 177] width 103 height 18
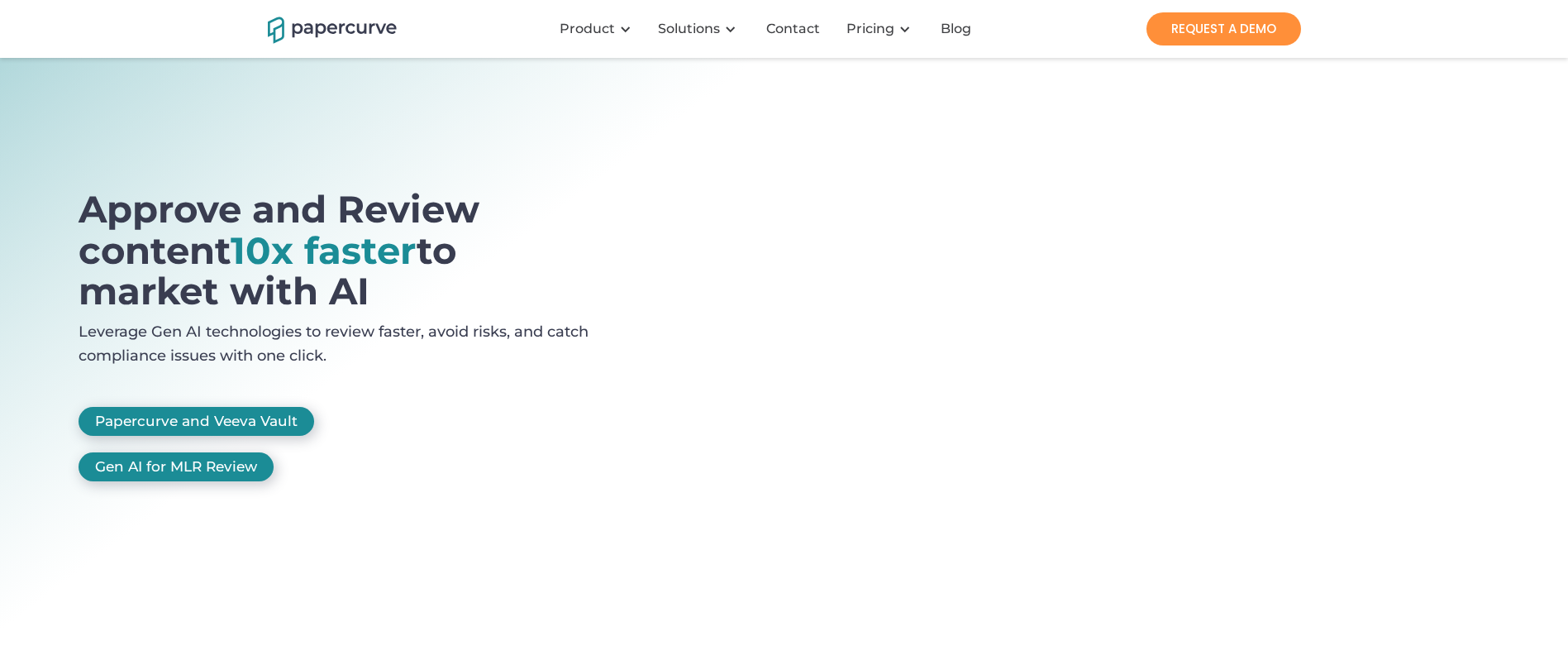
scroll to position [0, 0]
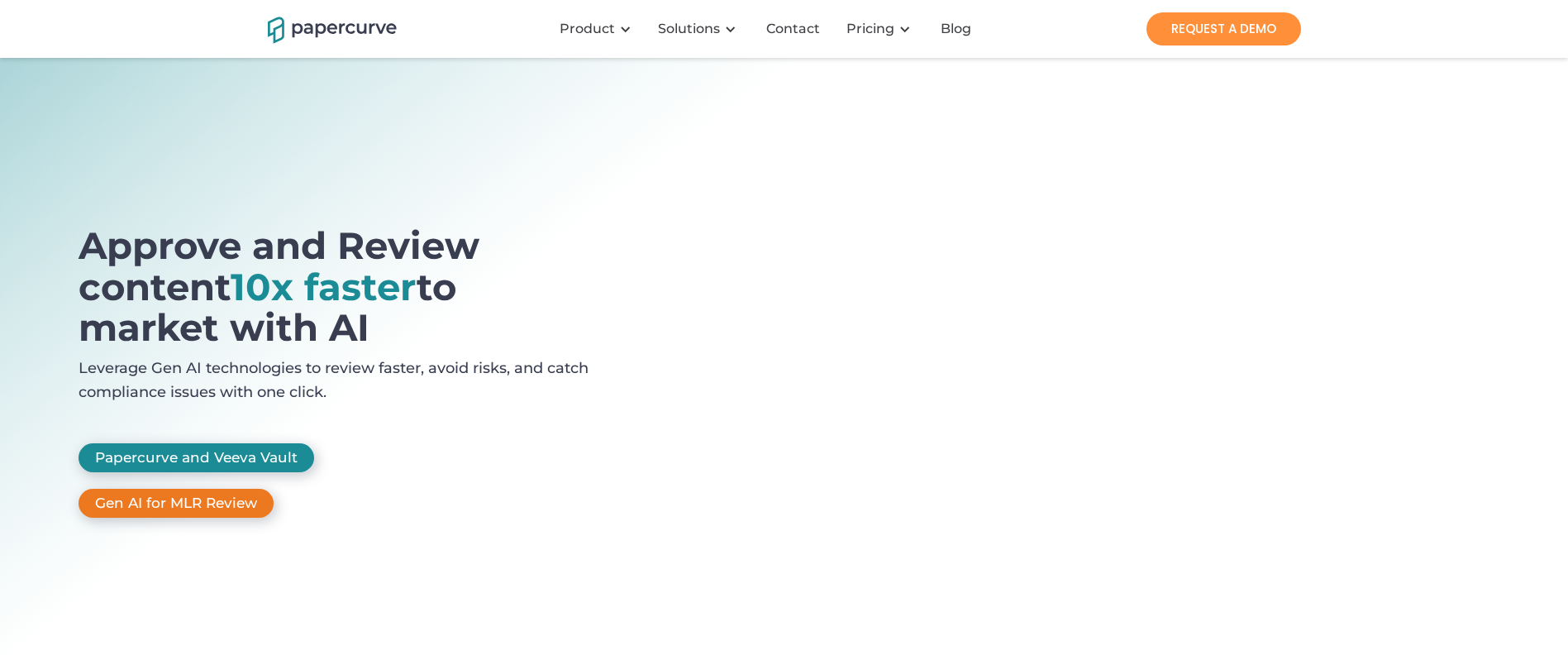
click at [231, 489] on link "Gen AI for MLR Review" at bounding box center [176, 503] width 195 height 29
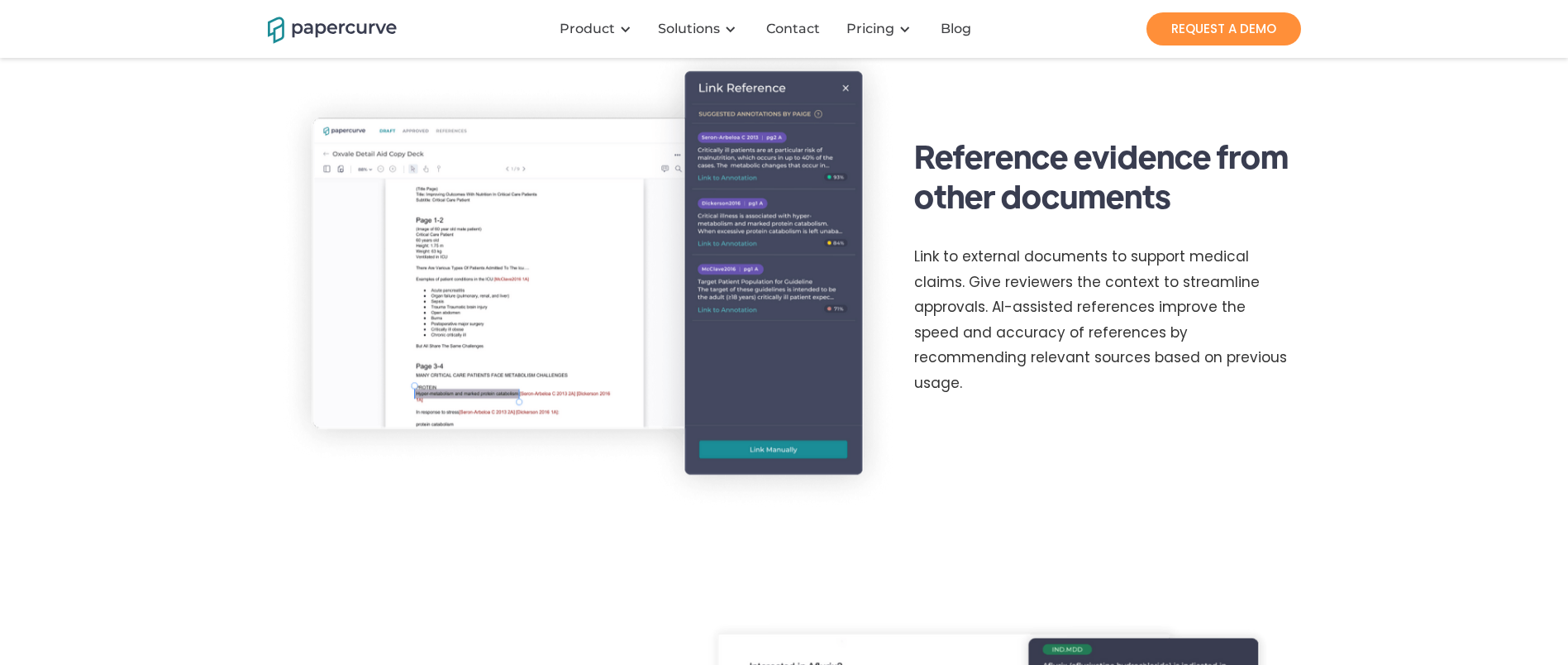
scroll to position [1946, 0]
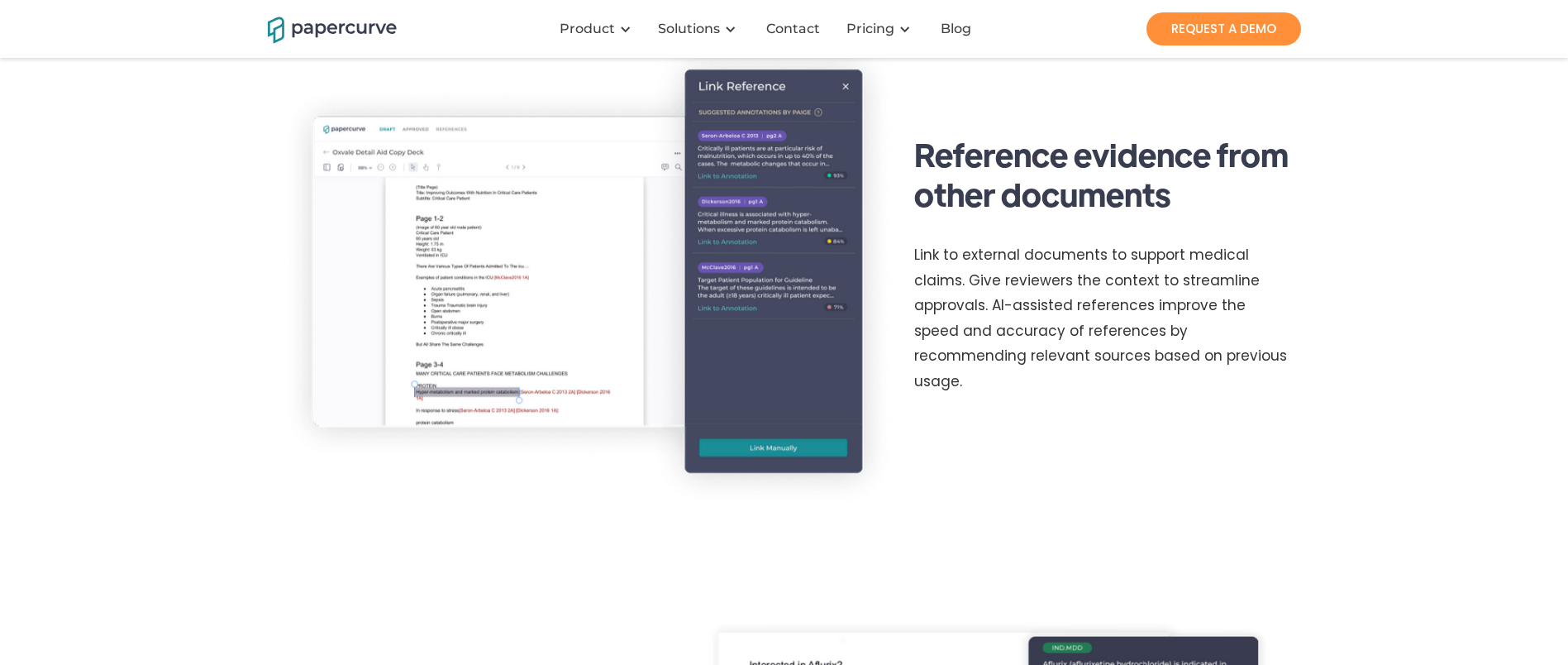
drag, startPoint x: 0, startPoint y: 0, endPoint x: 909, endPoint y: 561, distance: 1068.0
click at [909, 547] on div "Reference evidence from other documents Link to external documents to support m…" at bounding box center [784, 277] width 1033 height 541
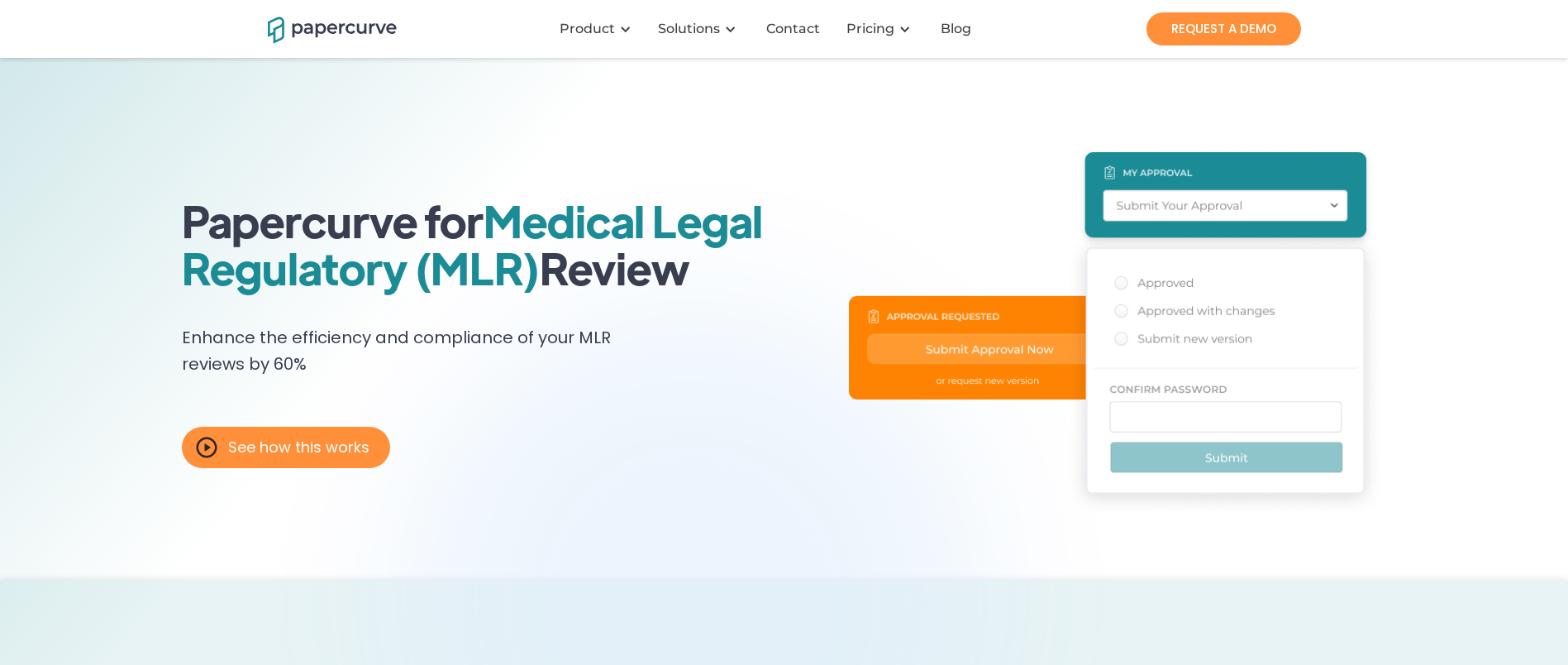
scroll to position [0, 0]
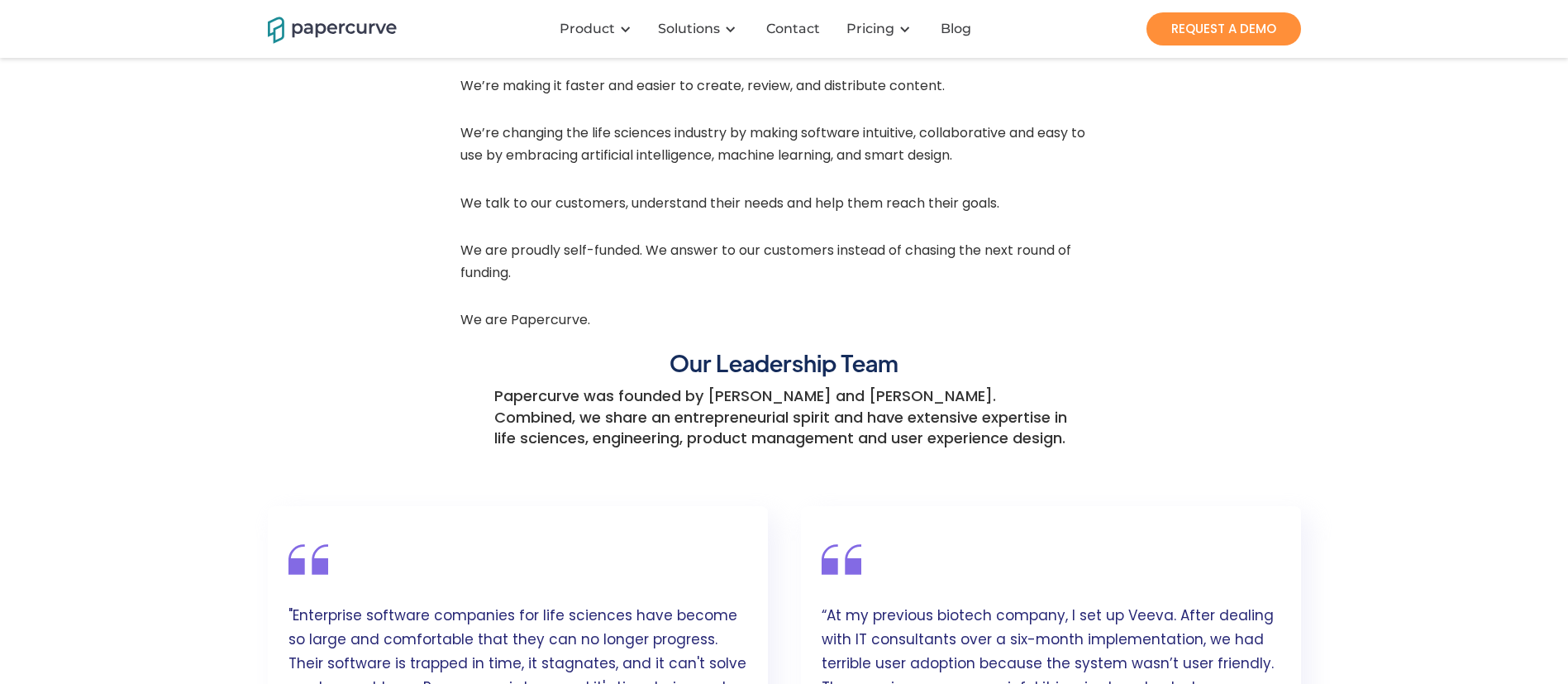
scroll to position [594, 0]
click at [530, 315] on p "We are Papercurve." at bounding box center [525, 321] width 130 height 31
copy p "Papercurve"
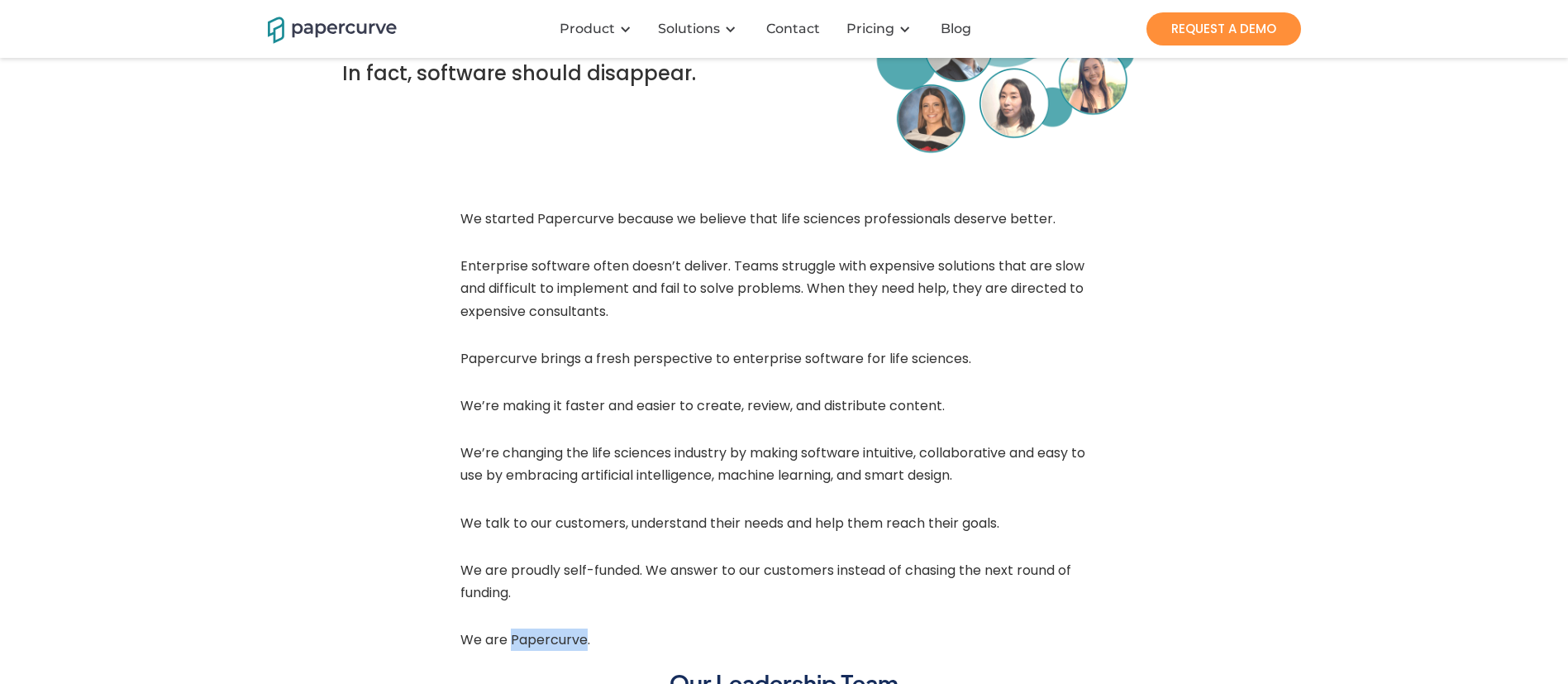
scroll to position [0, 0]
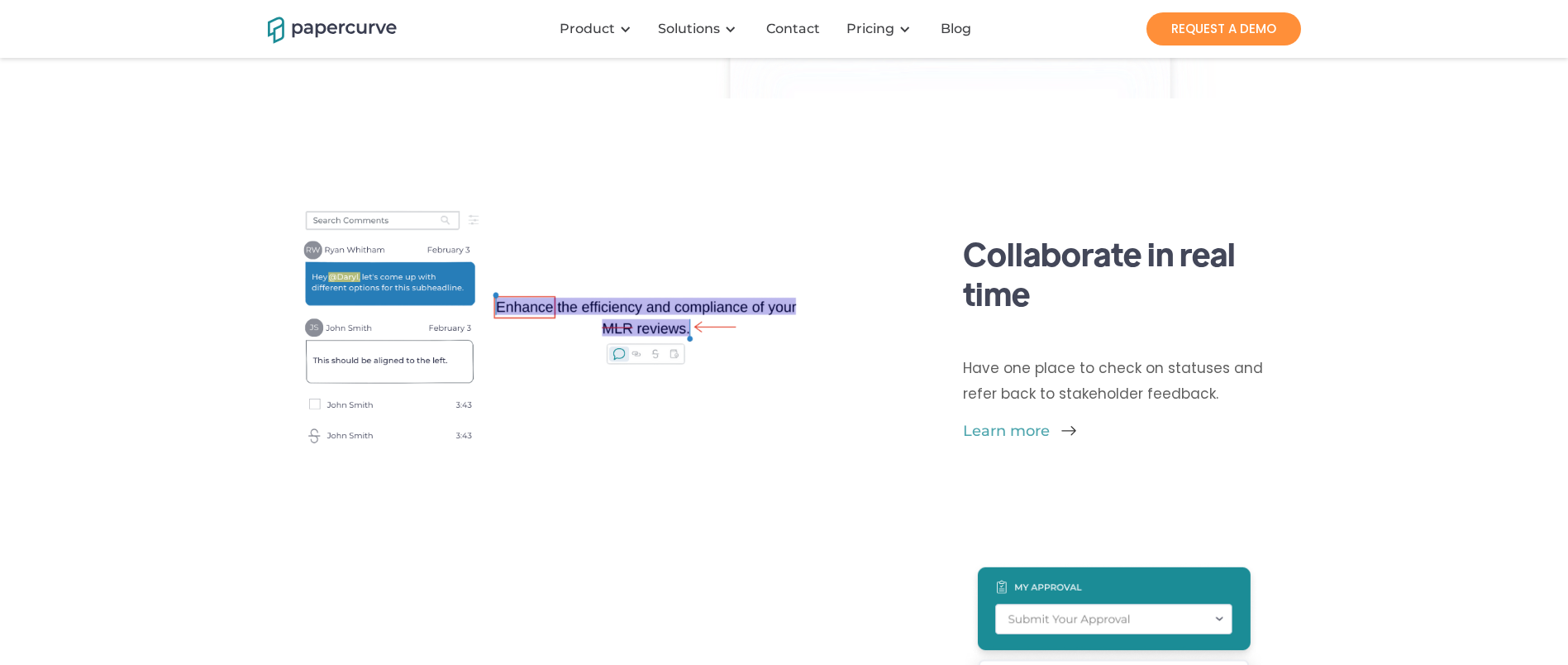
scroll to position [2662, 0]
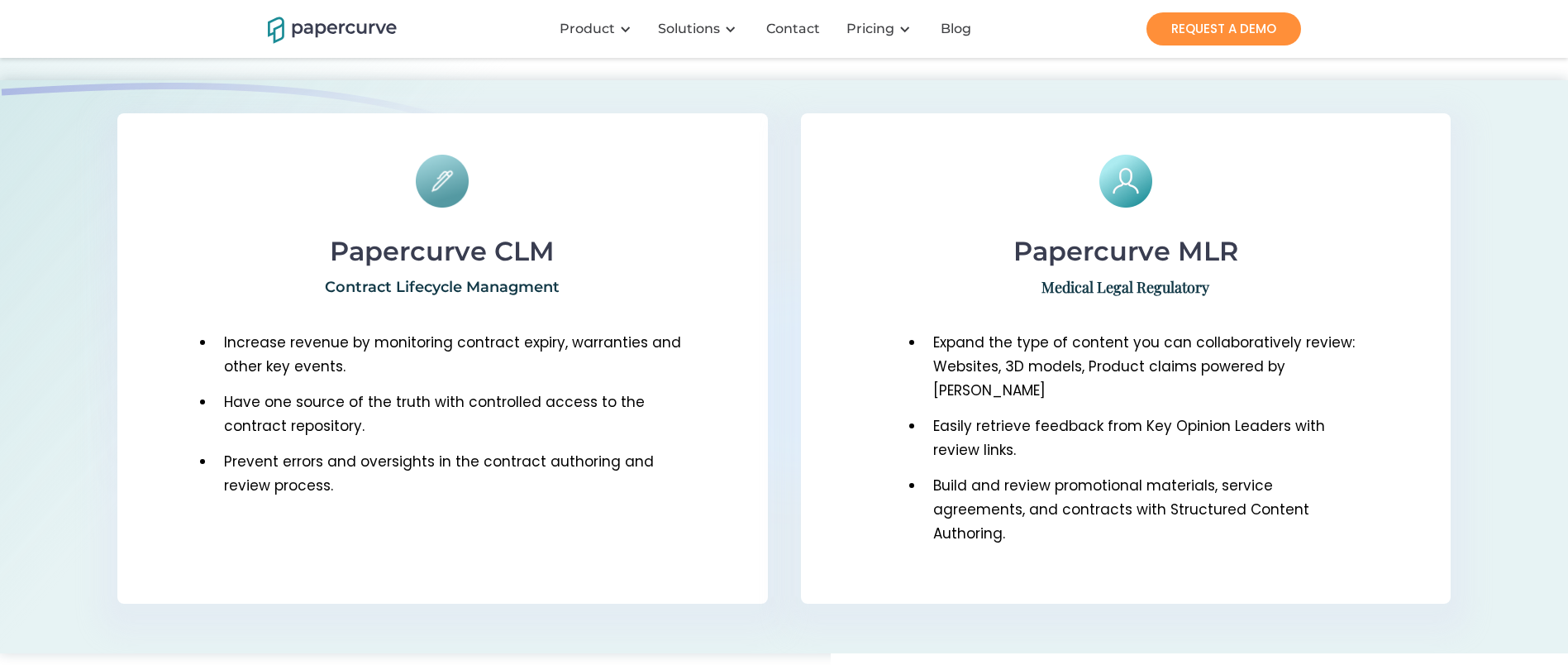
scroll to position [645, 0]
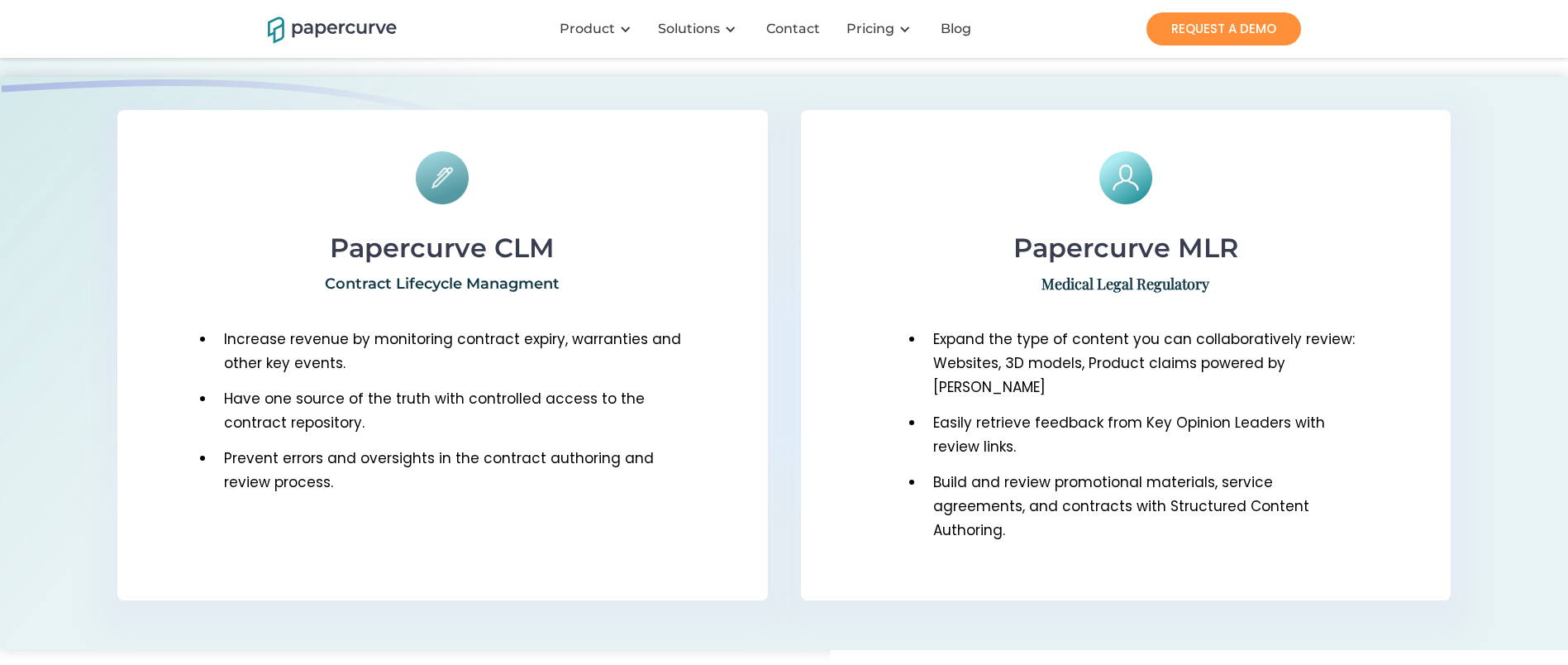
click at [1053, 276] on div "Medical Legal Regulatory" at bounding box center [1126, 283] width 168 height 15
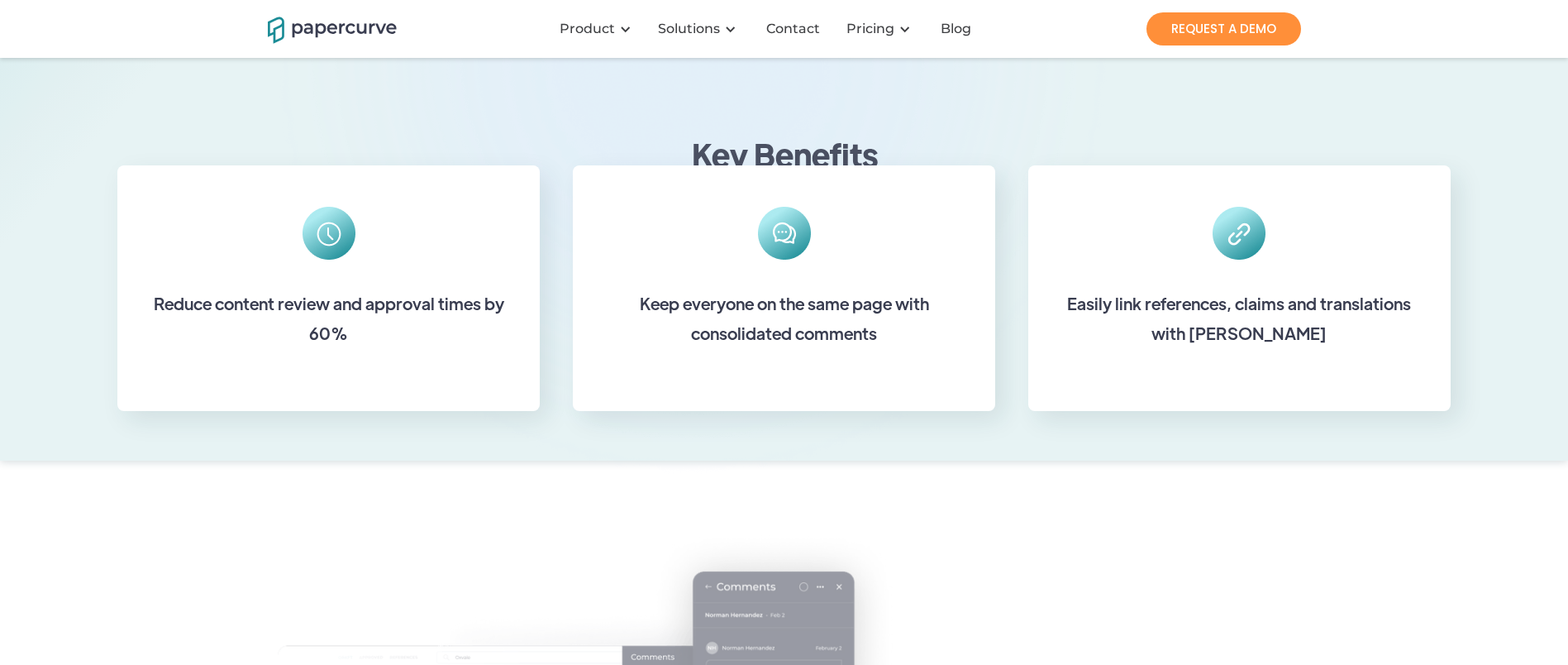
scroll to position [570, 0]
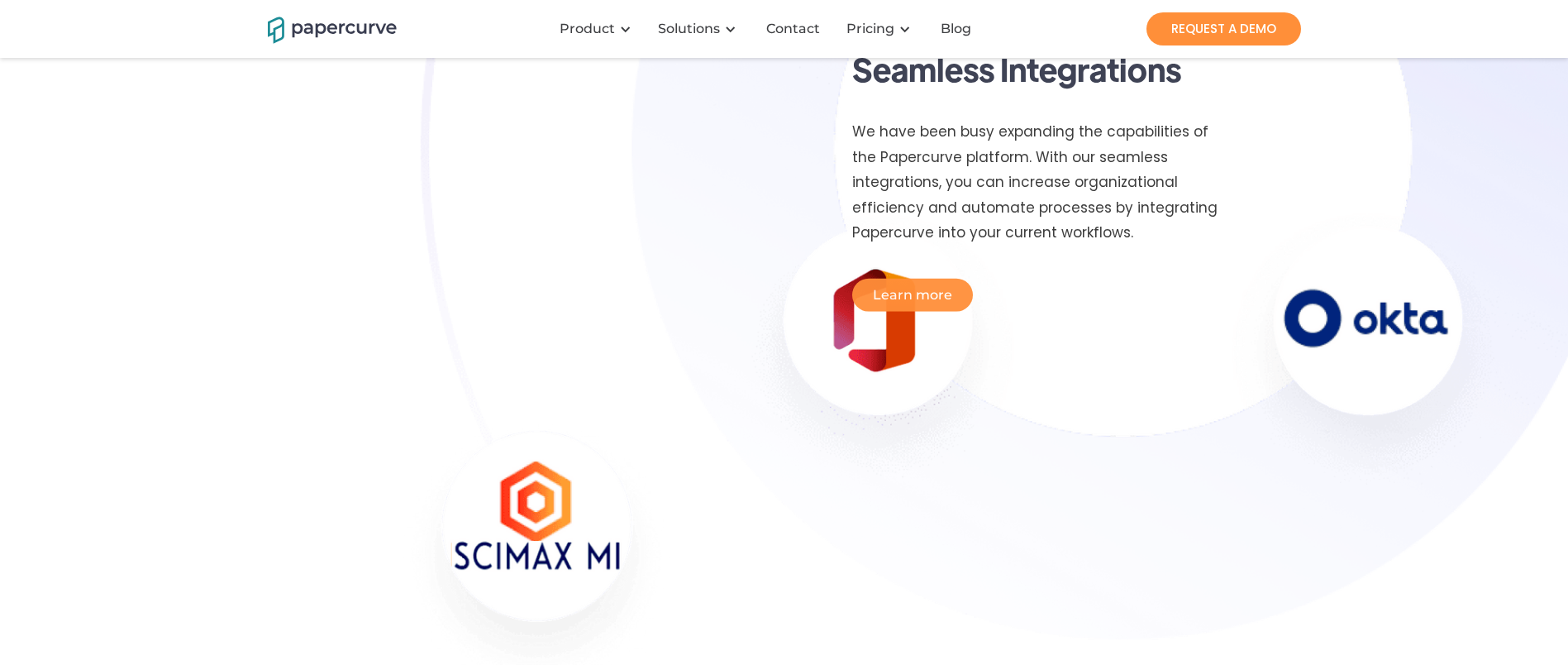
scroll to position [4606, 0]
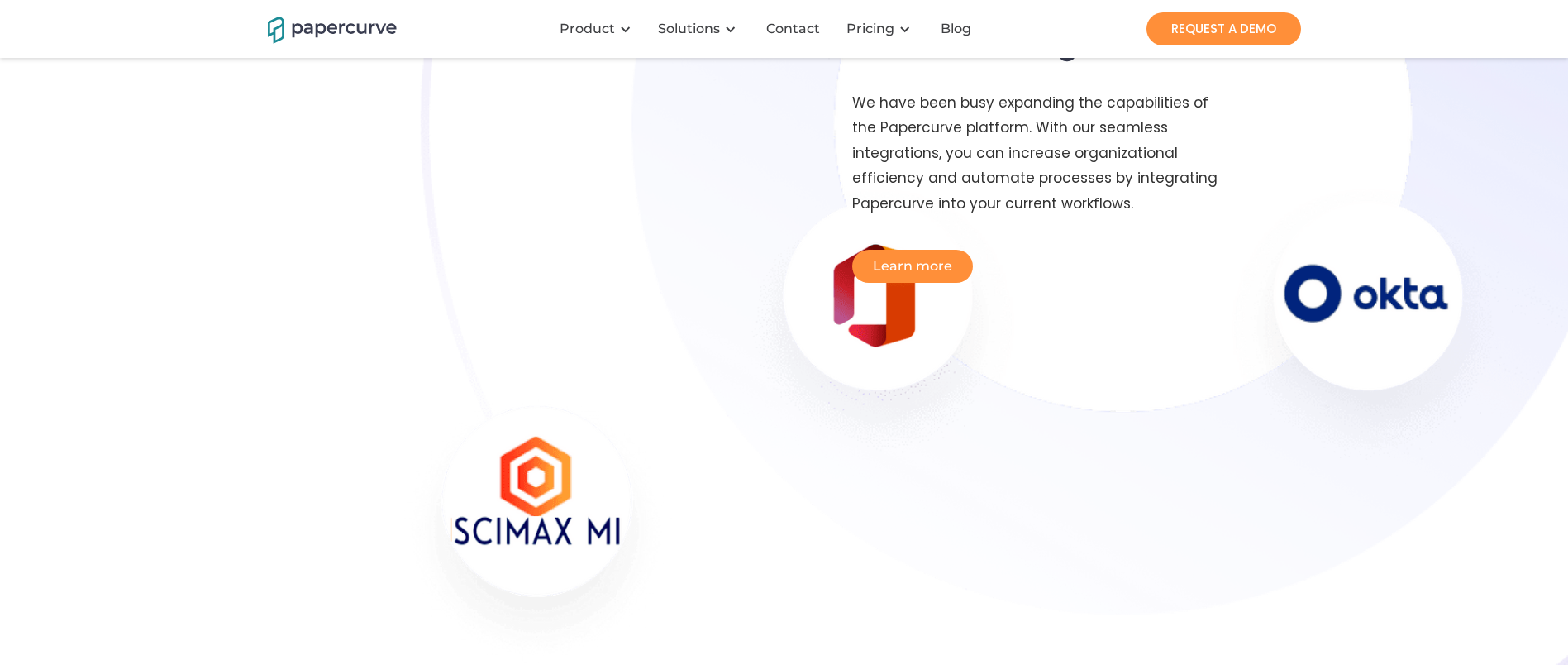
drag, startPoint x: 954, startPoint y: 456, endPoint x: 823, endPoint y: 559, distance: 167.2
click at [823, 559] on img at bounding box center [1124, 152] width 1568 height 1706
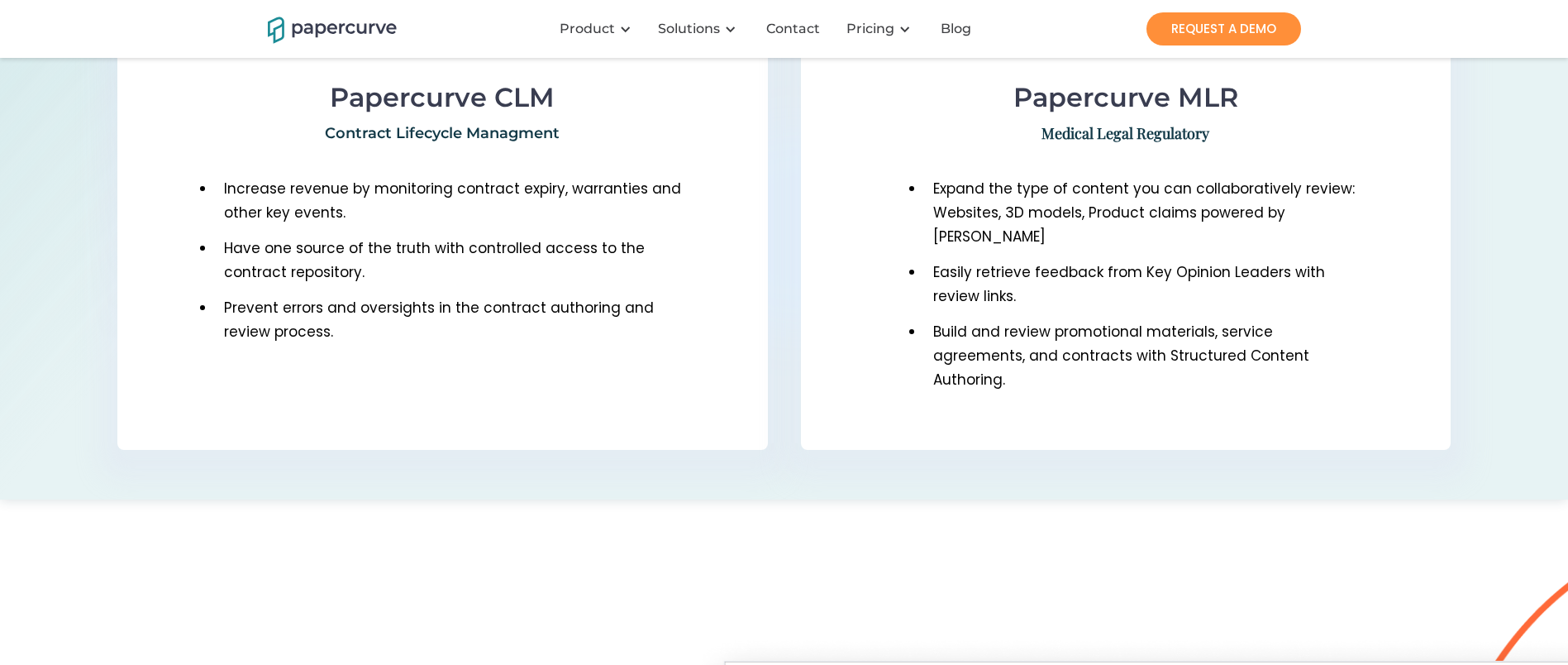
scroll to position [785, 0]
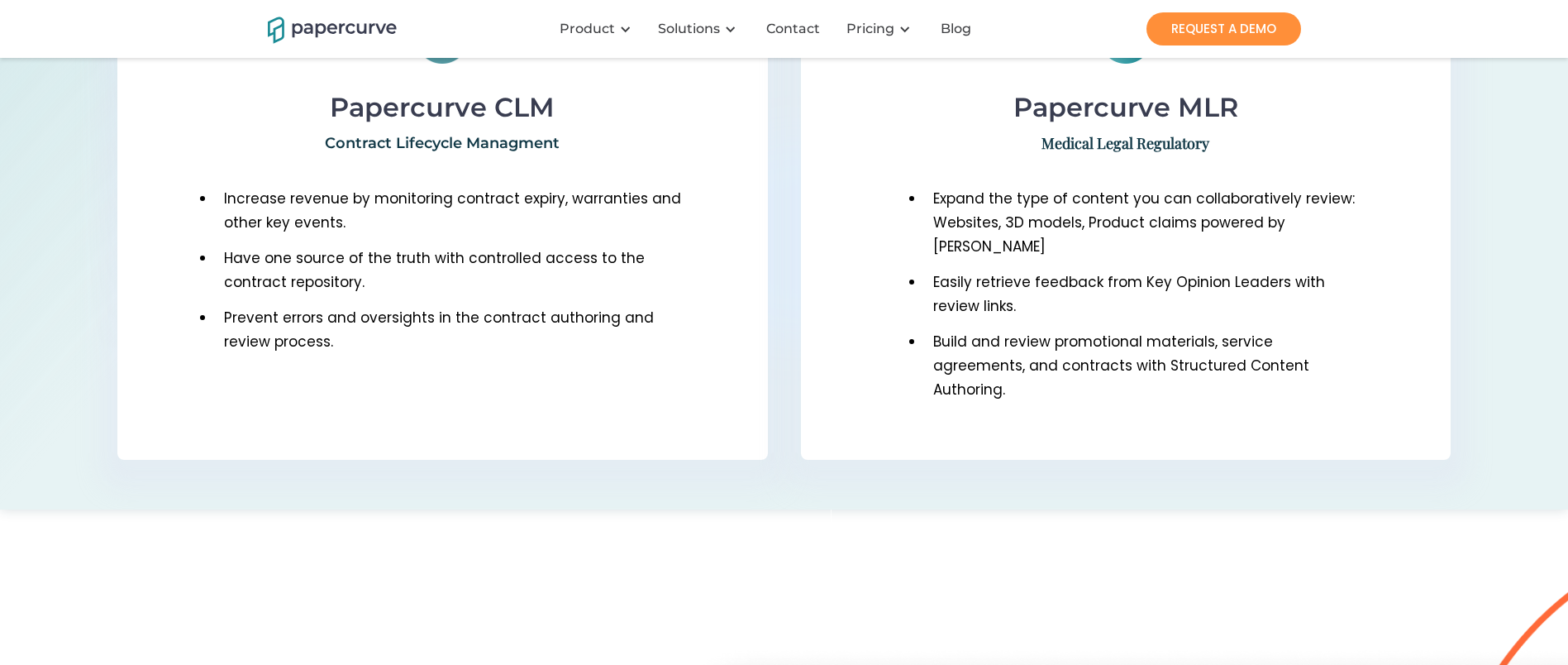
click at [1330, 159] on div "Papercurve CLM Contract Lifecycle Managment Increase revenue by monitoring cont…" at bounding box center [784, 222] width 1568 height 572
click at [1135, 343] on li "Build and review promotional materials, service agreements, and contracts with …" at bounding box center [1142, 368] width 435 height 83
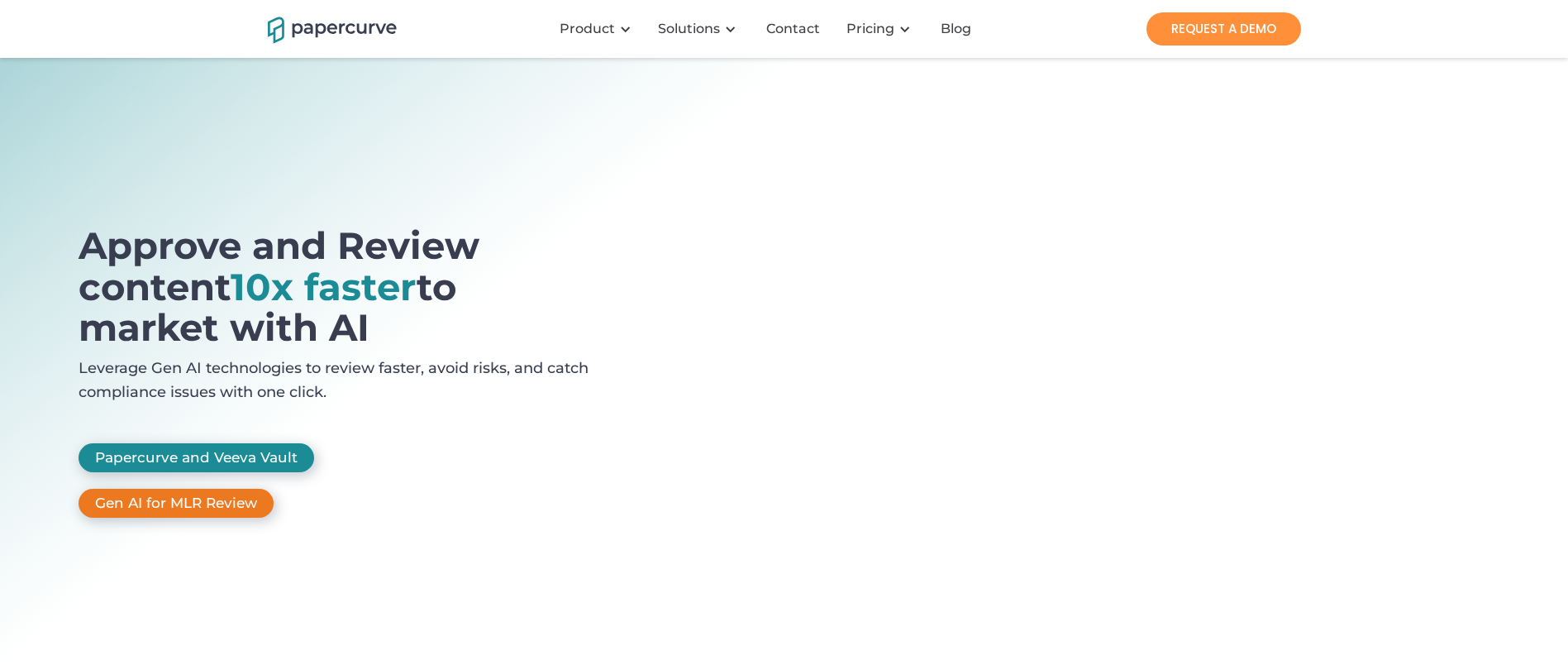
click at [217, 489] on link "Gen AI for MLR Review" at bounding box center [176, 503] width 195 height 29
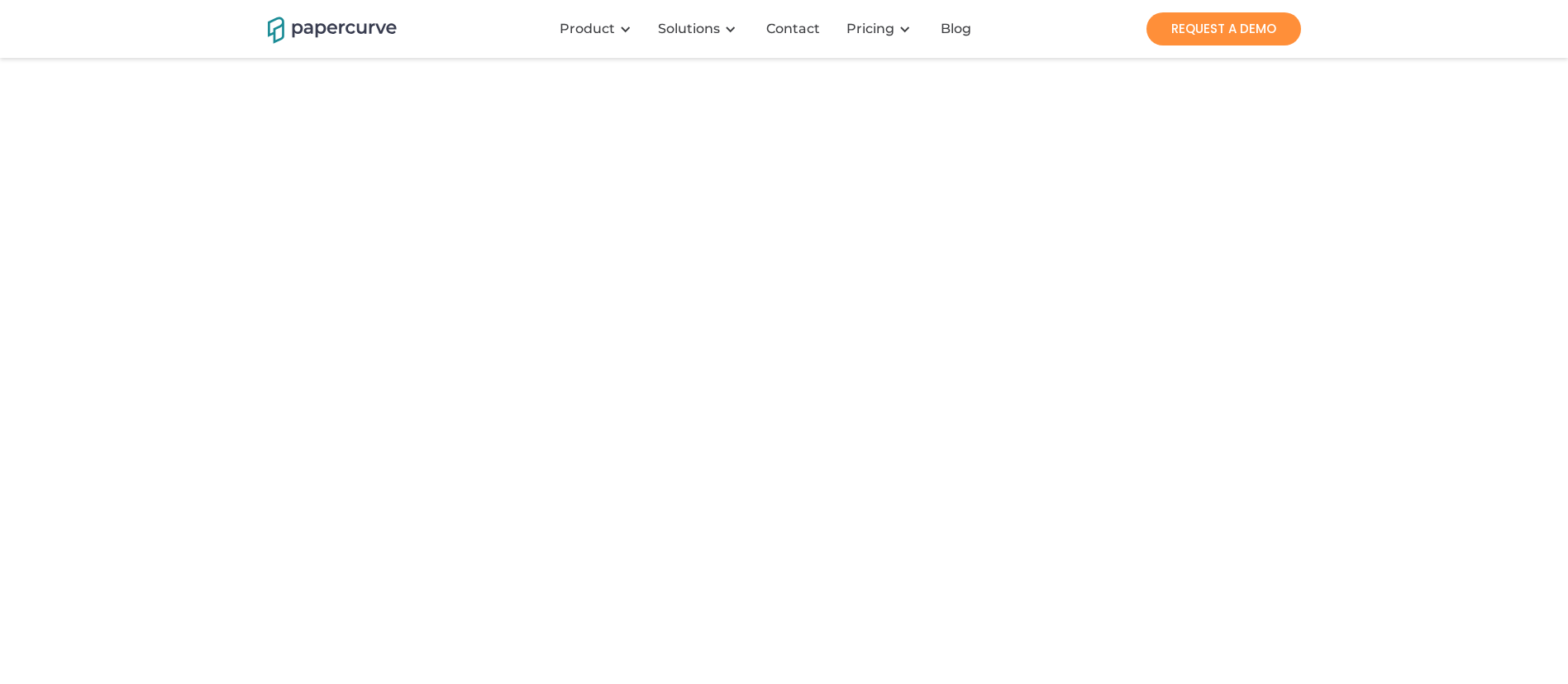
scroll to position [372, 0]
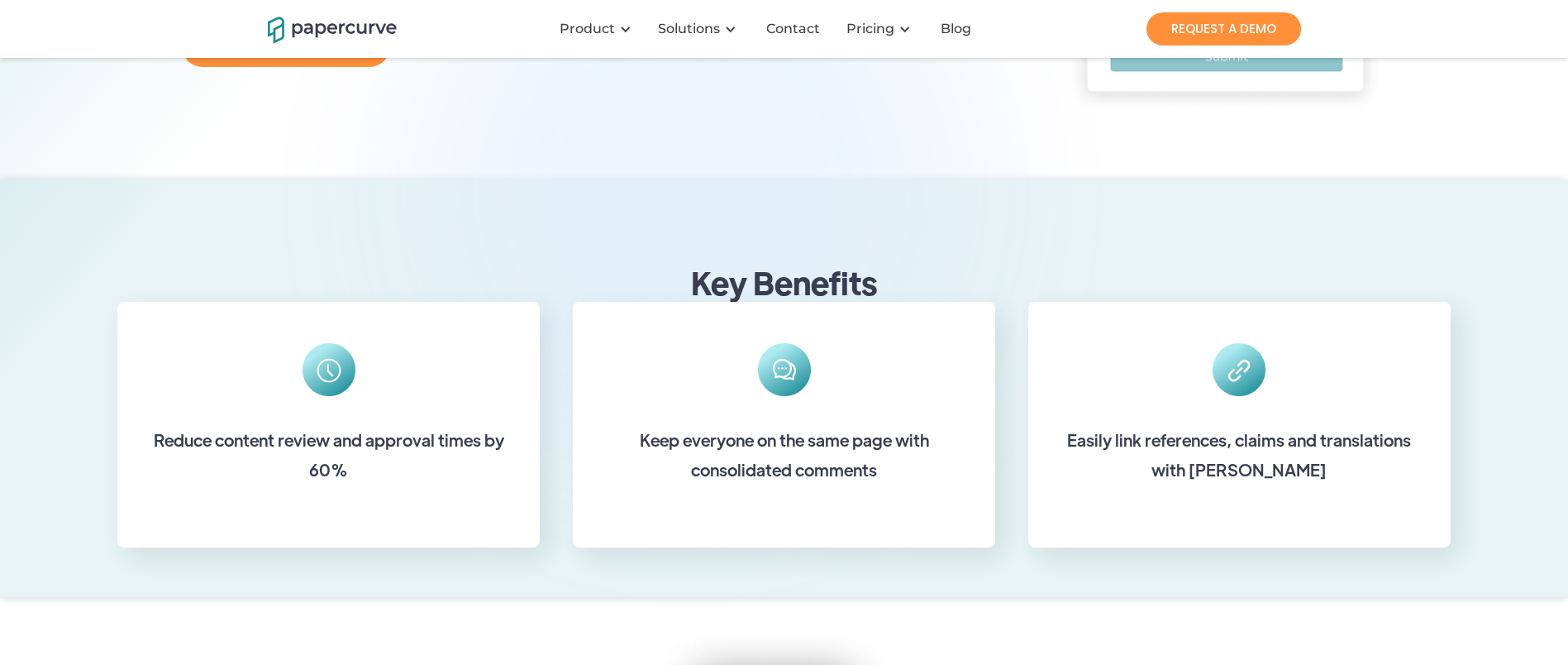
scroll to position [150, 0]
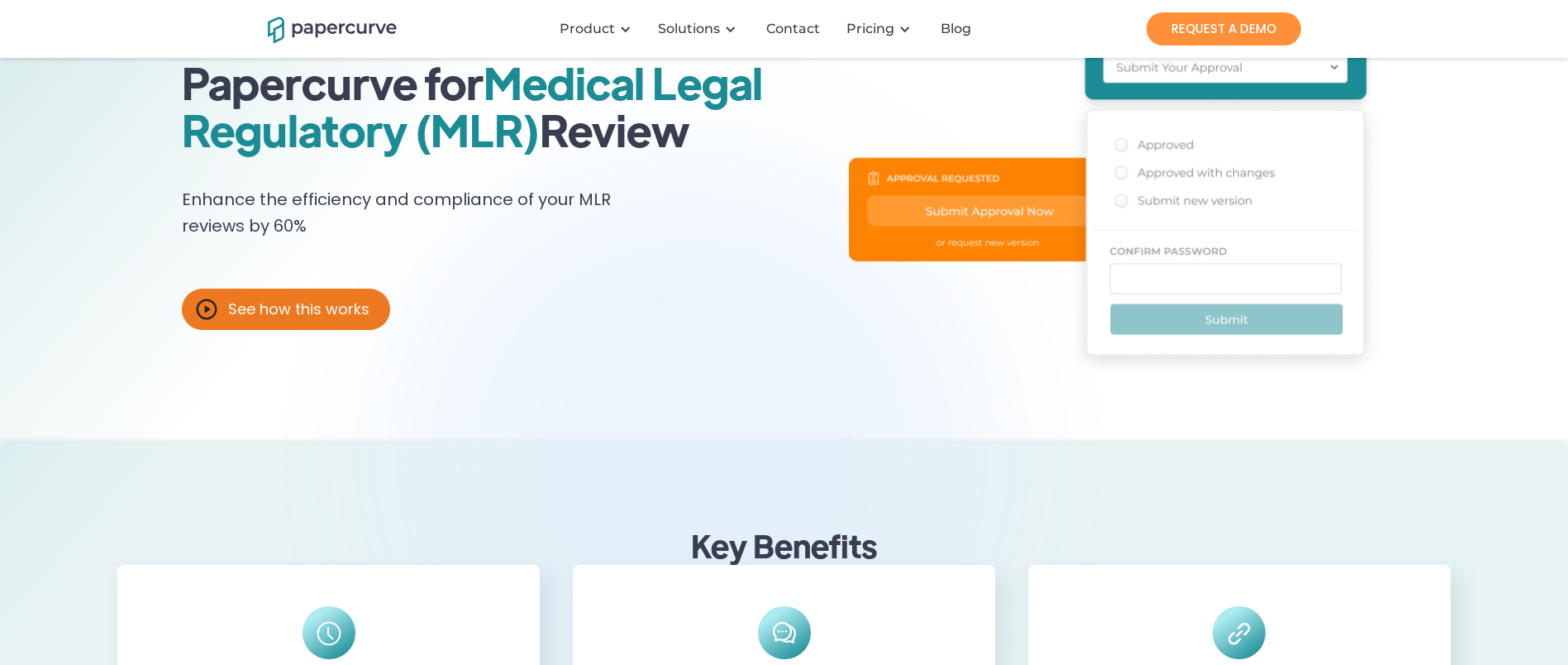
click at [256, 330] on link "See how this works" at bounding box center [286, 309] width 208 height 41
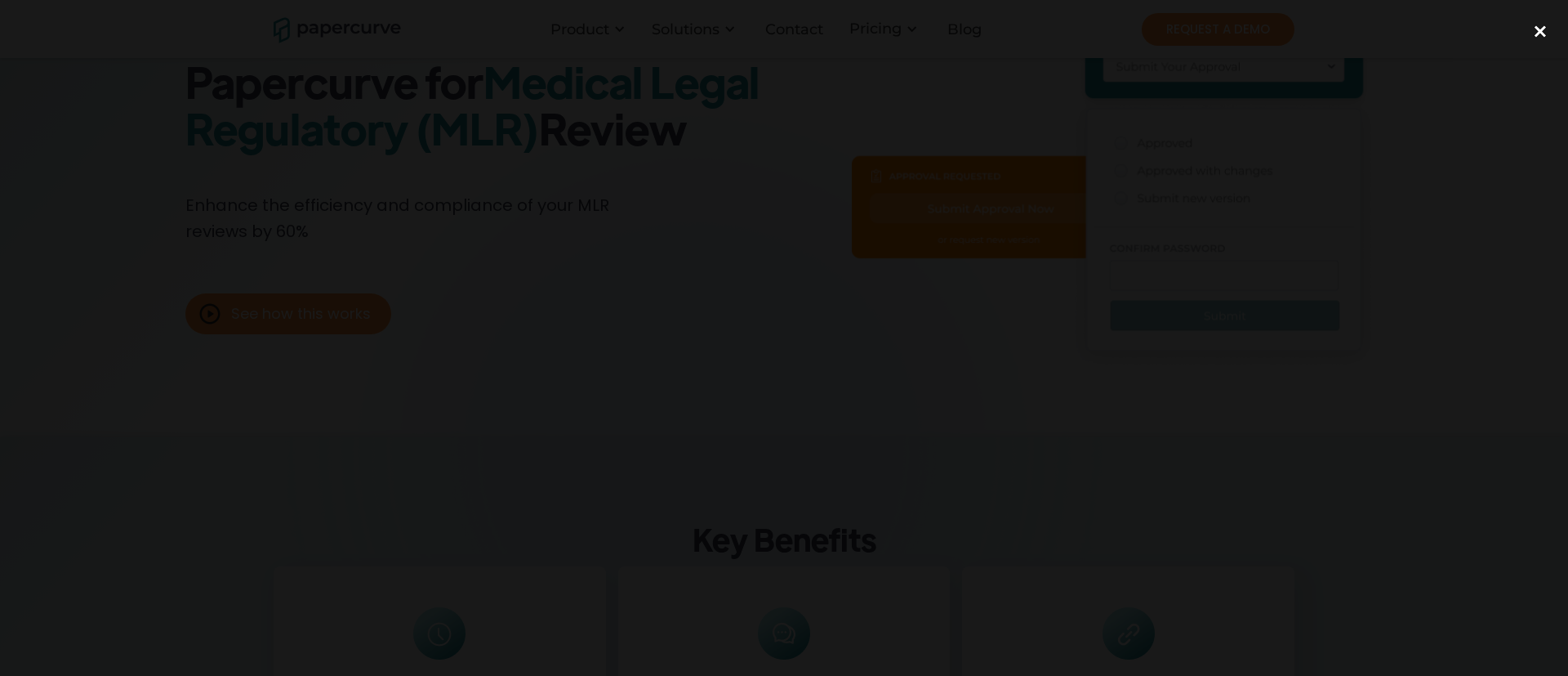
click at [1547, 18] on div "close lightbox" at bounding box center [1540, 32] width 55 height 36
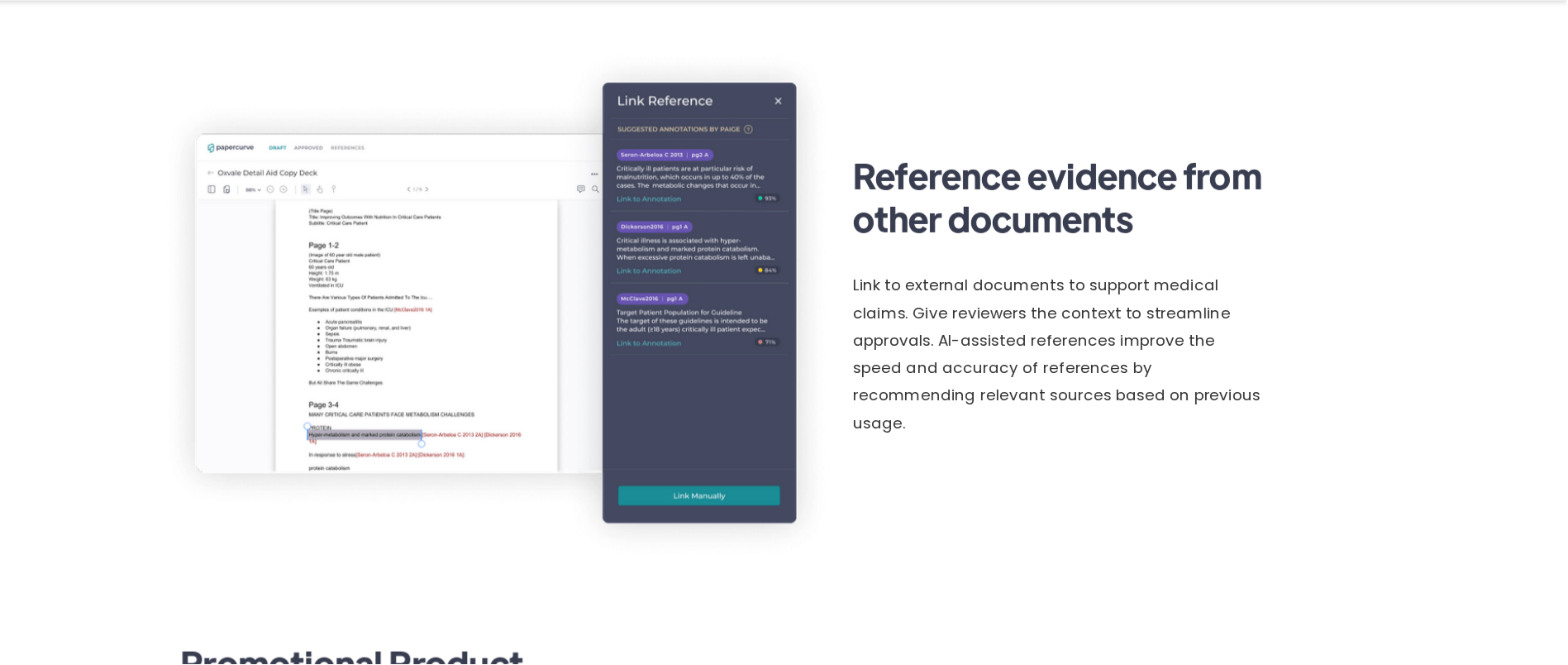
scroll to position [1882, 0]
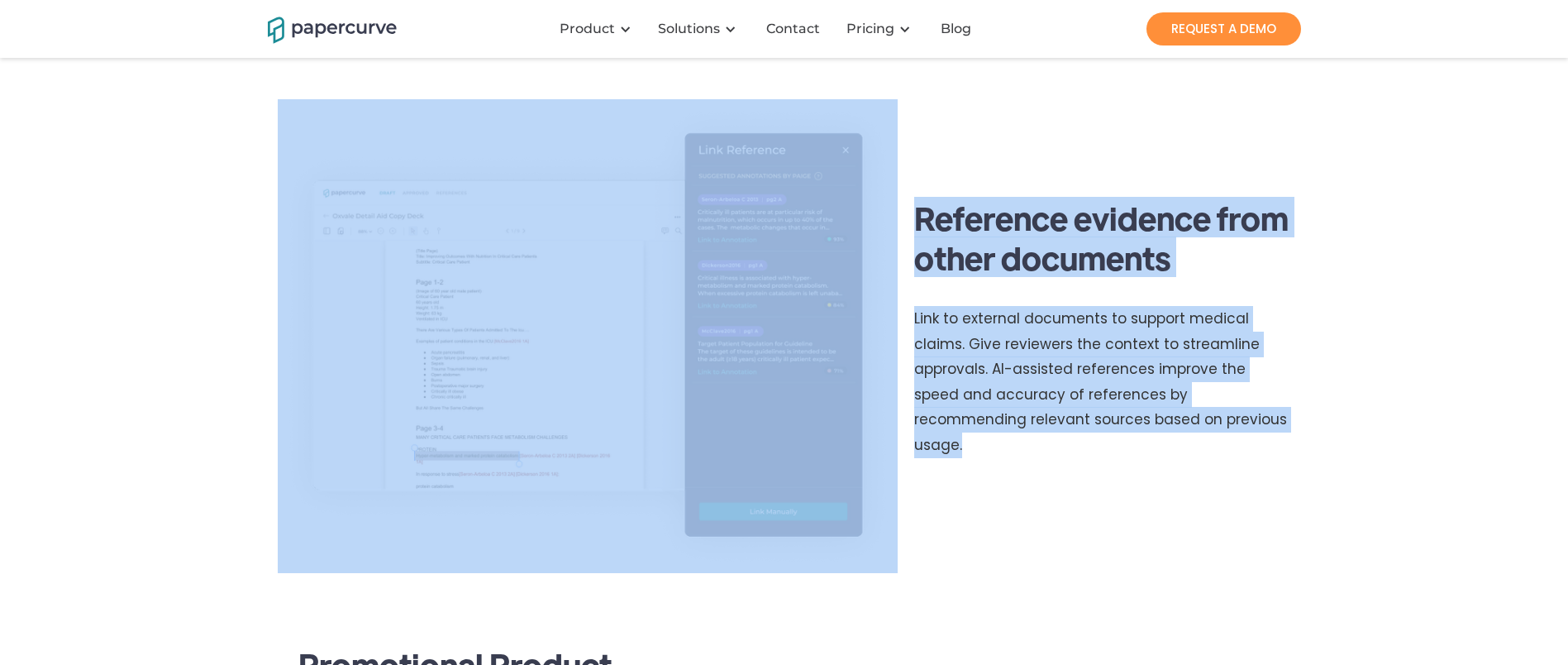
drag, startPoint x: 1259, startPoint y: 480, endPoint x: 293, endPoint y: 79, distance: 1046.3
click at [293, 79] on div "Papercurve for Medical Legal Regulatory (MLR) Review Enhance the efficiency and…" at bounding box center [784, 359] width 1568 height 4369
copy div "gnature for audit. Reference evidence from other documents Link to external doc…"
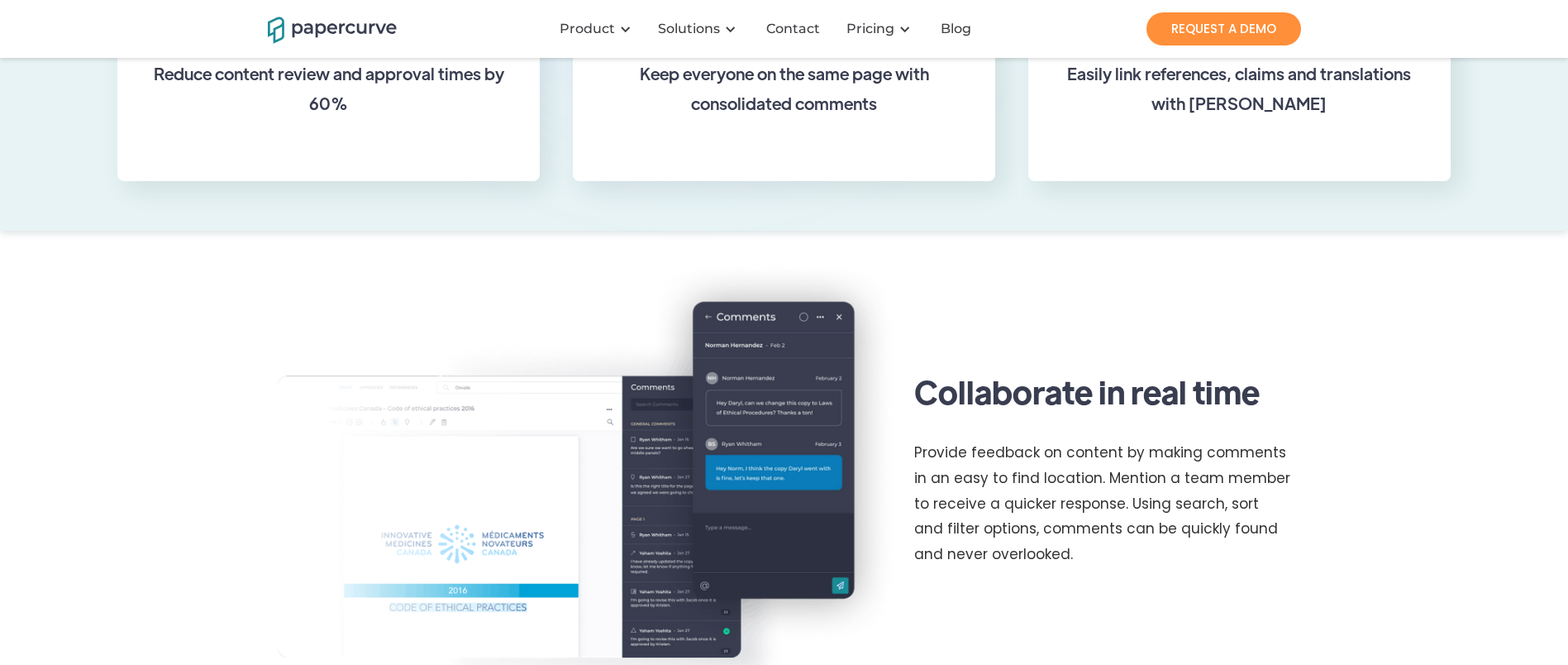
scroll to position [792, 0]
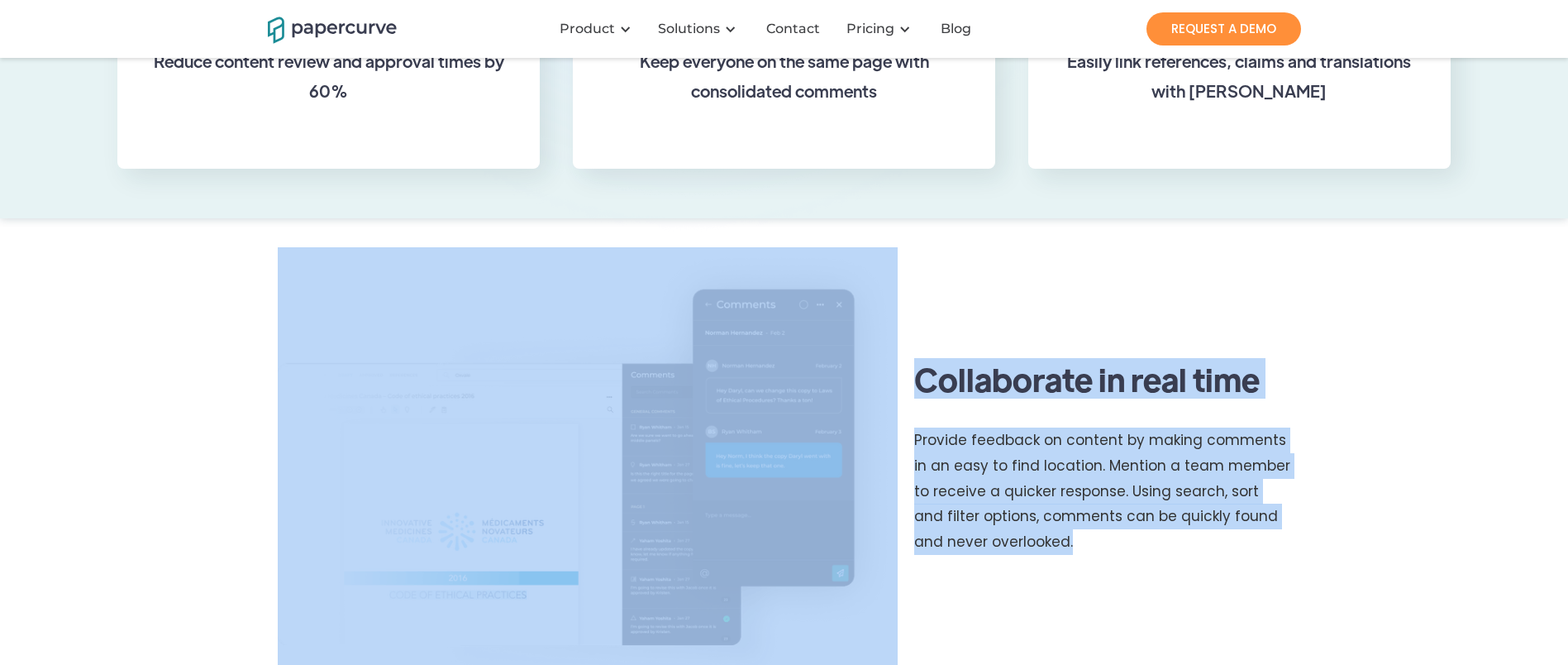
drag, startPoint x: 1113, startPoint y: 565, endPoint x: 410, endPoint y: 301, distance: 750.9
click at [410, 301] on div "Collaborate in real time Provide feedback on content by making comments in an e…" at bounding box center [784, 469] width 1033 height 503
copy div "Collaborate in real time Provide feedback on content by making comments in an e…"
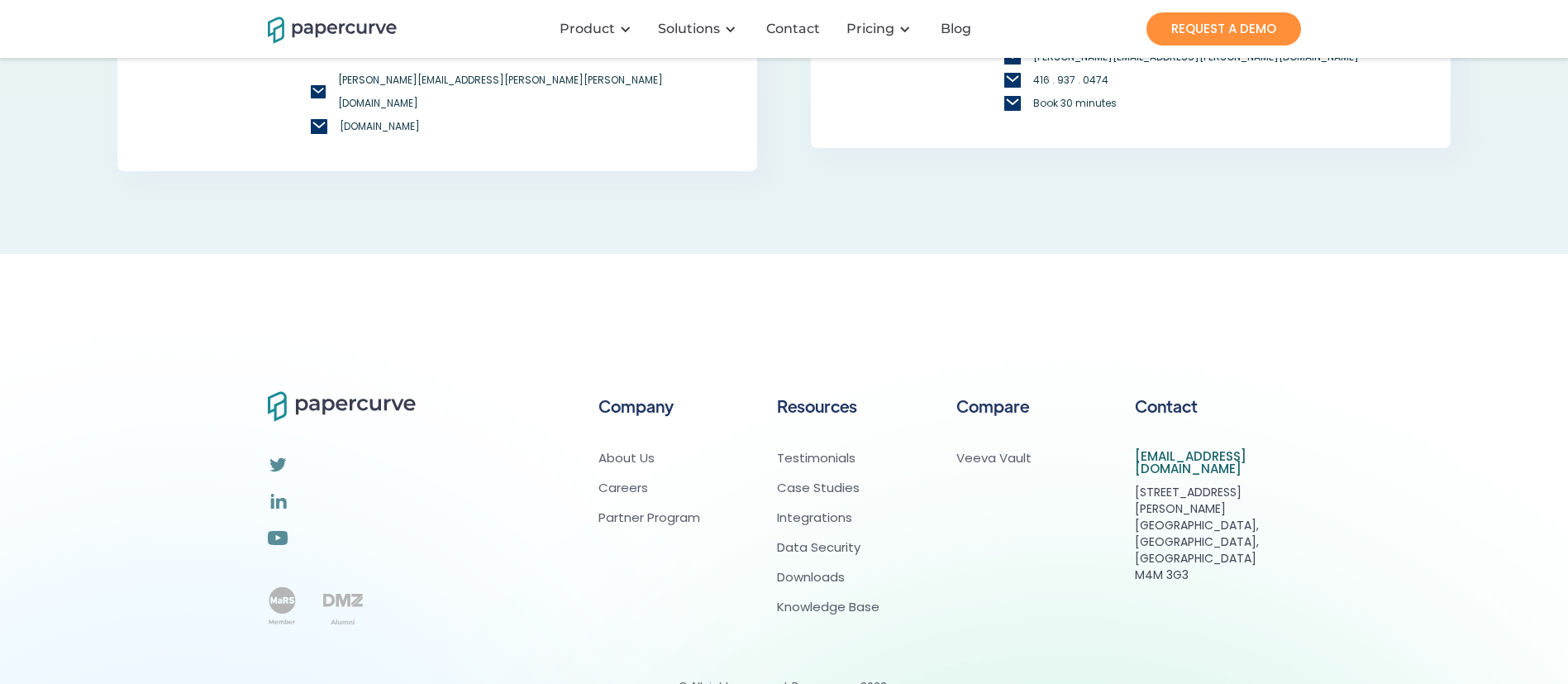
scroll to position [1204, 0]
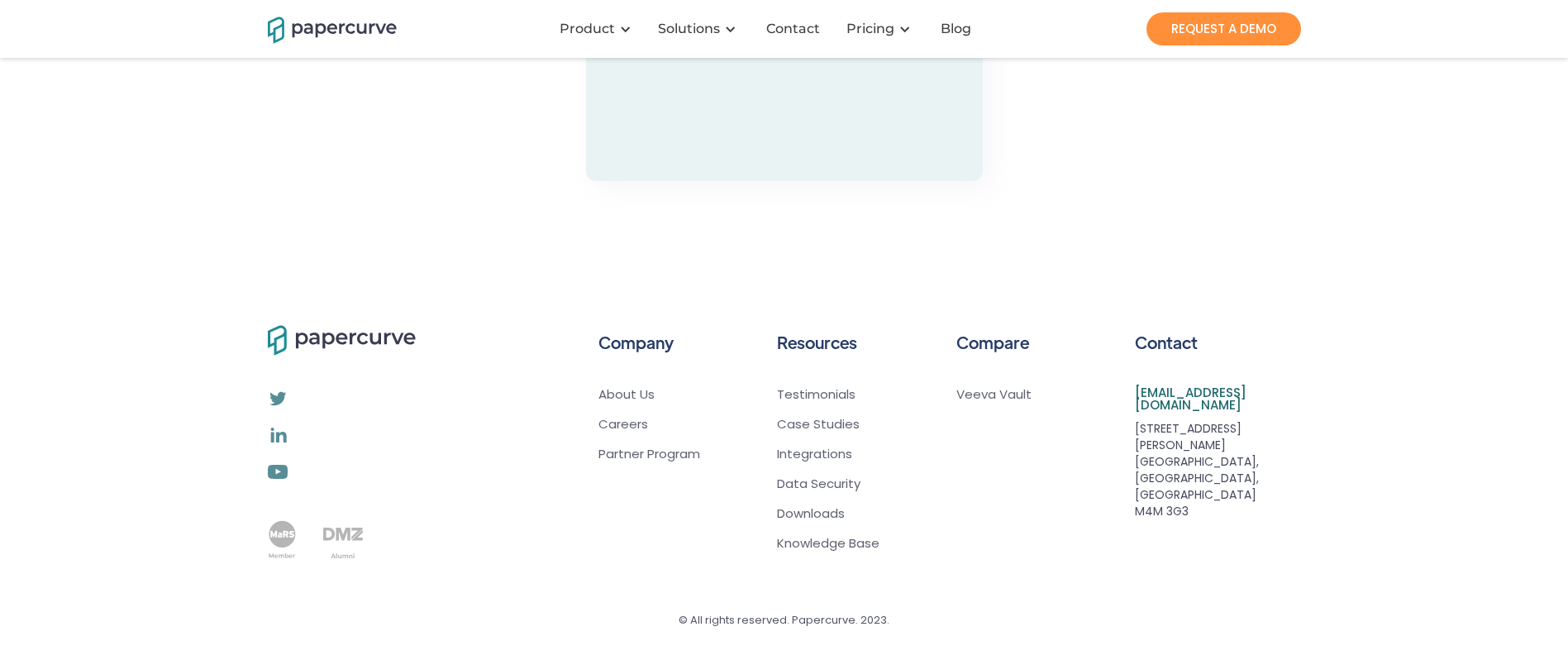
scroll to position [5575, 0]
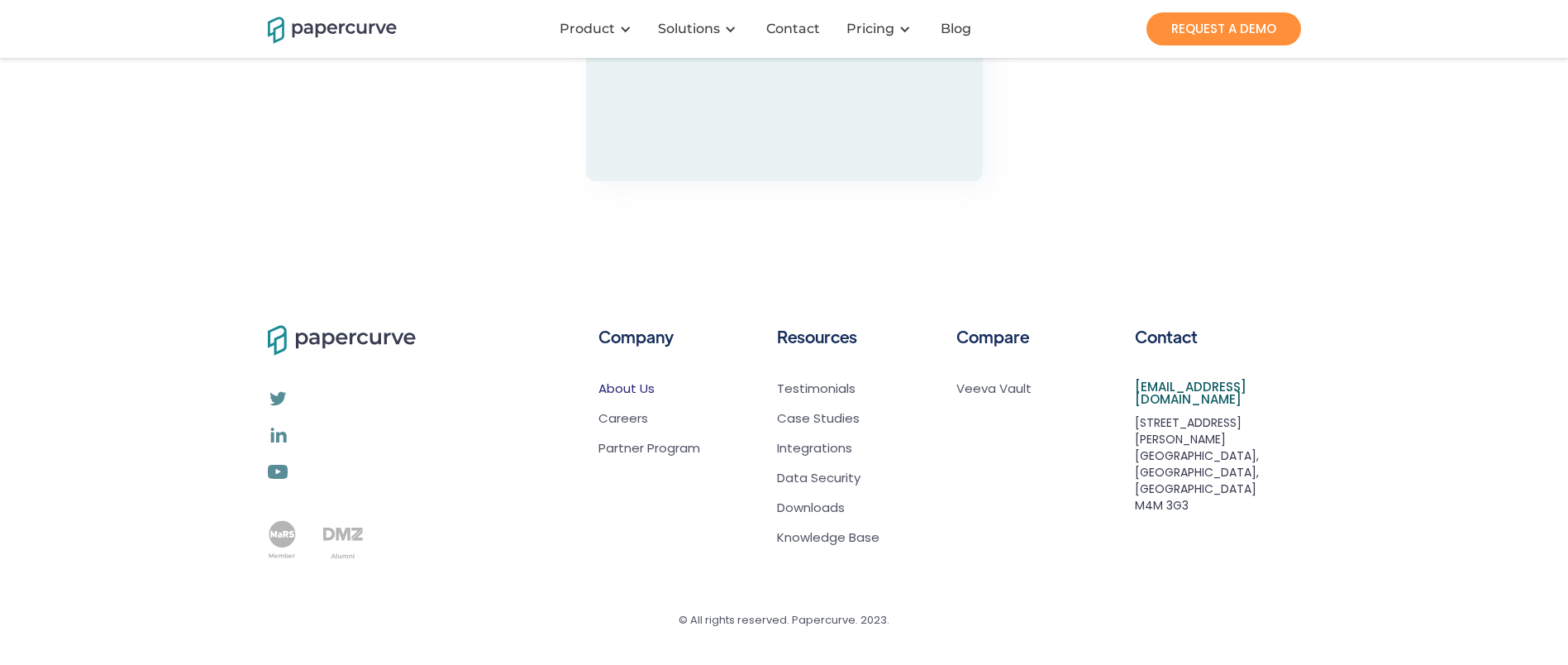
click at [638, 383] on link "About Us" at bounding box center [650, 388] width 102 height 17
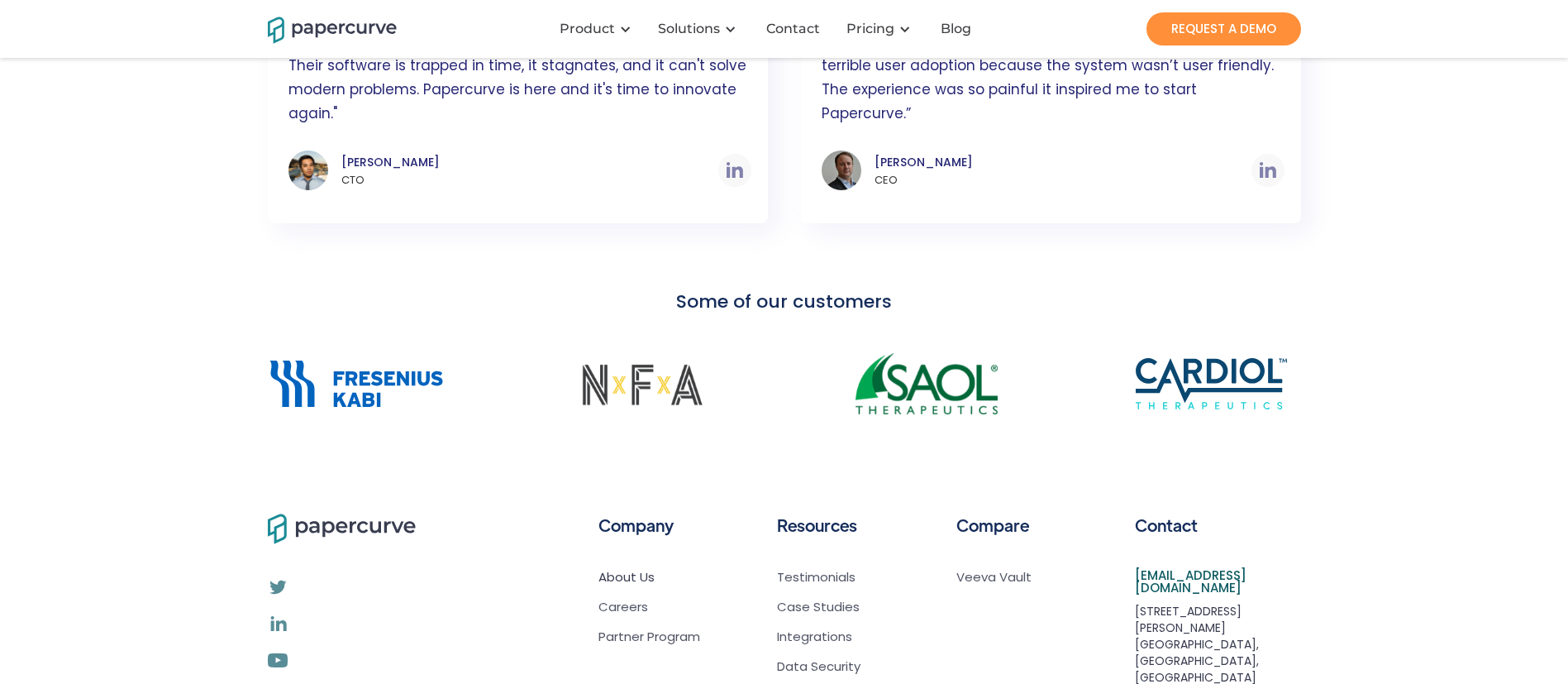
scroll to position [1191, 0]
click at [1224, 32] on link "REQUEST A DEMO" at bounding box center [1224, 28] width 155 height 33
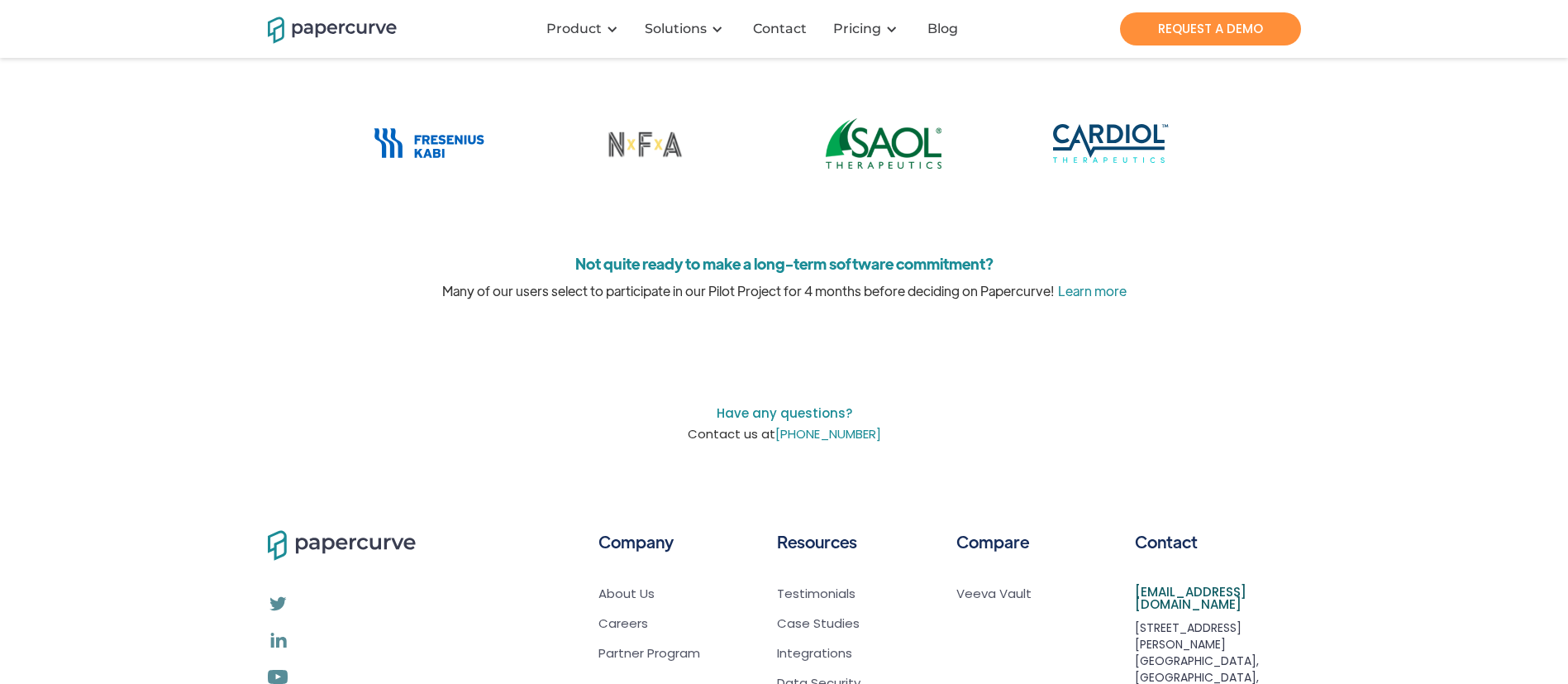
scroll to position [694, 0]
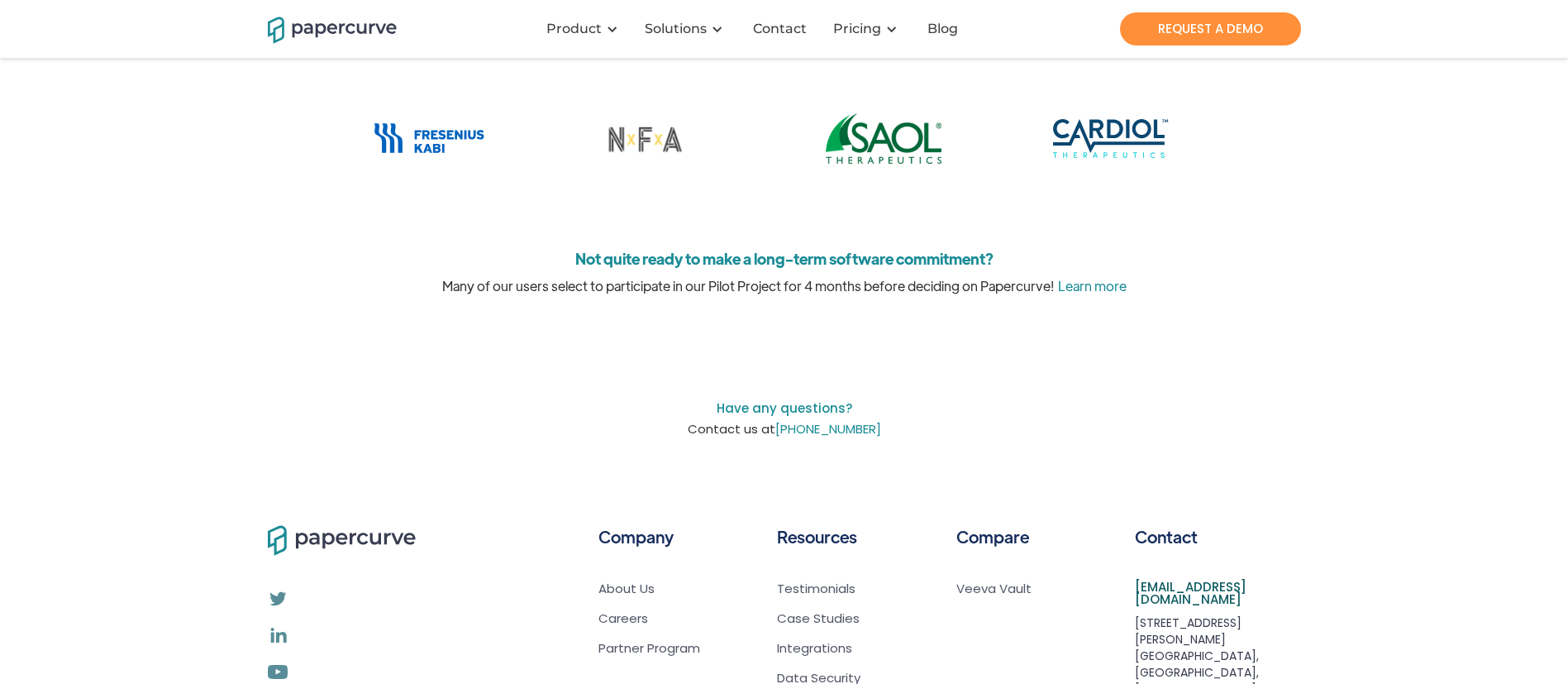
click at [1090, 283] on link "Learn more" at bounding box center [1090, 285] width 73 height 17
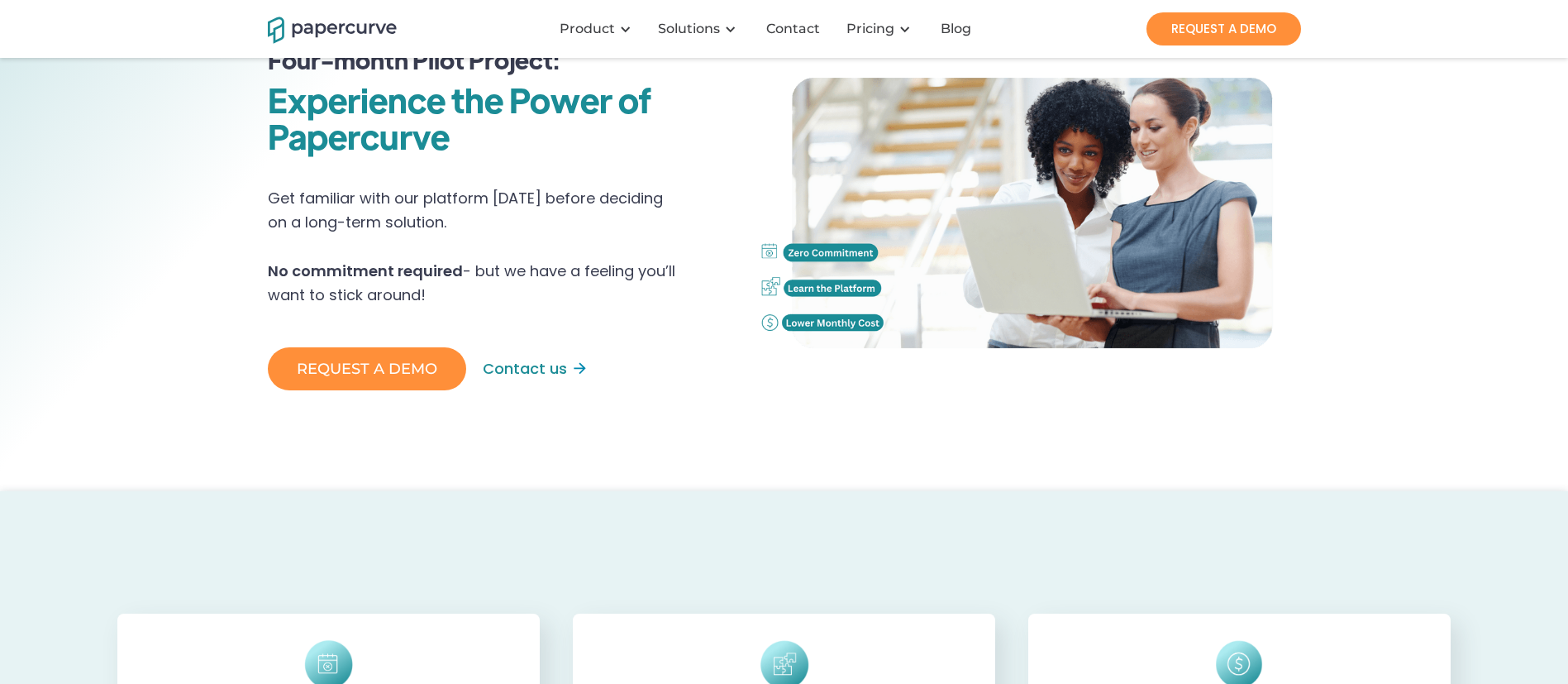
scroll to position [84, 0]
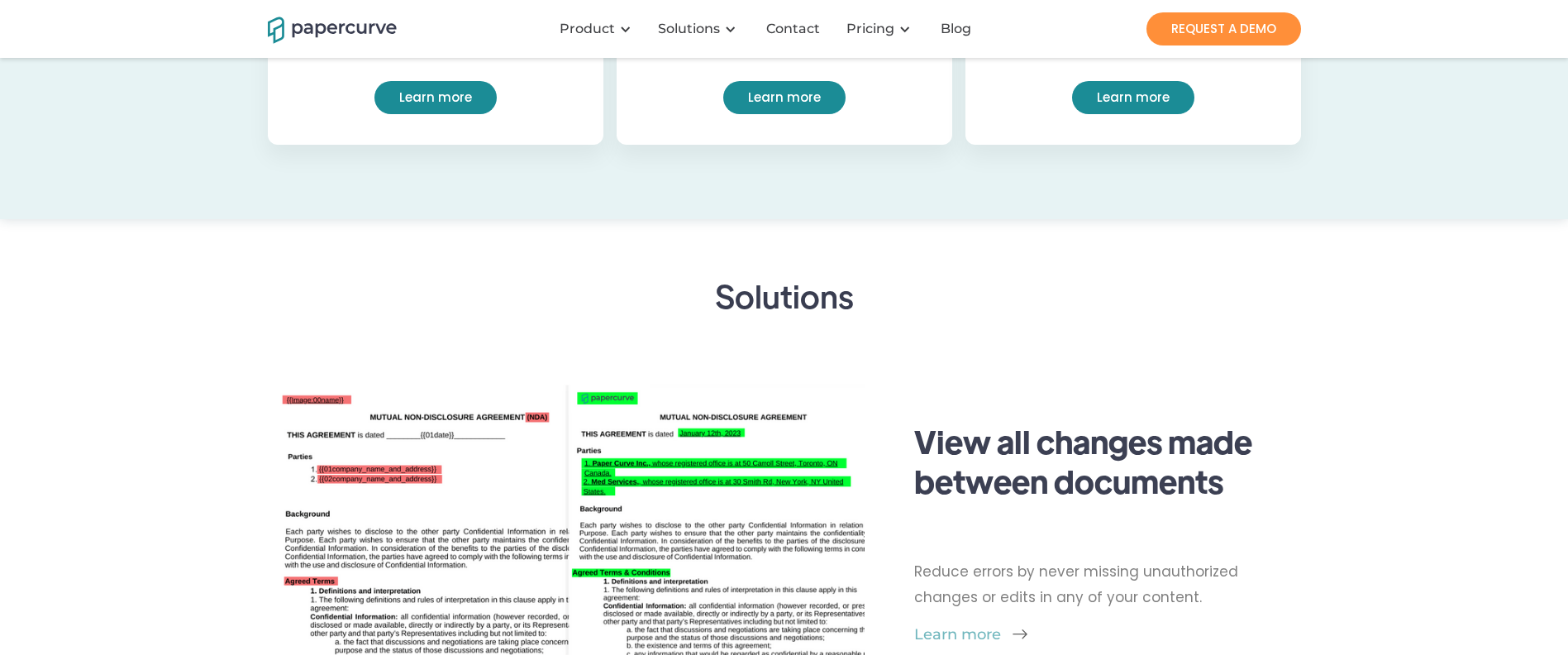
scroll to position [1703, 0]
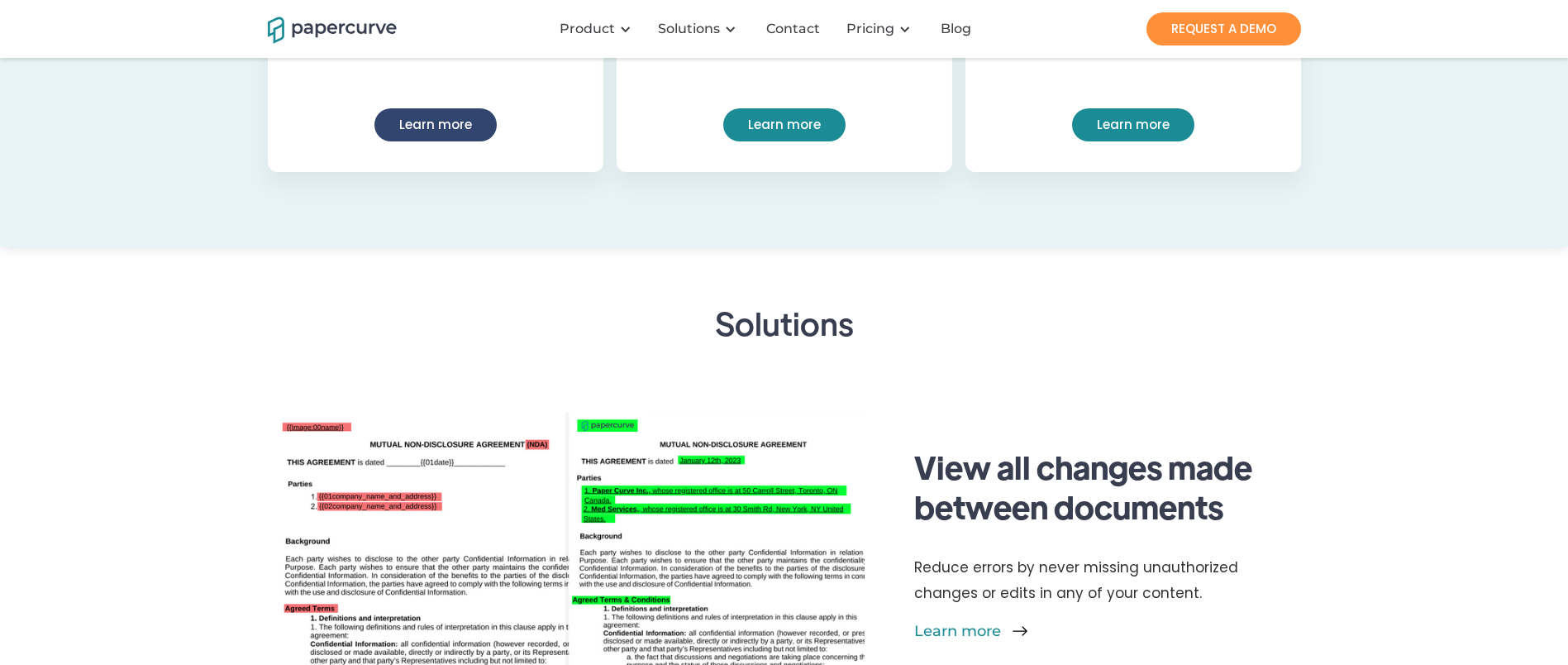
click at [413, 141] on link "Learn more" at bounding box center [436, 124] width 122 height 33
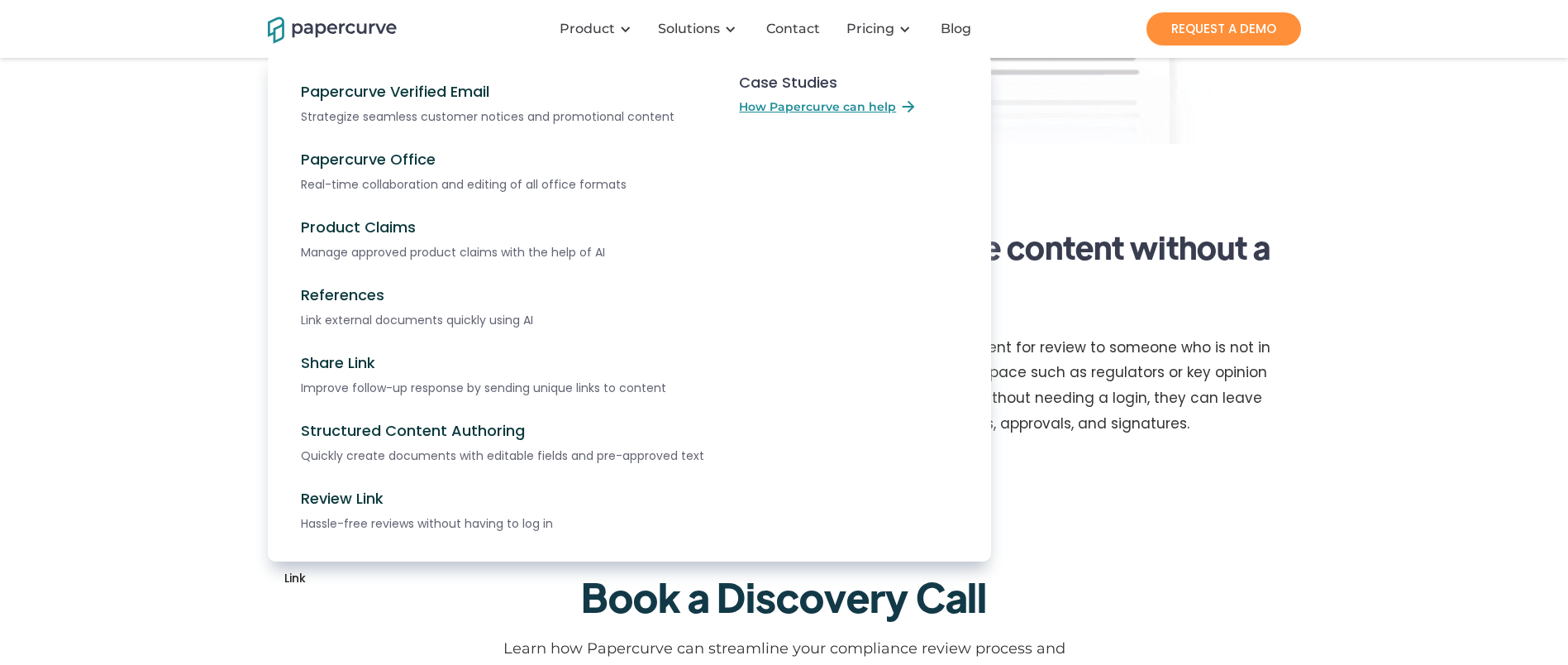
scroll to position [2683, 0]
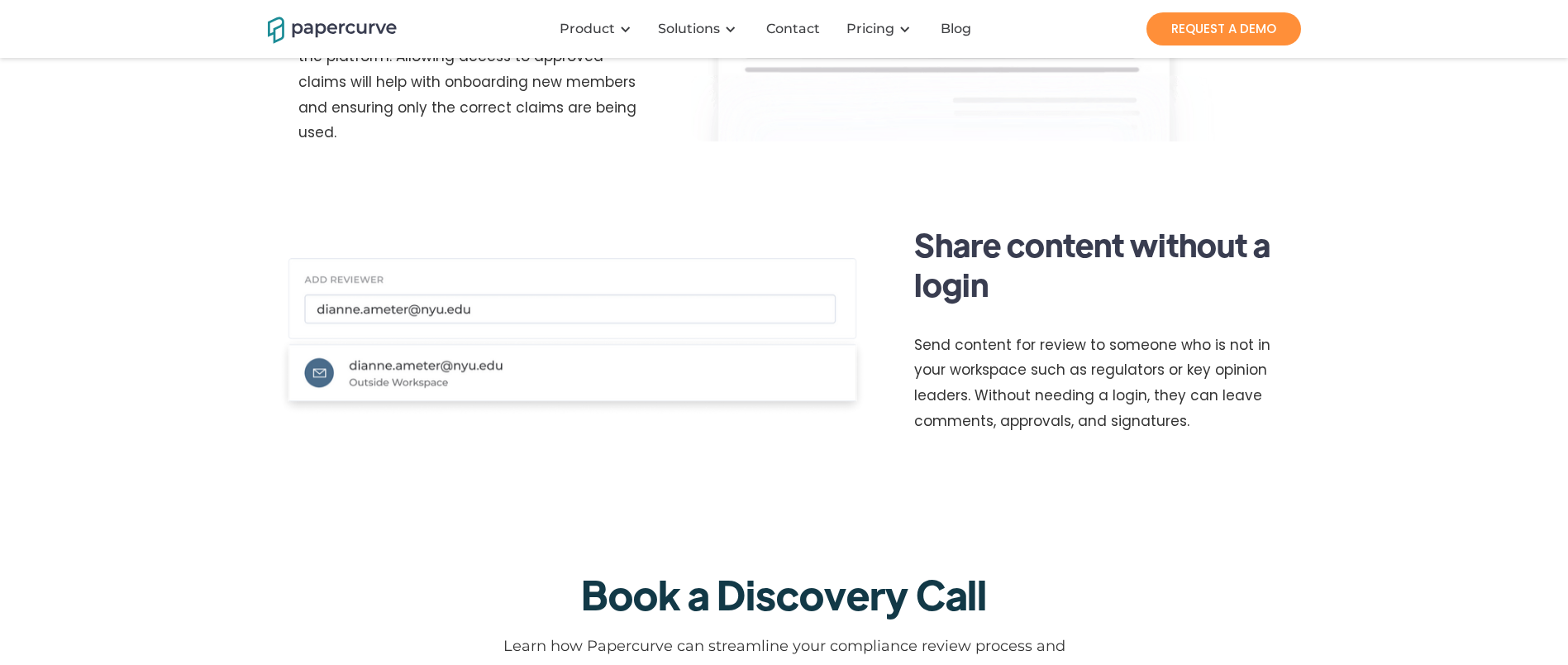
click at [1334, 488] on div "Share content without a login Send content for review to someone who is not in …" at bounding box center [784, 341] width 1568 height 293
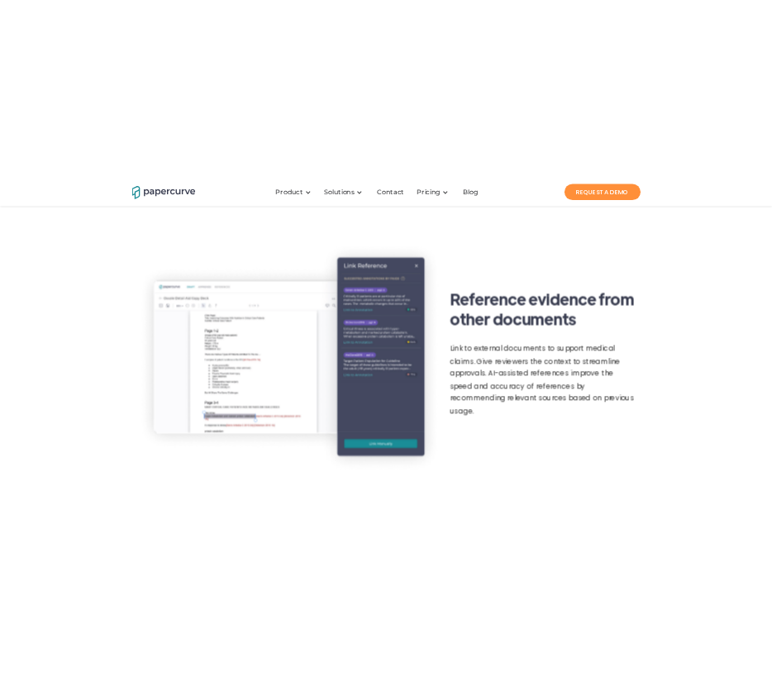
scroll to position [1852, 0]
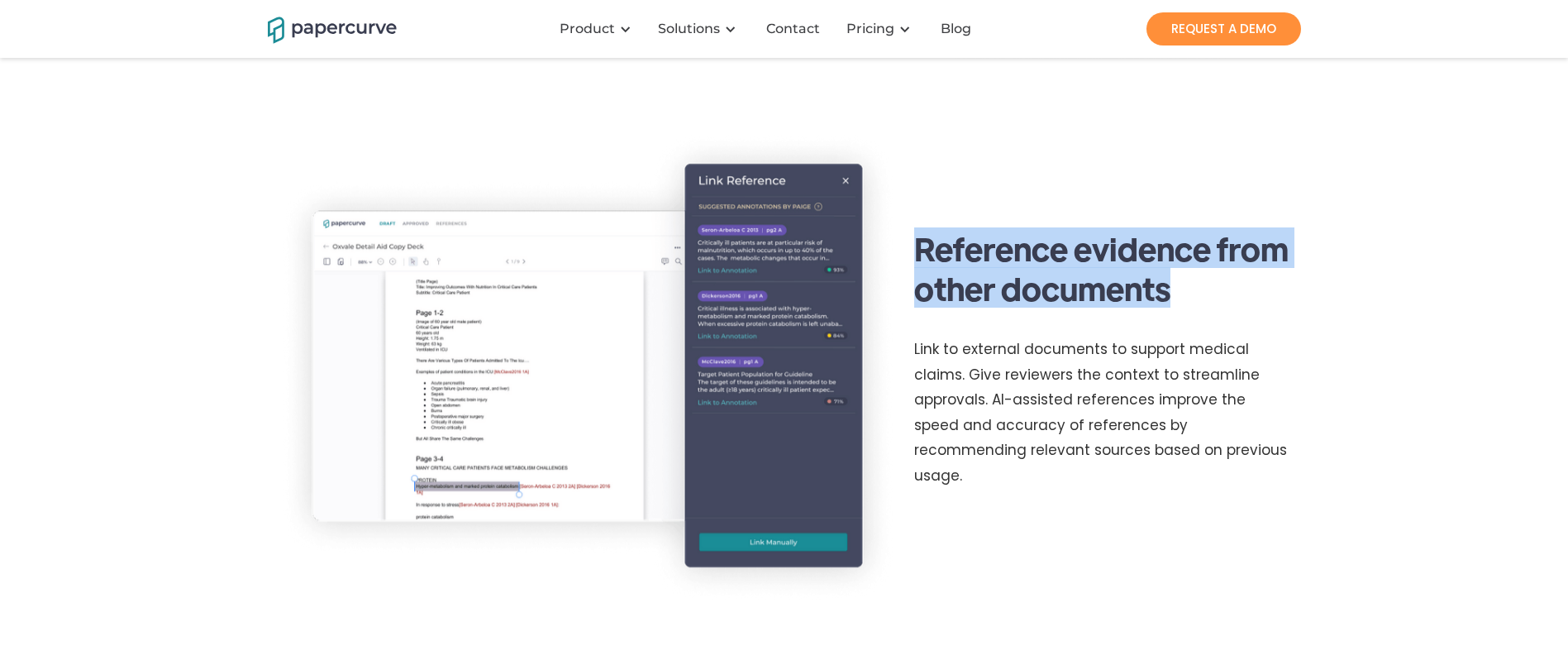
drag, startPoint x: 923, startPoint y: 286, endPoint x: 1223, endPoint y: 328, distance: 303.1
click at [1223, 328] on div "Reference evidence from other documents Link to external documents to support m…" at bounding box center [1094, 366] width 393 height 277
copy h3 "Reference evidence from other documents"
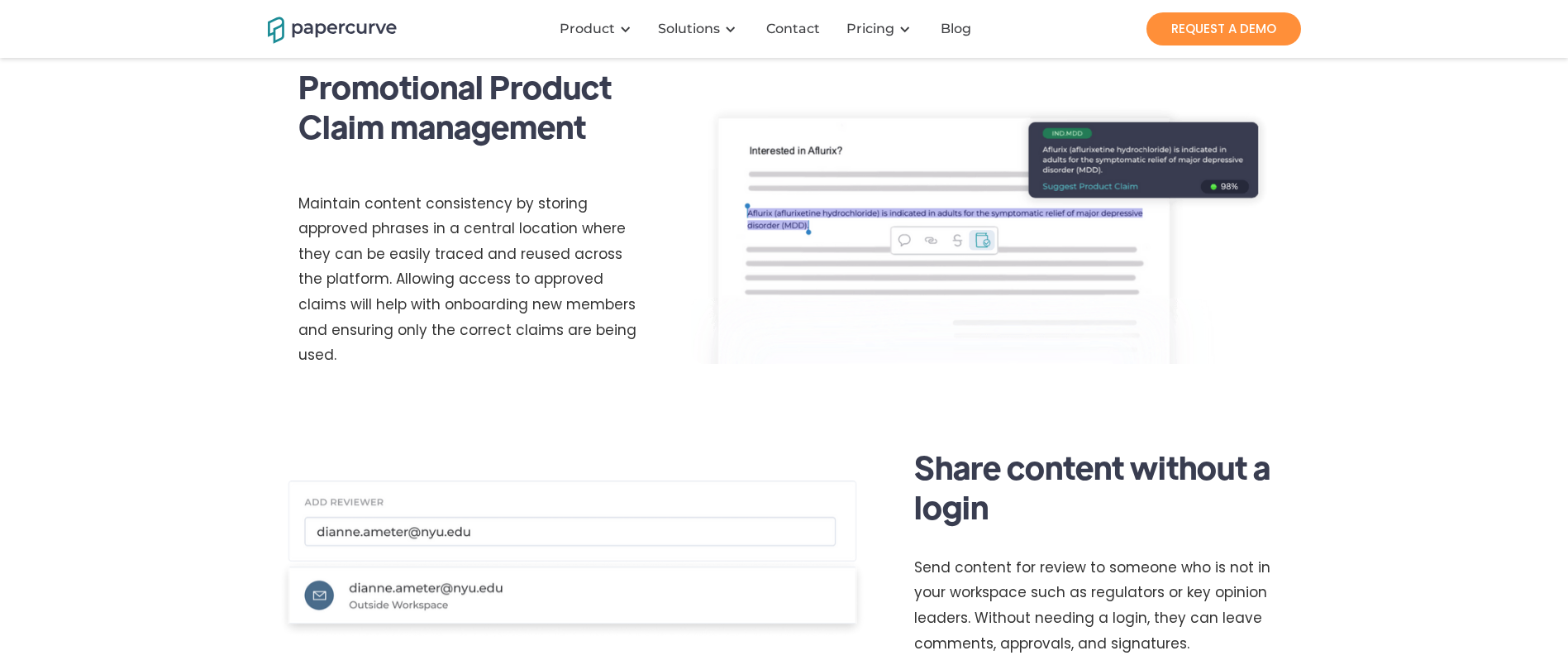
scroll to position [2459, 0]
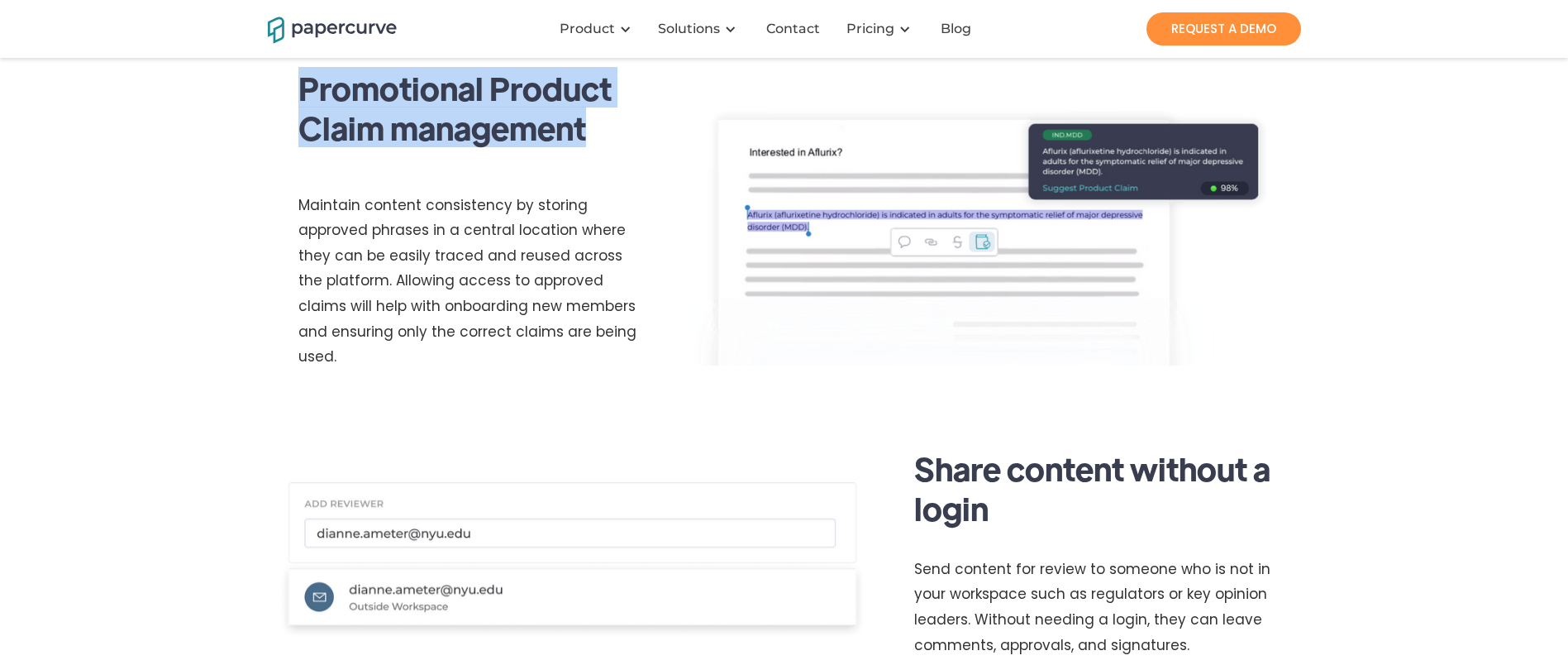
drag, startPoint x: 262, startPoint y: 122, endPoint x: 577, endPoint y: 175, distance: 319.5
click at [577, 175] on div "Promotional Product Claim management Maintain content consistency by storing ap…" at bounding box center [784, 227] width 1568 height 384
copy h3 "Promotional Product Claim management"
